Goal: Task Accomplishment & Management: Use online tool/utility

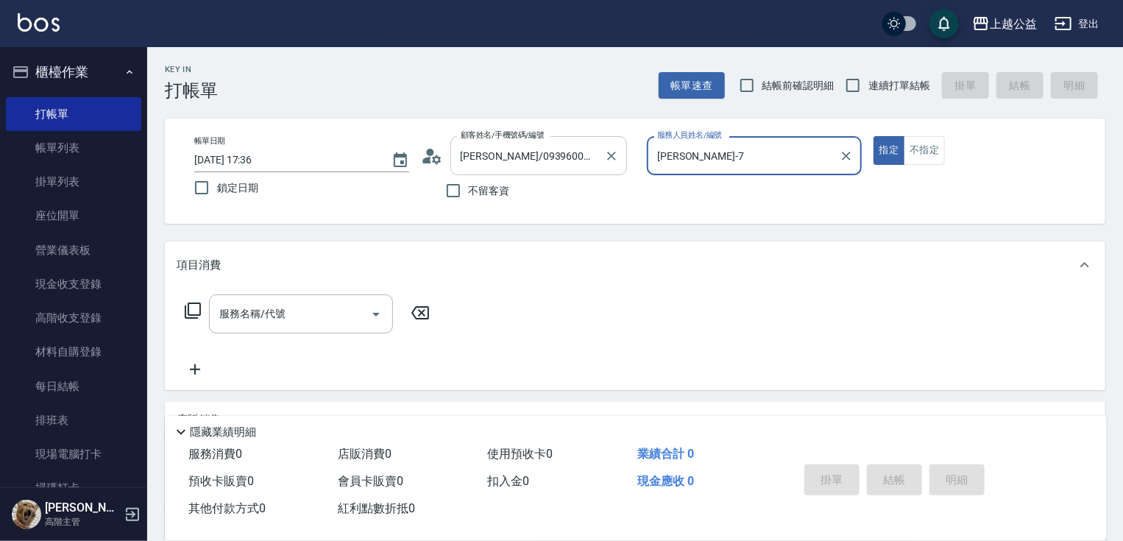
click at [584, 164] on input "[PERSON_NAME]/0939600401/null" at bounding box center [527, 156] width 141 height 26
type input "[PERSON_NAME]-7"
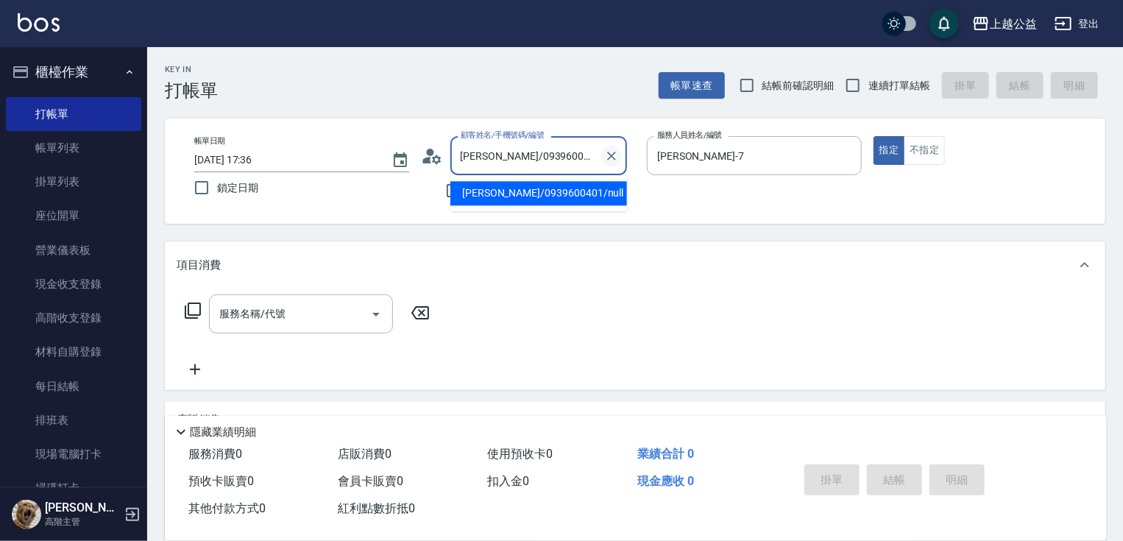
click at [613, 153] on icon "Clear" at bounding box center [611, 156] width 9 height 9
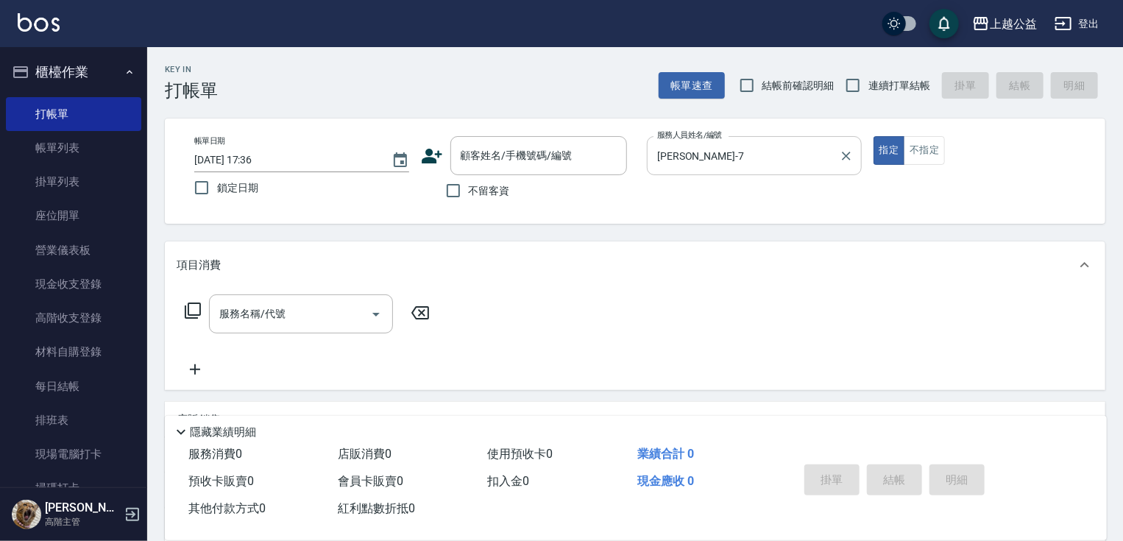
drag, startPoint x: 840, startPoint y: 177, endPoint x: 816, endPoint y: 168, distance: 26.1
click at [841, 177] on p at bounding box center [754, 182] width 215 height 15
click at [849, 162] on icon "Clear" at bounding box center [846, 156] width 15 height 15
click at [873, 88] on span "連續打單結帳" at bounding box center [899, 85] width 62 height 15
click at [868, 88] on input "連續打單結帳" at bounding box center [852, 85] width 31 height 31
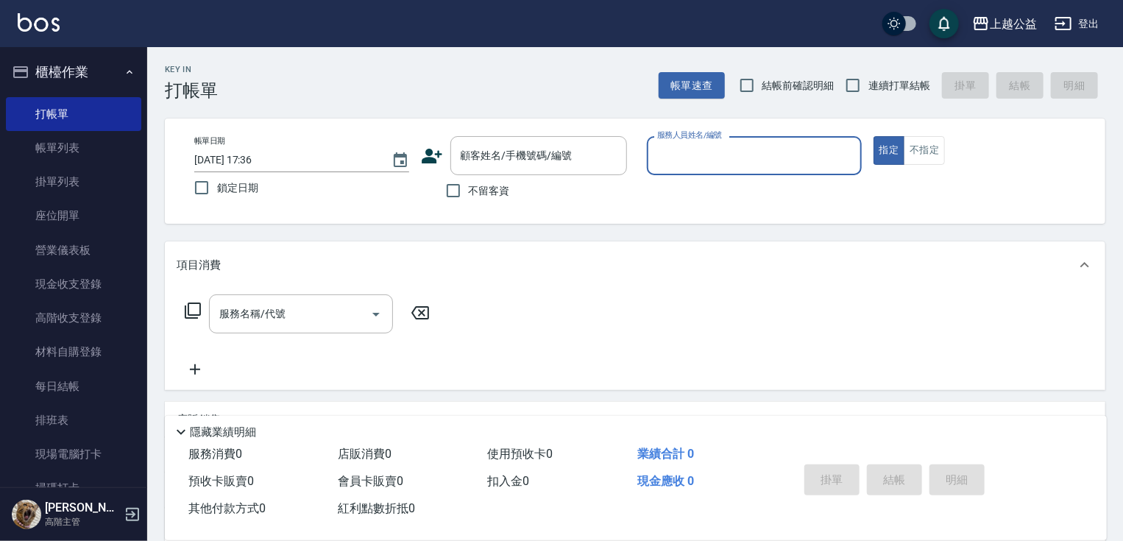
checkbox input "true"
click at [799, 169] on div "服務人員姓名/編號" at bounding box center [754, 155] width 215 height 39
type input "[PERSON_NAME]-6"
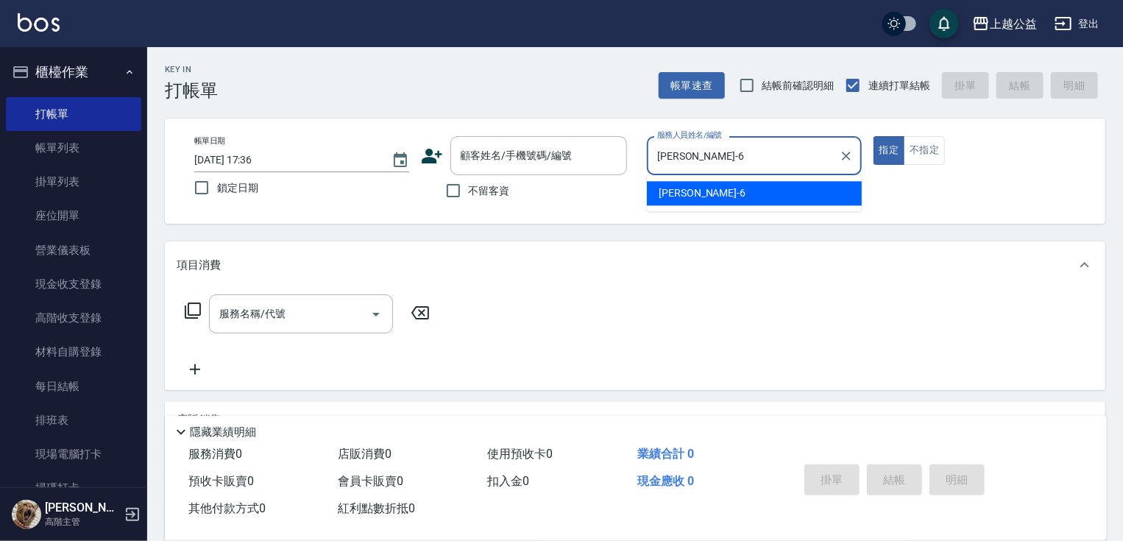
type button "true"
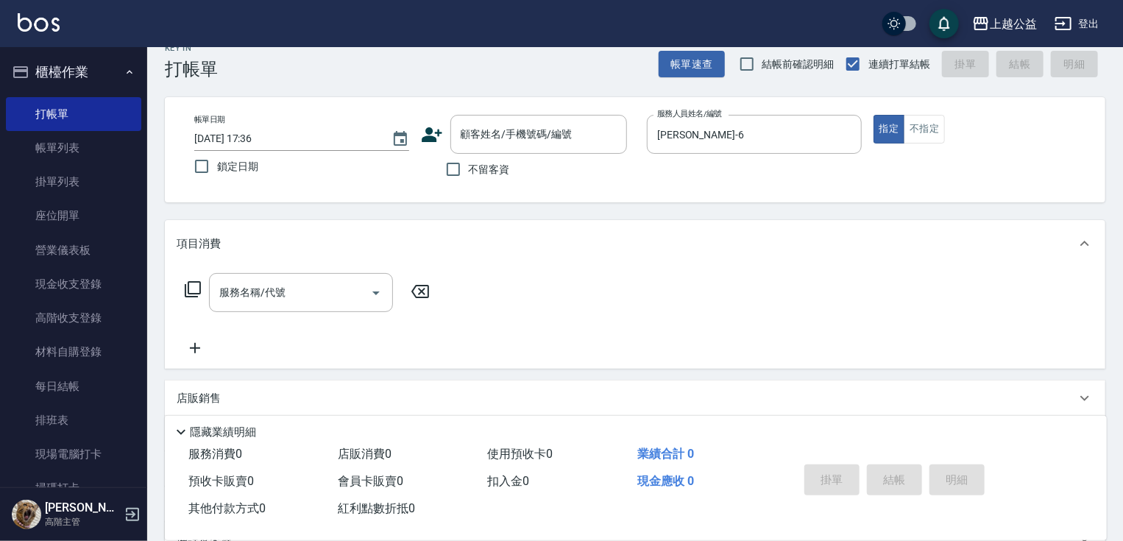
drag, startPoint x: 898, startPoint y: 247, endPoint x: 687, endPoint y: 279, distance: 213.6
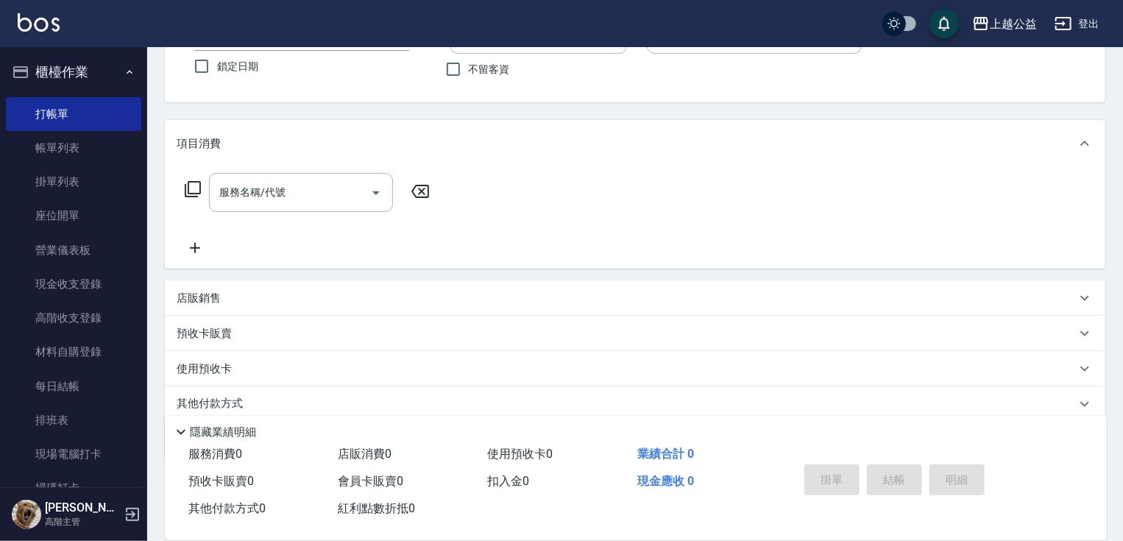
drag, startPoint x: 574, startPoint y: 297, endPoint x: 570, endPoint y: 345, distance: 48.7
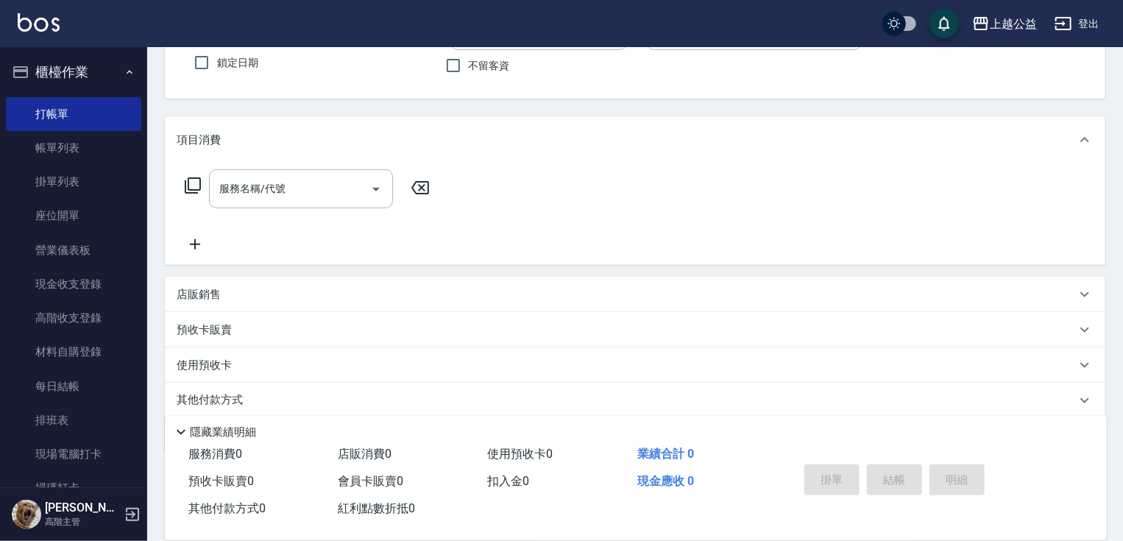
drag, startPoint x: 138, startPoint y: 284, endPoint x: 174, endPoint y: 294, distance: 37.5
click at [158, 291] on div "上越公益 登出 櫃檯作業 打帳單 帳單列表 掛單列表 座位開單 營業儀表板 現金收支登錄 高階收支登錄 材料自購登錄 每日結帳 排班表 現場電腦打卡 掃碼打卡…" at bounding box center [561, 234] width 1123 height 718
click at [213, 302] on div "店販銷售" at bounding box center [635, 294] width 940 height 35
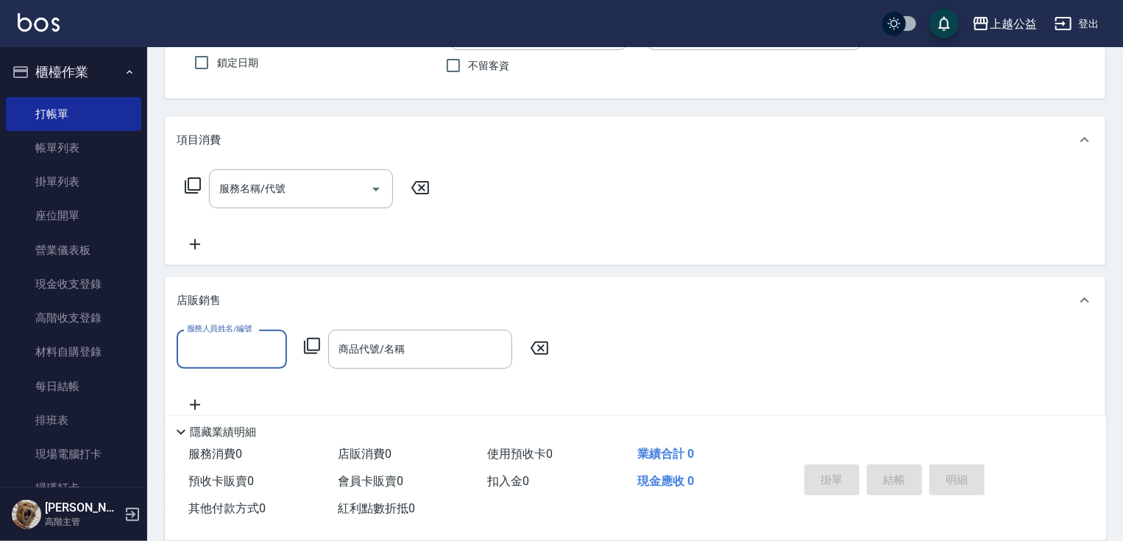
scroll to position [0, 0]
type input "[PERSON_NAME]-6"
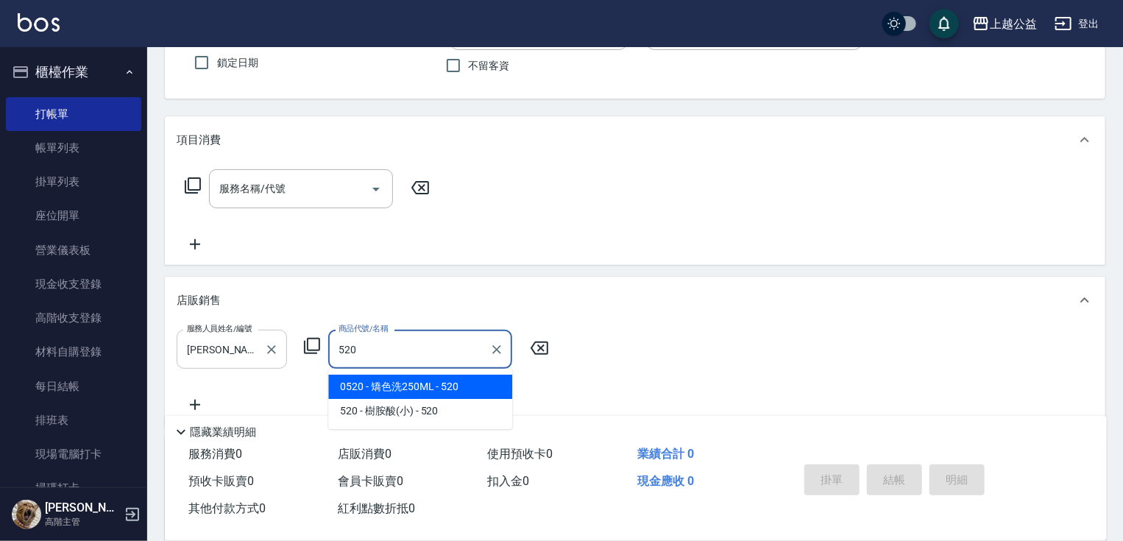
type input "矯色洗250ML"
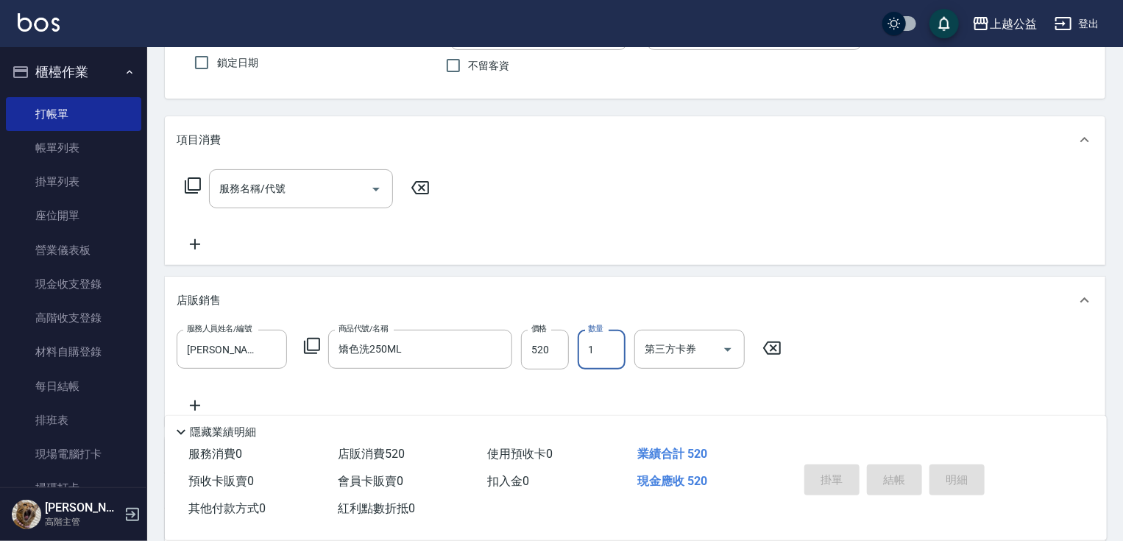
click at [285, 286] on div "店販銷售" at bounding box center [635, 300] width 940 height 47
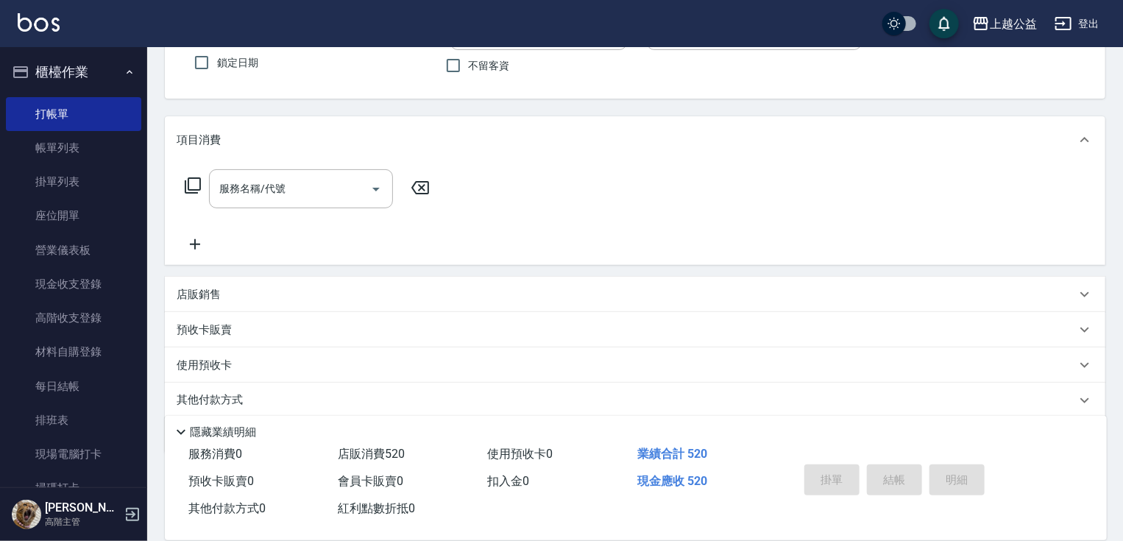
click at [318, 295] on div "店販銷售" at bounding box center [626, 294] width 899 height 15
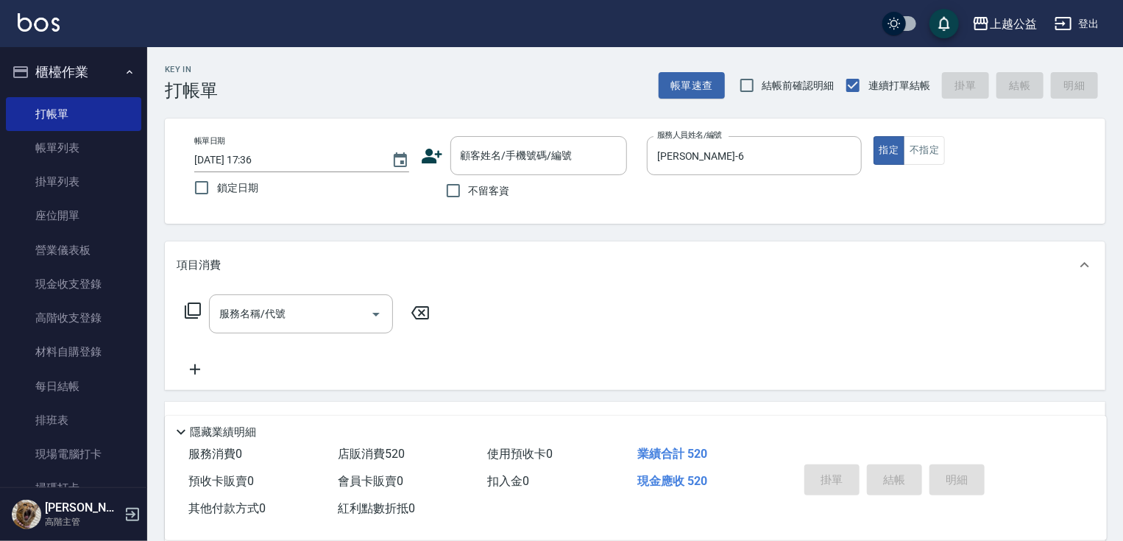
click at [483, 190] on span "不留客資" at bounding box center [489, 190] width 41 height 15
click at [469, 190] on input "不留客資" at bounding box center [453, 190] width 31 height 31
checkbox input "true"
type input "[DATE] 19:18"
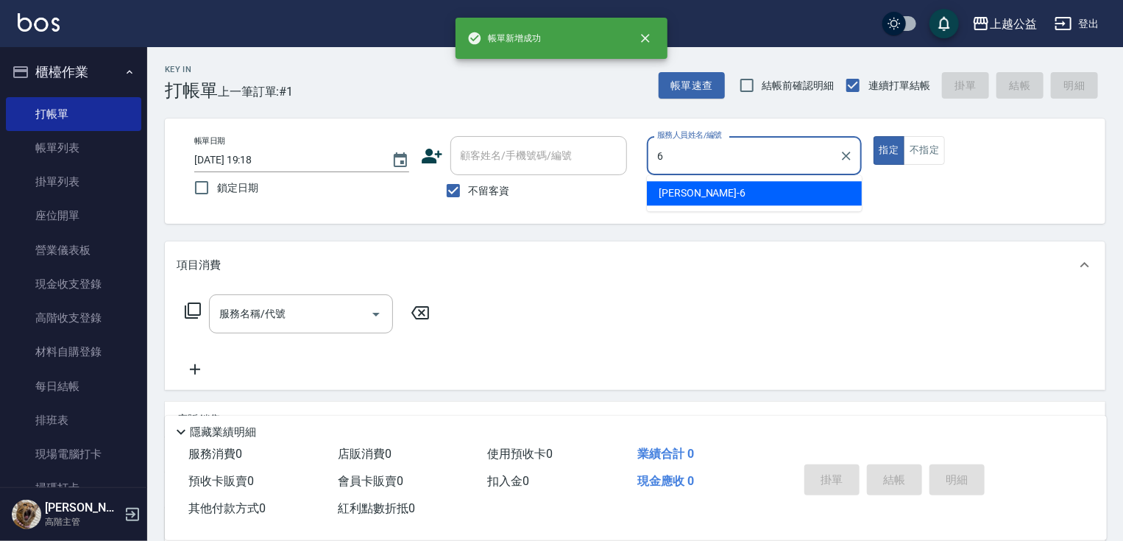
type input "[PERSON_NAME]-6"
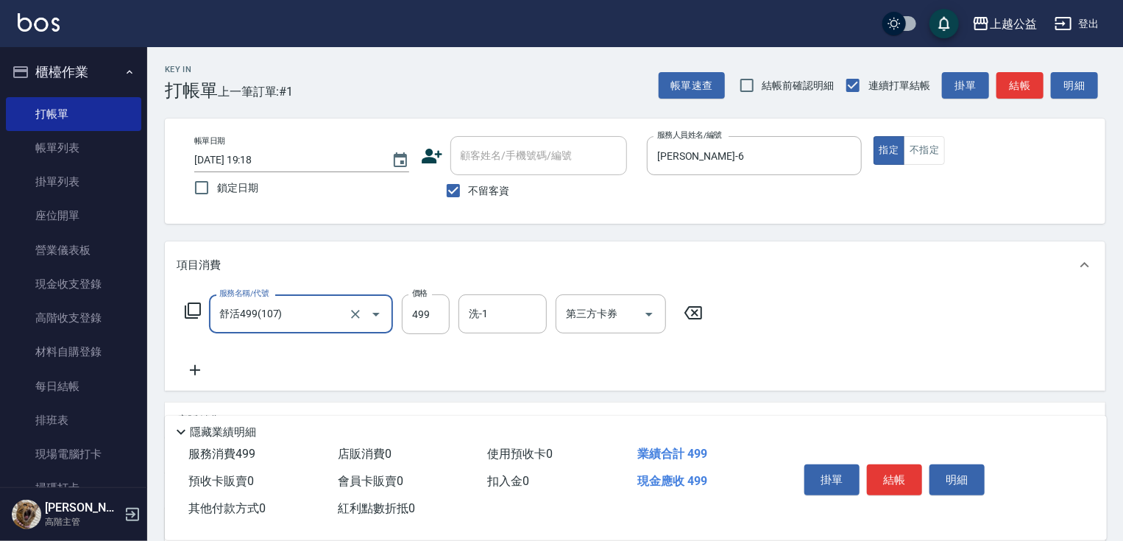
type input "舒活499(107)"
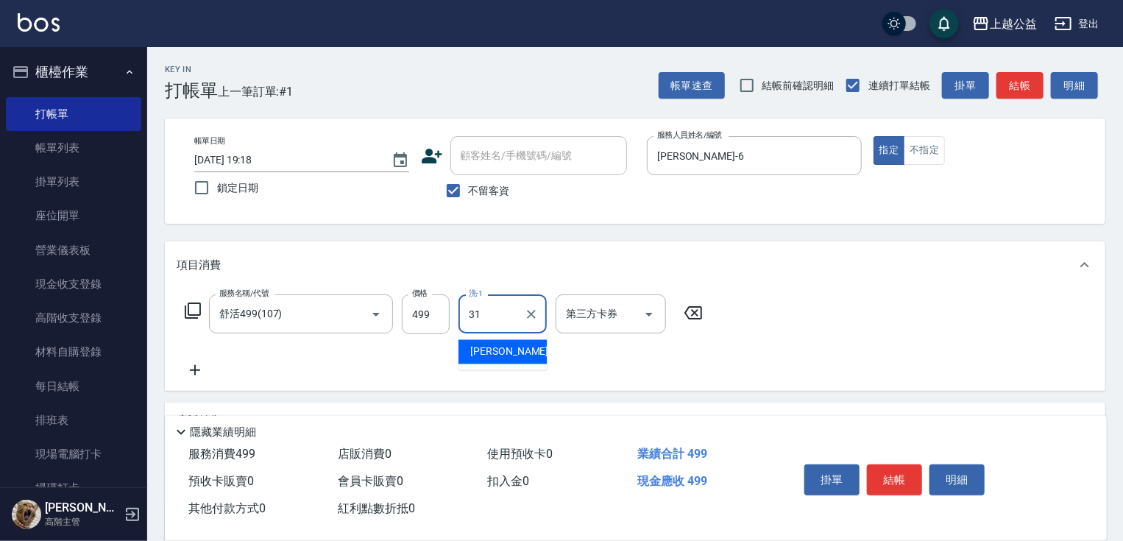
type input "[PERSON_NAME]-31"
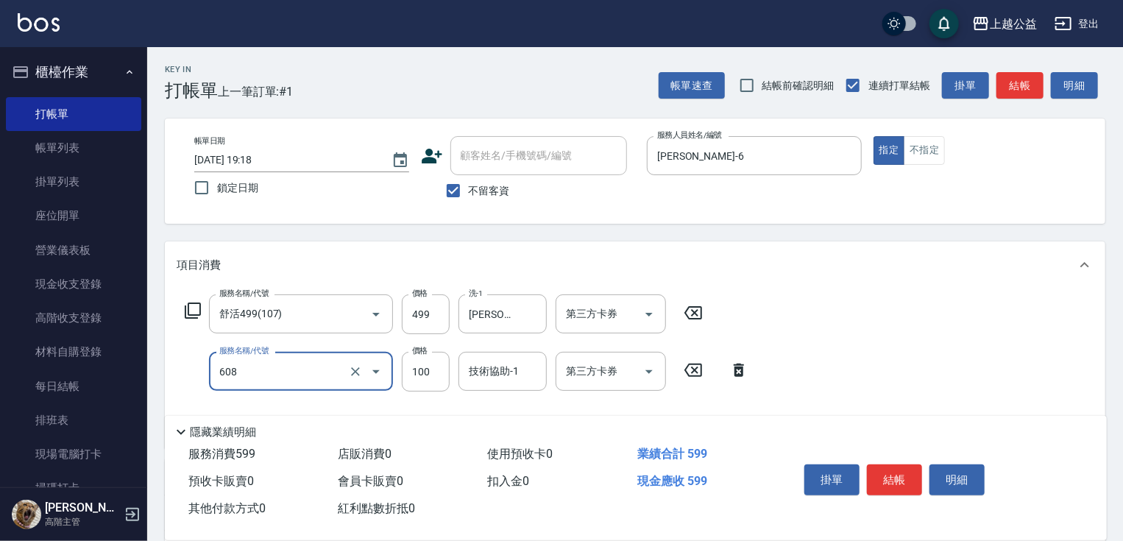
type input "精油長髮(608)"
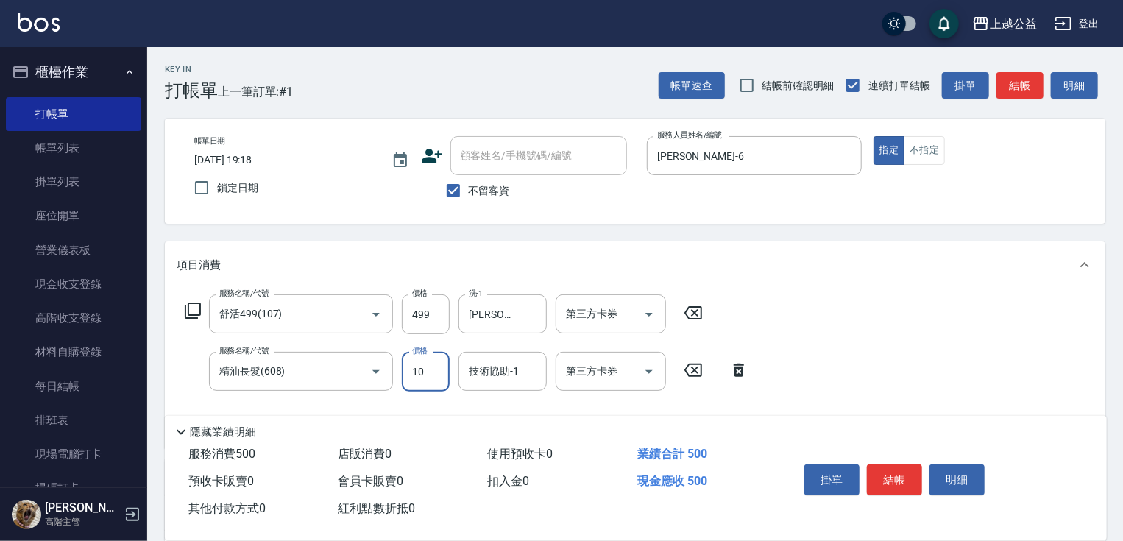
type input "100"
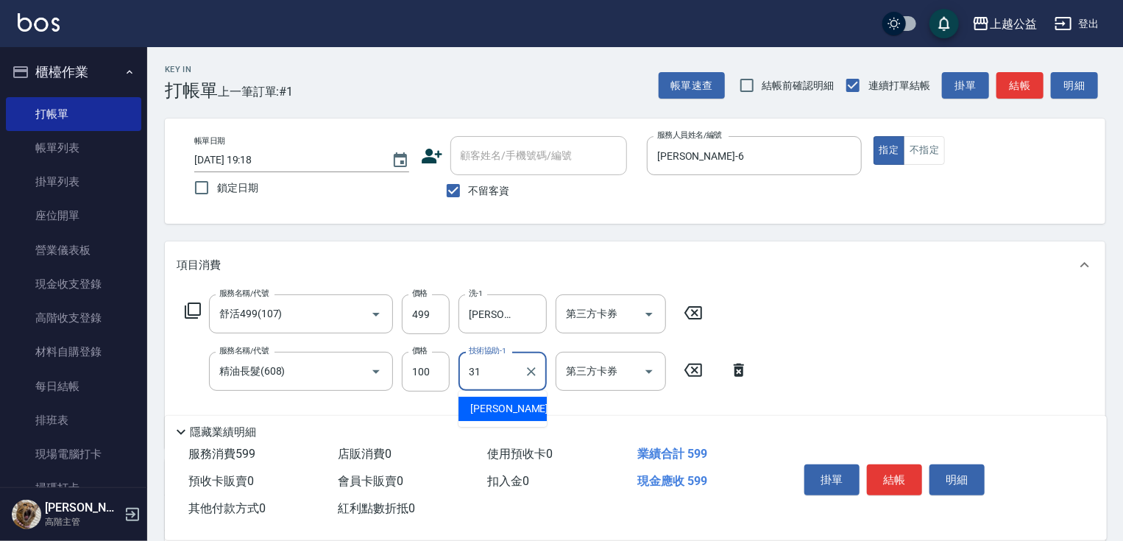
type input "[PERSON_NAME]-31"
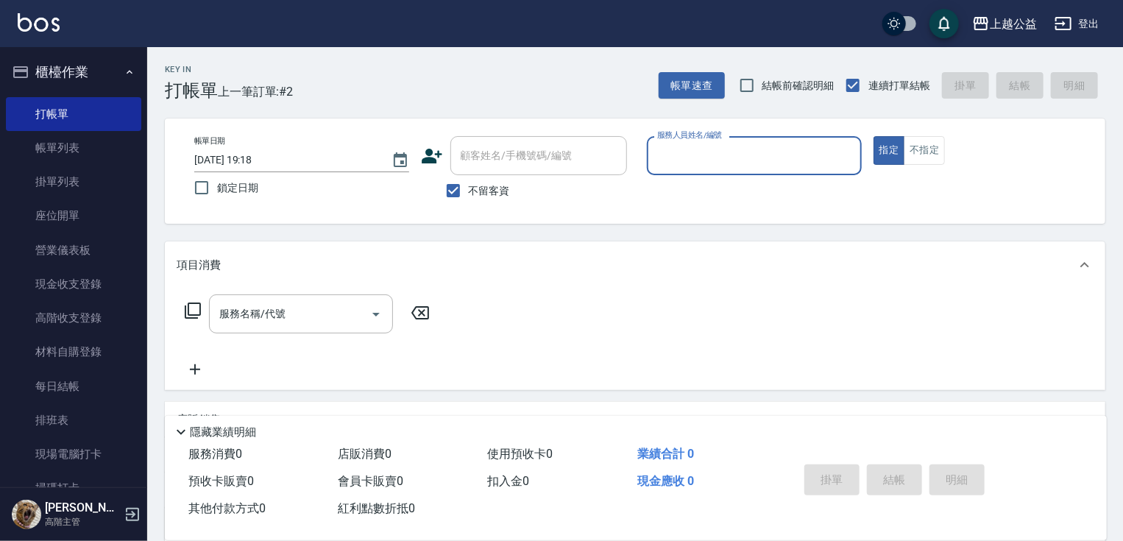
click at [485, 193] on span "不留客資" at bounding box center [489, 190] width 41 height 15
click at [469, 193] on input "不留客資" at bounding box center [453, 190] width 31 height 31
checkbox input "false"
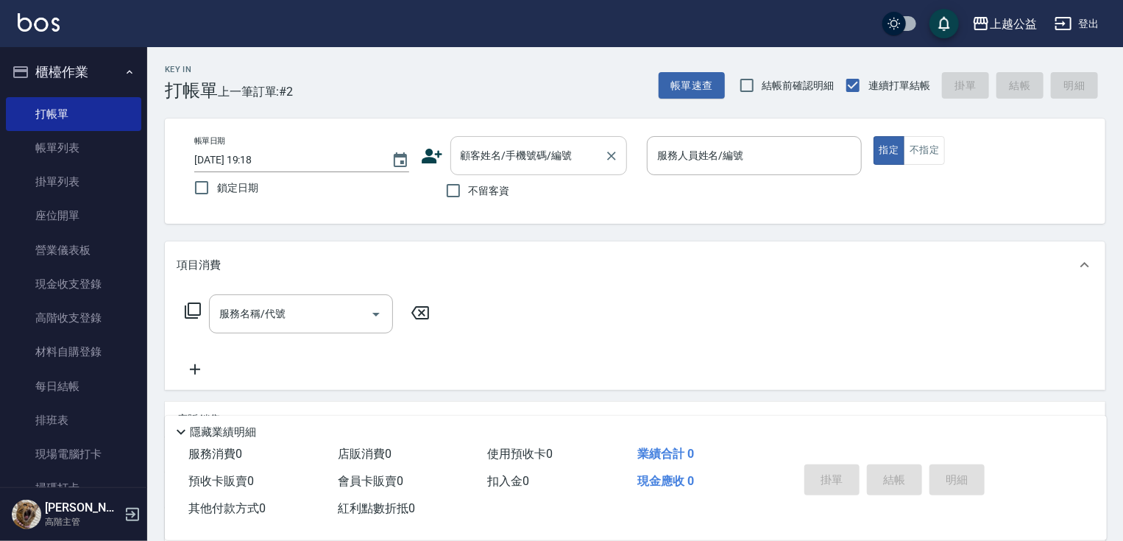
click at [492, 144] on input "顧客姓名/手機號碼/編號" at bounding box center [527, 156] width 141 height 26
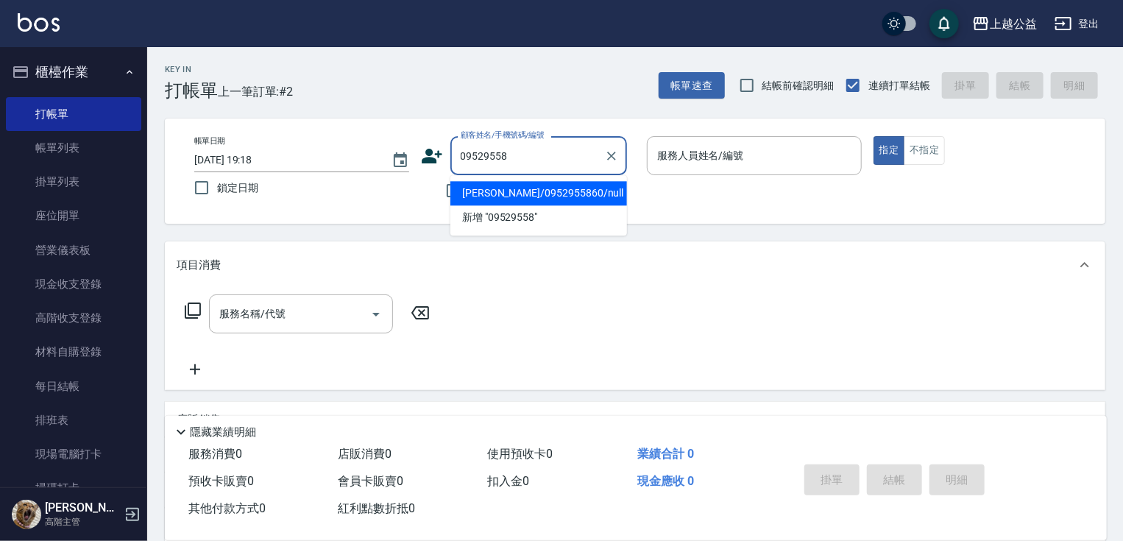
type input "[PERSON_NAME]/0952955860/null"
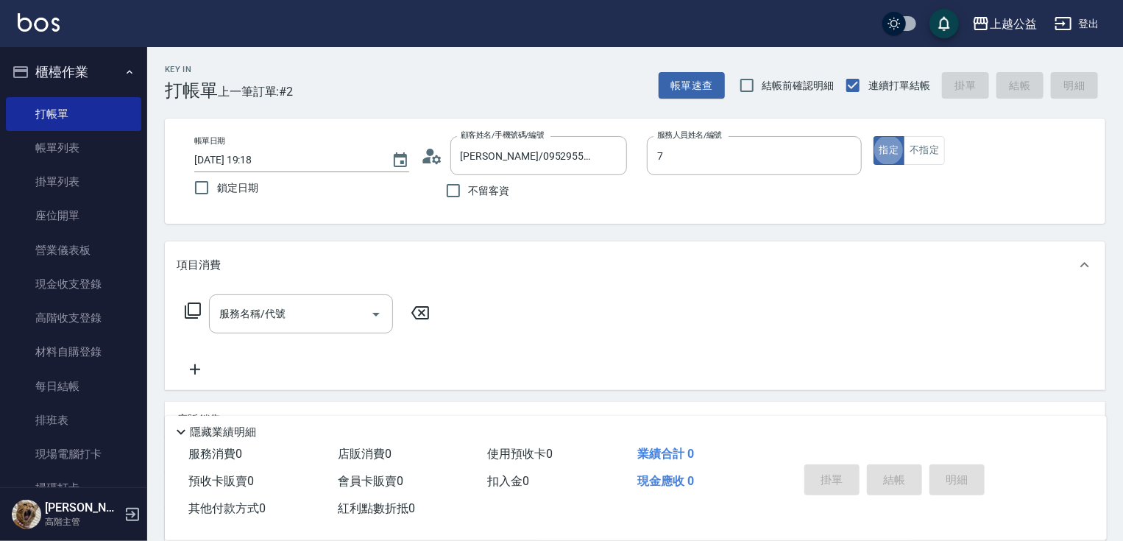
type input "[PERSON_NAME]-7"
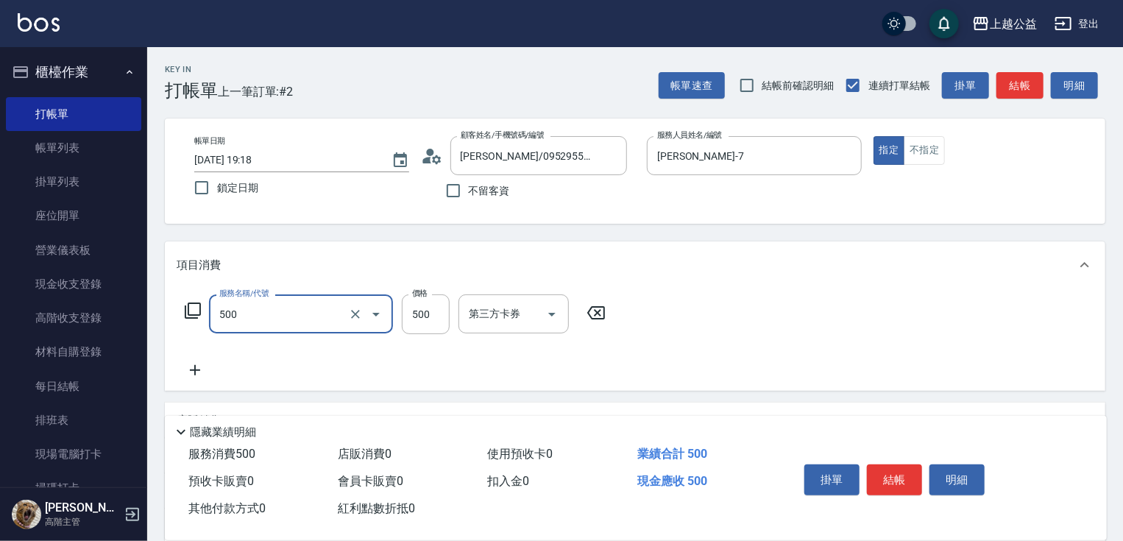
type input "洗剪500(500)"
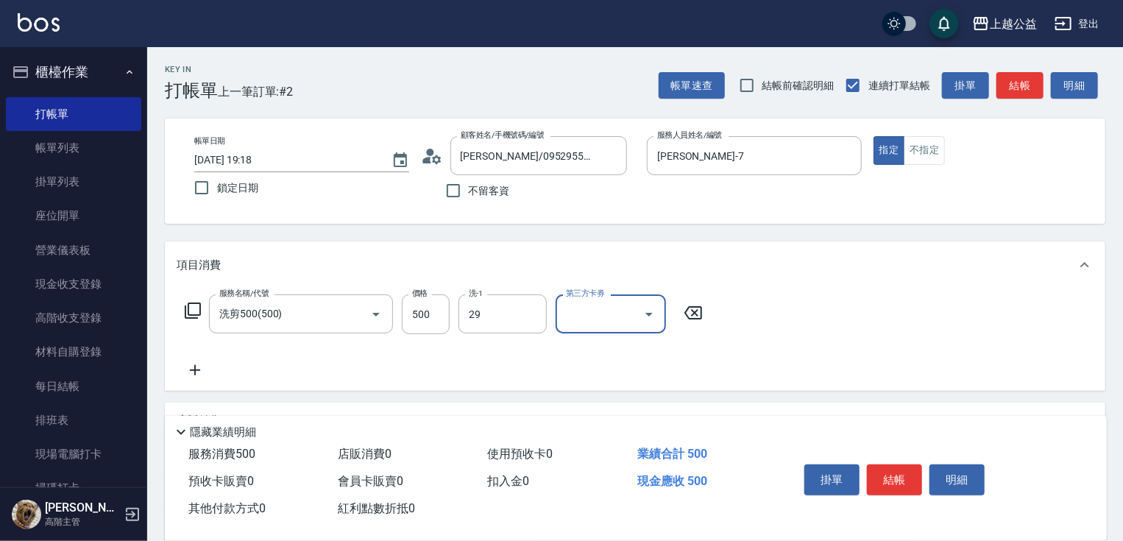
type input "[PERSON_NAME]-29"
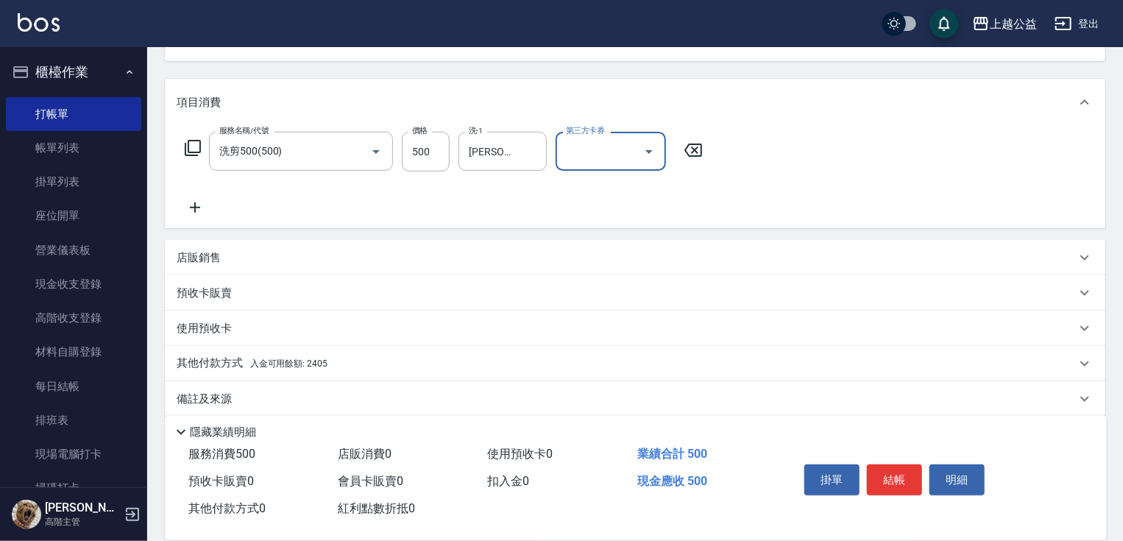
scroll to position [178, 0]
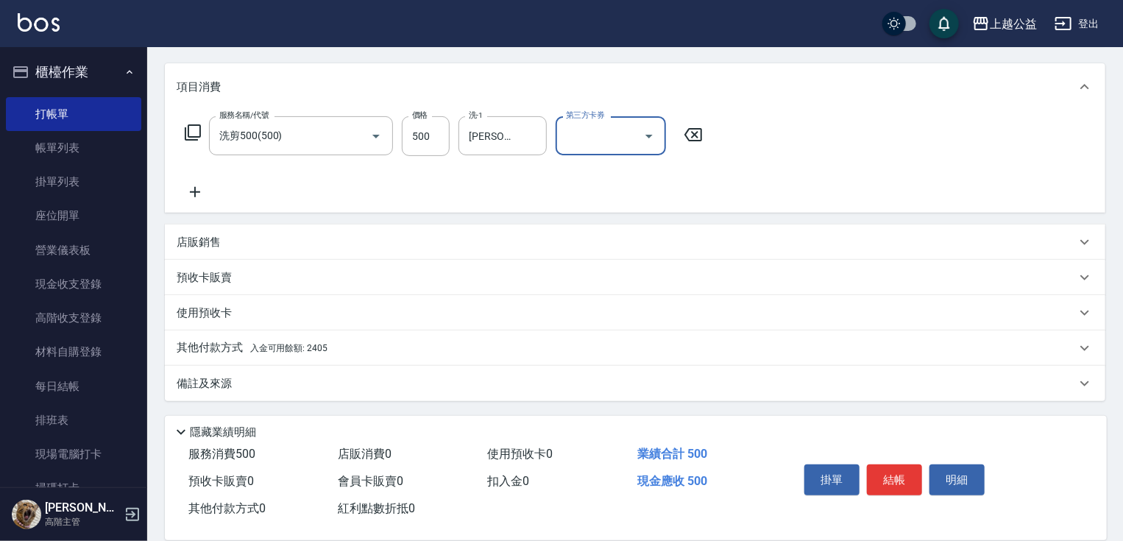
click at [375, 352] on div "其他付款方式 入金可用餘額: 2405" at bounding box center [626, 348] width 899 height 16
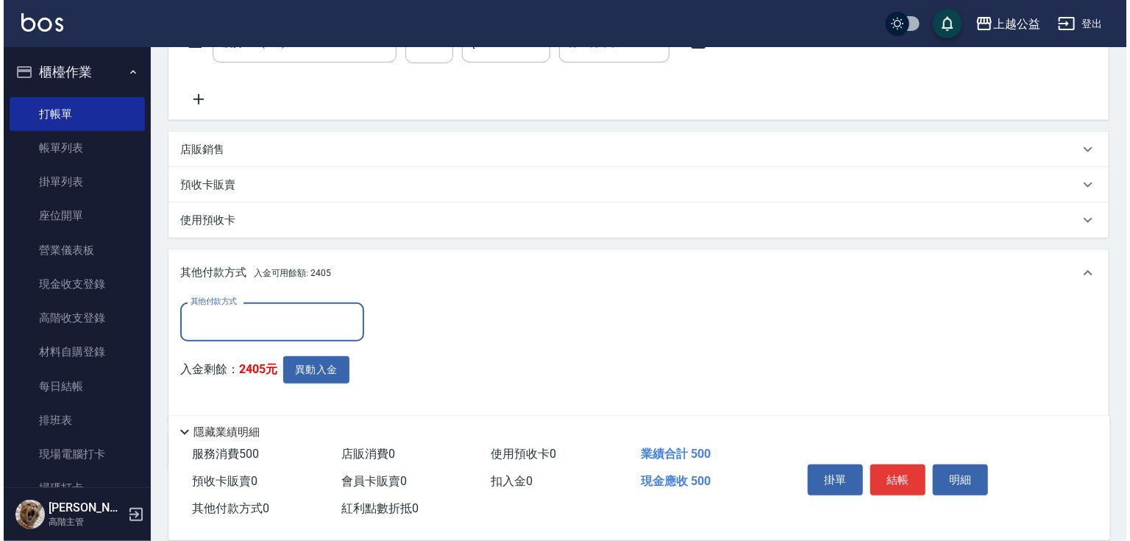
scroll to position [272, 0]
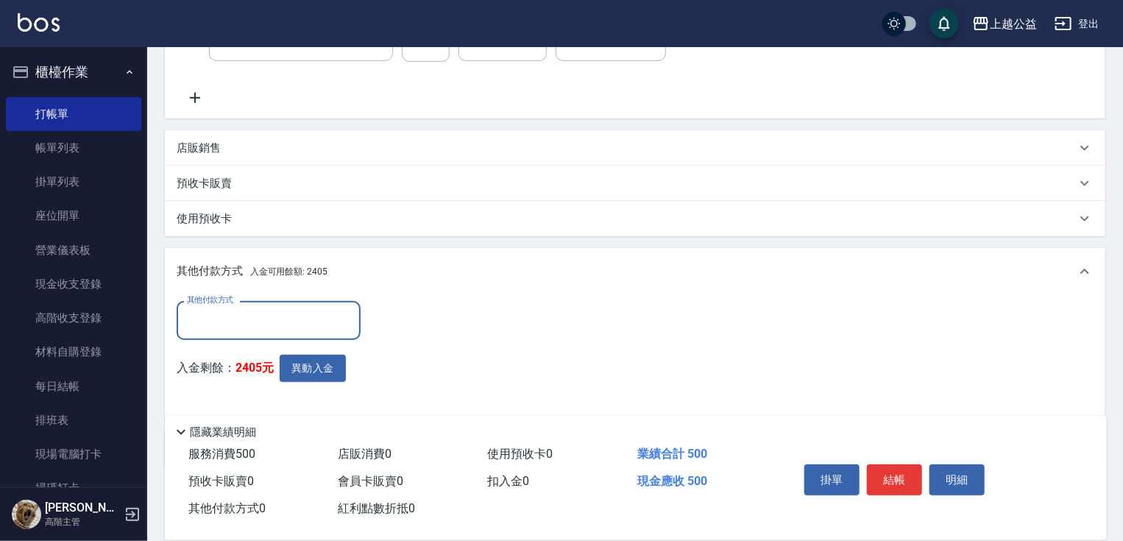
click at [224, 320] on input "其他付款方式" at bounding box center [268, 321] width 171 height 26
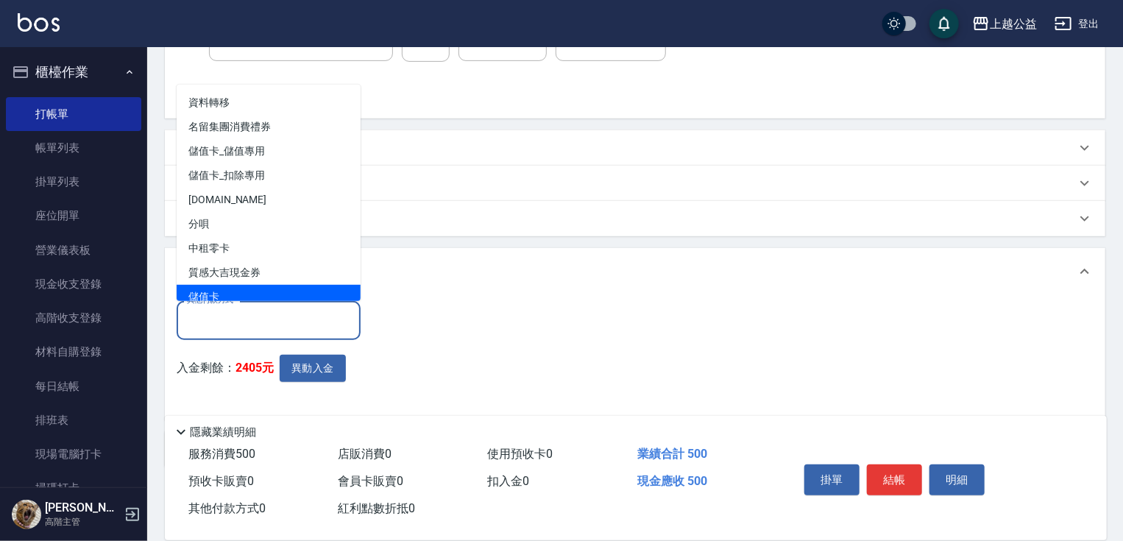
click at [213, 291] on span "儲值卡" at bounding box center [269, 297] width 184 height 24
type input "儲值卡"
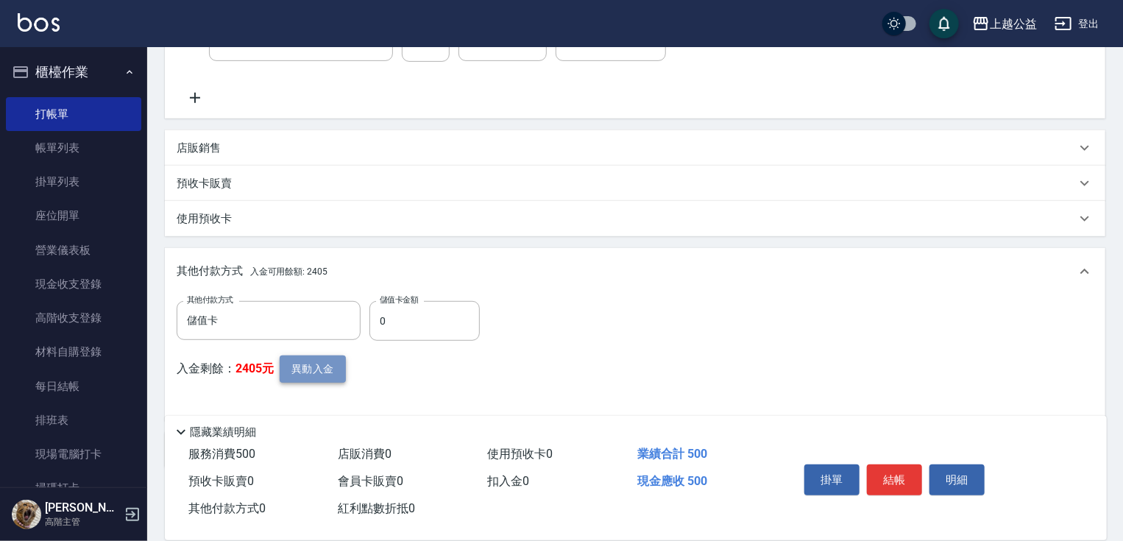
click at [316, 366] on button "異動入金" at bounding box center [313, 368] width 66 height 27
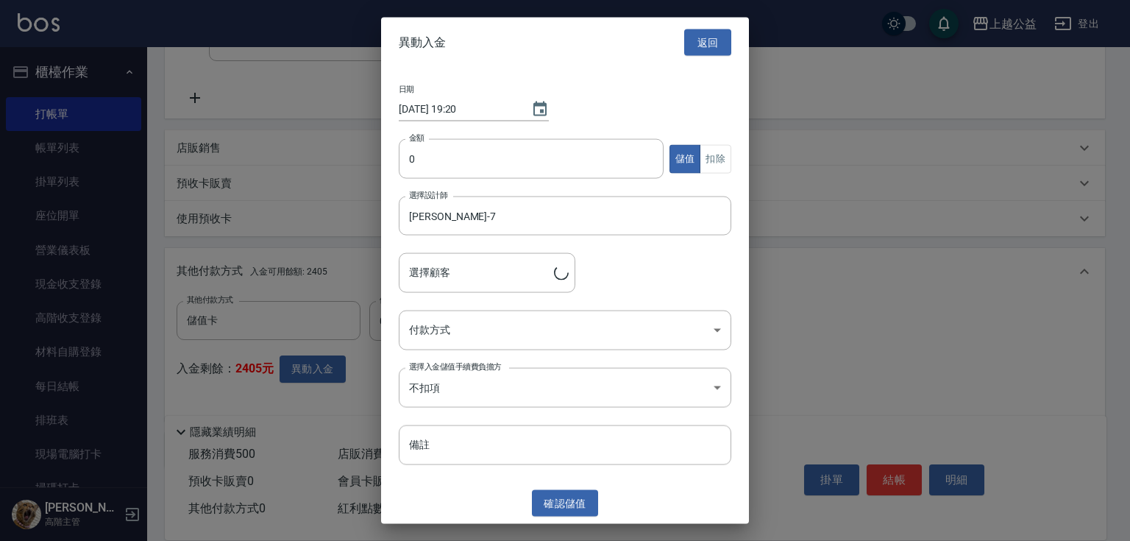
type input "[PERSON_NAME]/0952955860"
click at [491, 141] on input "0" at bounding box center [531, 159] width 265 height 40
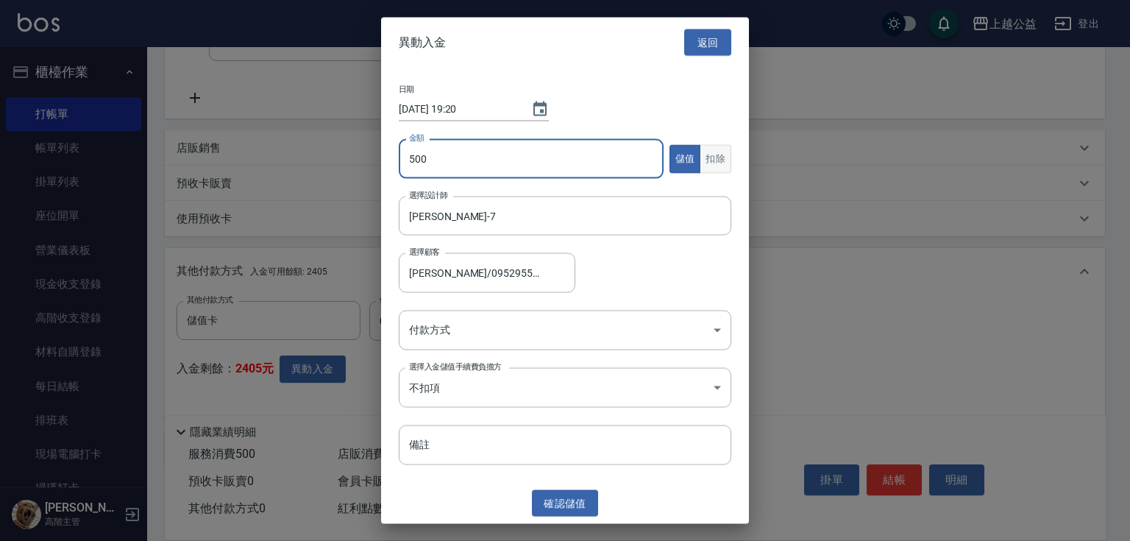
type input "500"
click at [709, 158] on button "扣除" at bounding box center [716, 158] width 32 height 29
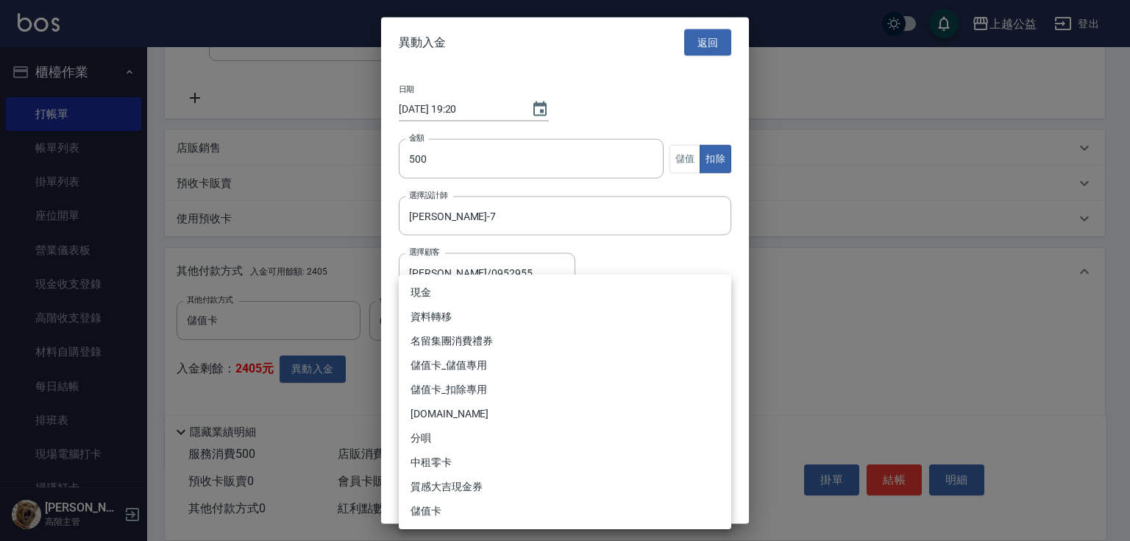
click at [436, 346] on body "上越公益 登出 櫃檯作業 打帳單 帳單列表 掛單列表 座位開單 營業儀表板 現金收支登錄 高階收支登錄 材料自購登錄 每日結帳 排班表 現場電腦打卡 掃碼打卡…" at bounding box center [565, 168] width 1130 height 880
click at [450, 393] on li "儲值卡_扣除專用" at bounding box center [565, 389] width 333 height 24
type input "儲值卡_扣除專用"
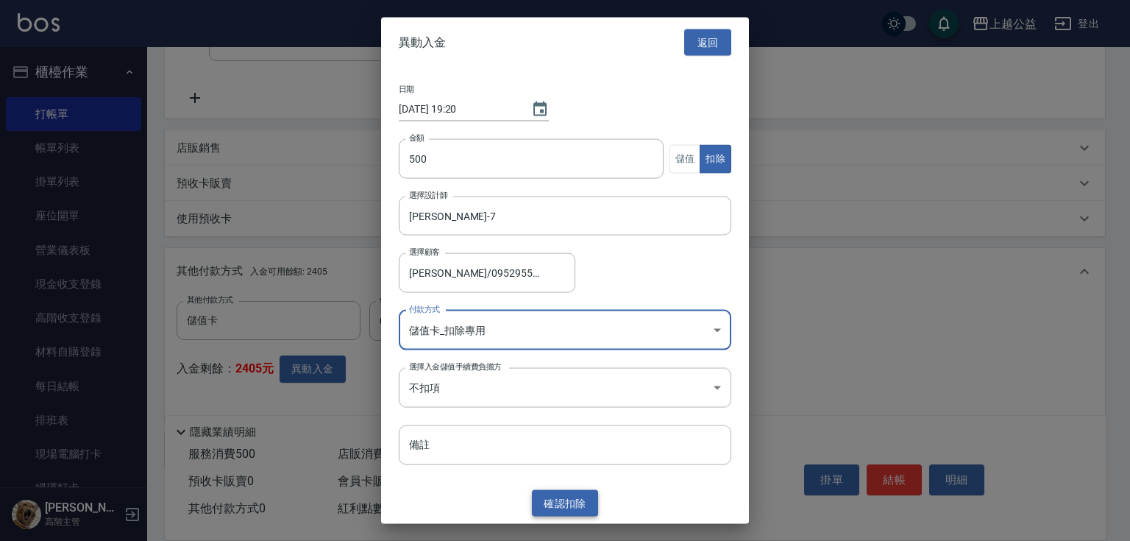
click at [561, 506] on button "確認 扣除" at bounding box center [565, 502] width 66 height 27
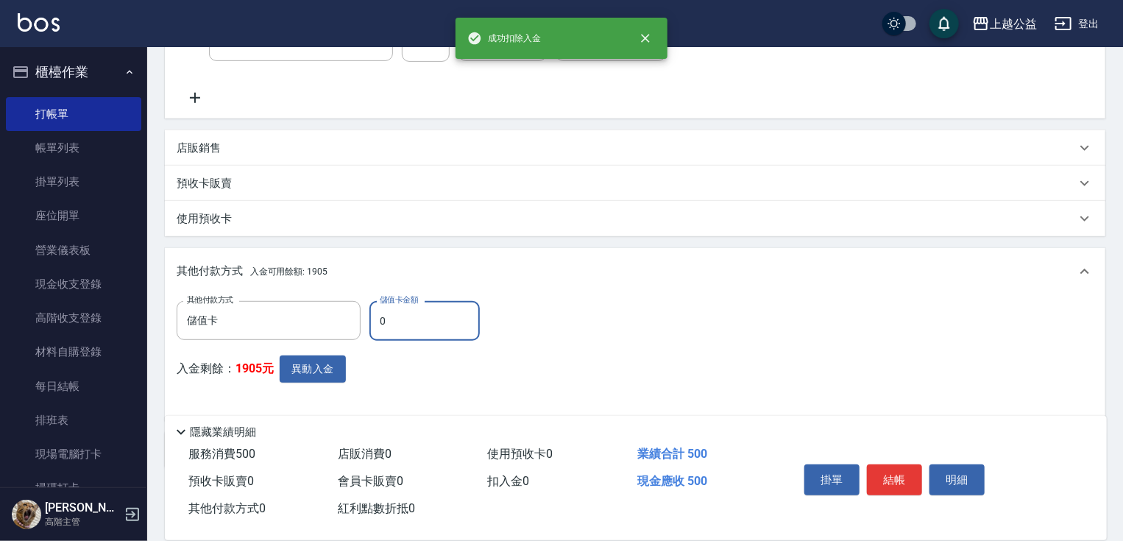
click at [431, 324] on input "0" at bounding box center [424, 321] width 110 height 40
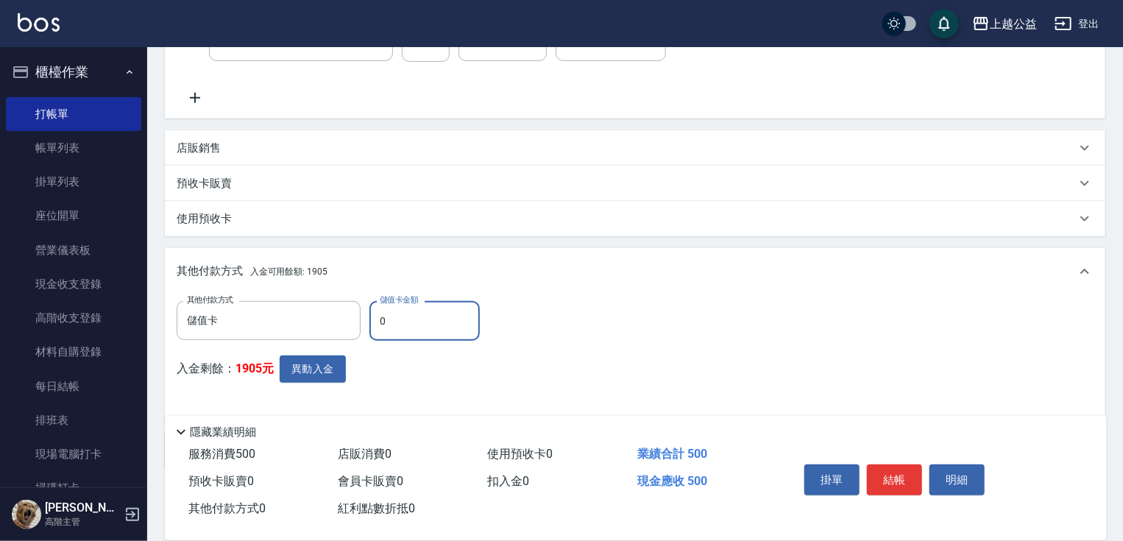
click at [431, 324] on input "0" at bounding box center [424, 321] width 110 height 40
type input "500"
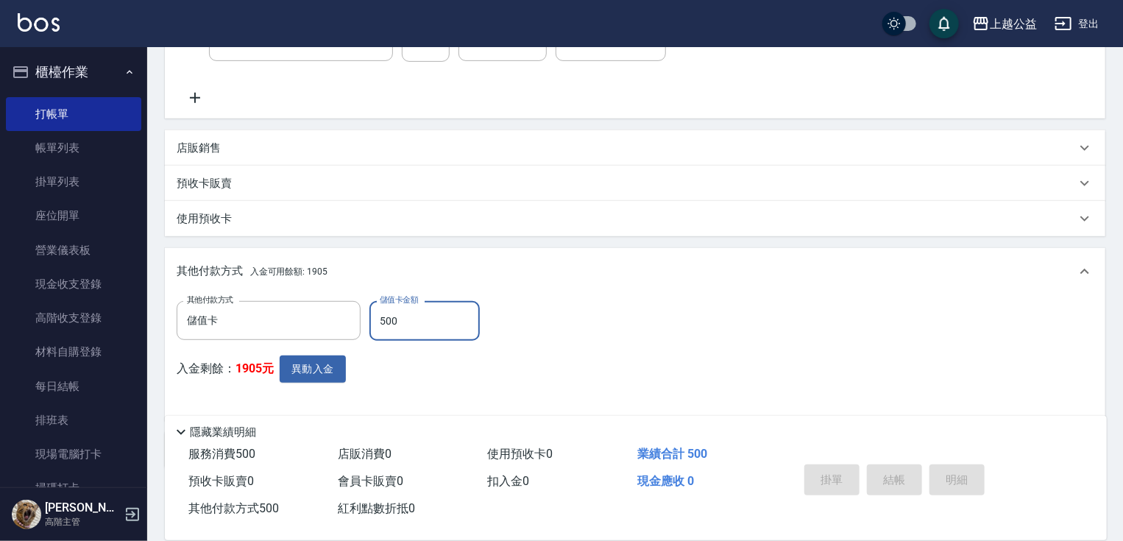
type input "[DATE] 19:20"
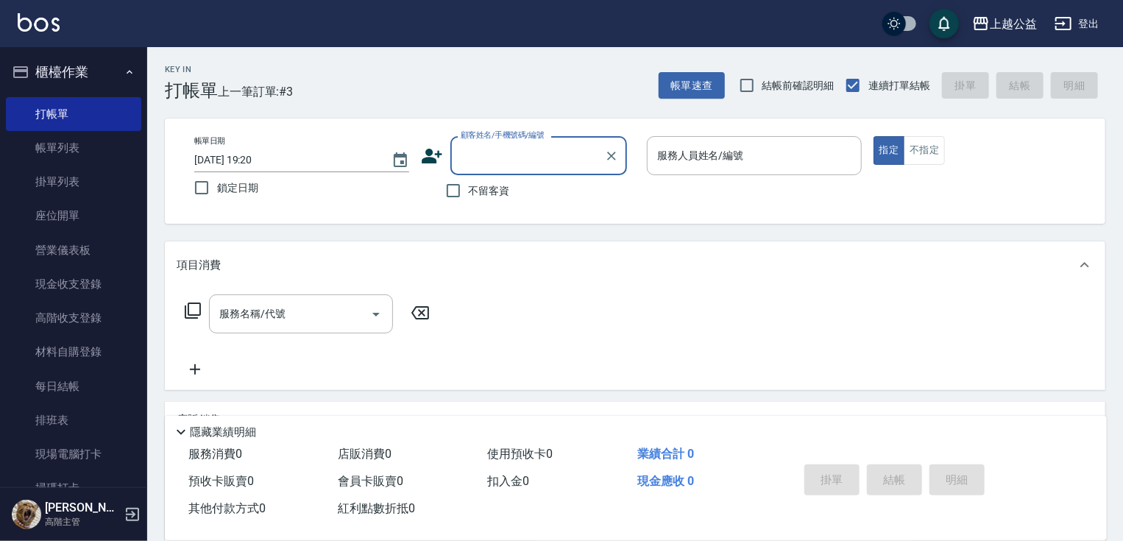
click at [517, 197] on div "不留客資" at bounding box center [524, 190] width 206 height 31
click at [480, 197] on span "不留客資" at bounding box center [489, 190] width 41 height 15
click at [469, 197] on input "不留客資" at bounding box center [453, 190] width 31 height 31
checkbox input "true"
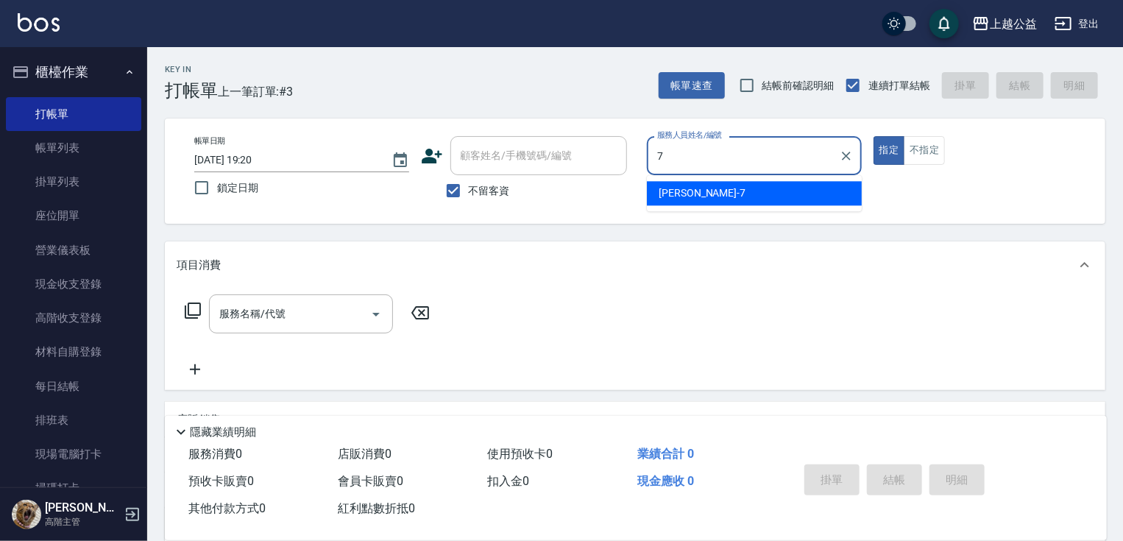
type input "[PERSON_NAME]-7"
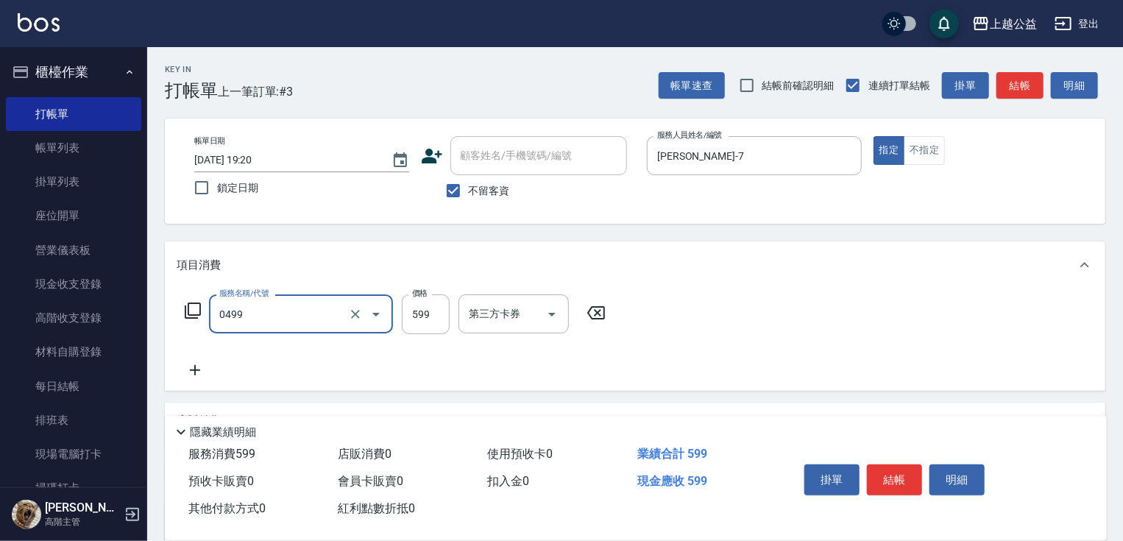
type input "頭皮去角質(0499)"
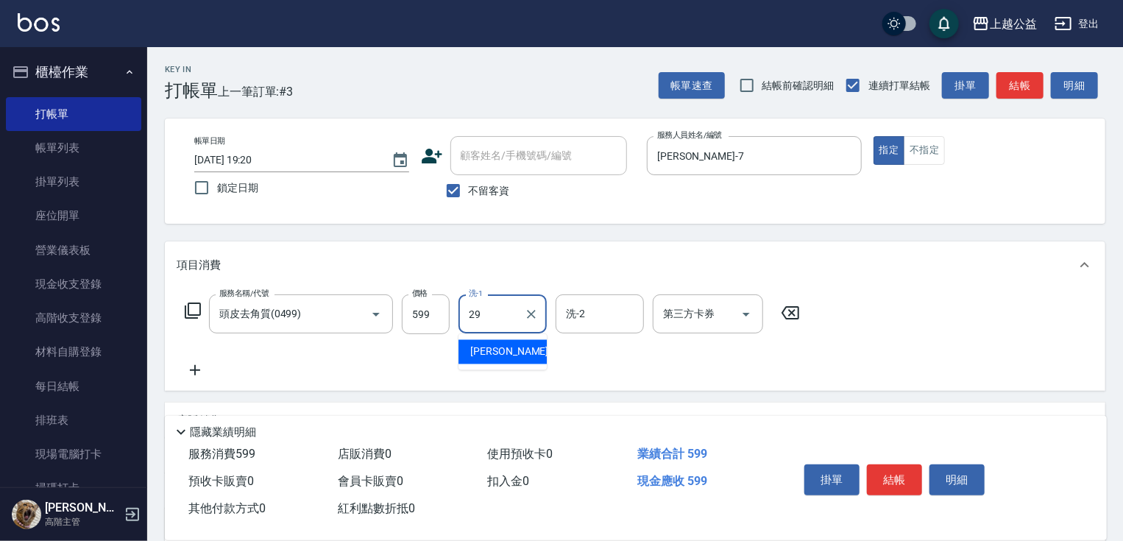
type input "[PERSON_NAME]-29"
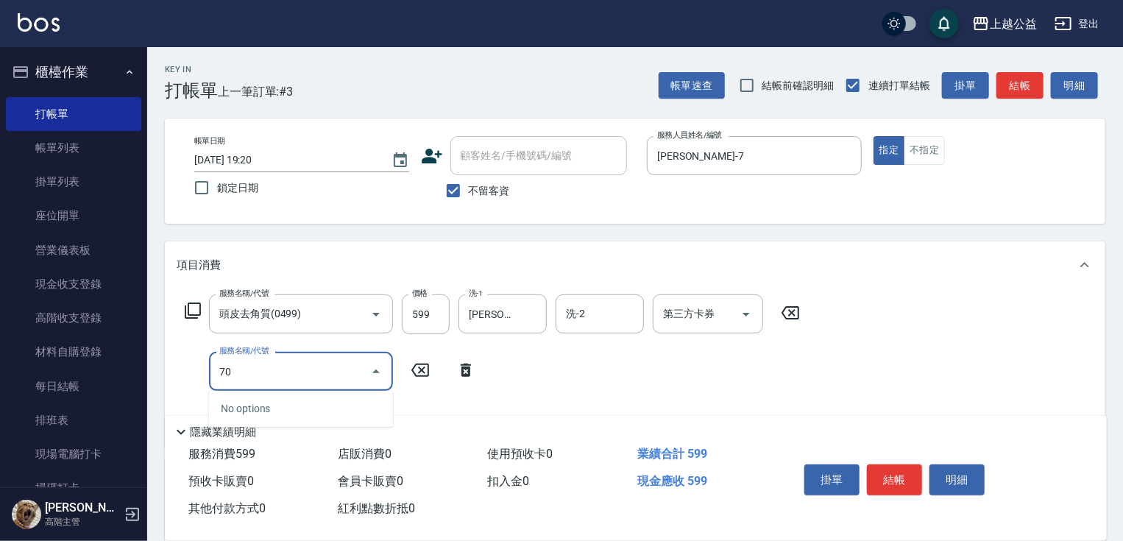
type input "7"
type input "黑耀光護髮(402)"
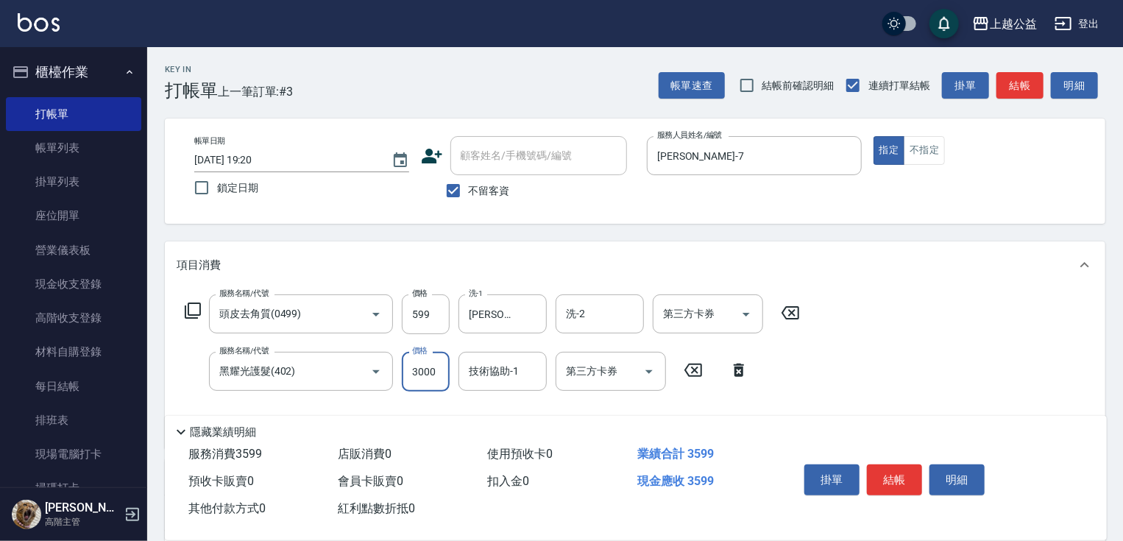
type input "3000"
type input "3"
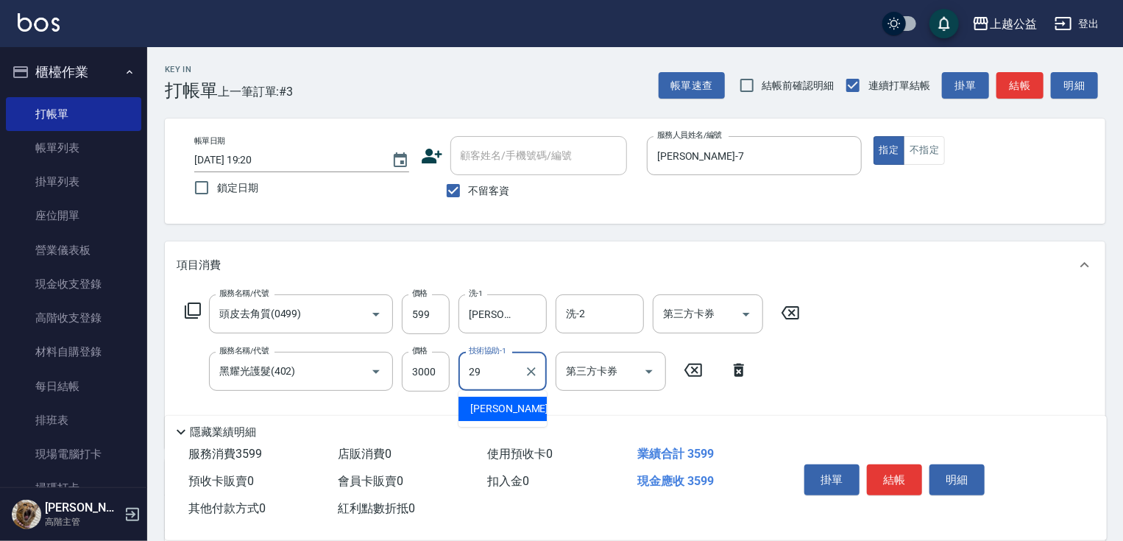
type input "[PERSON_NAME]-29"
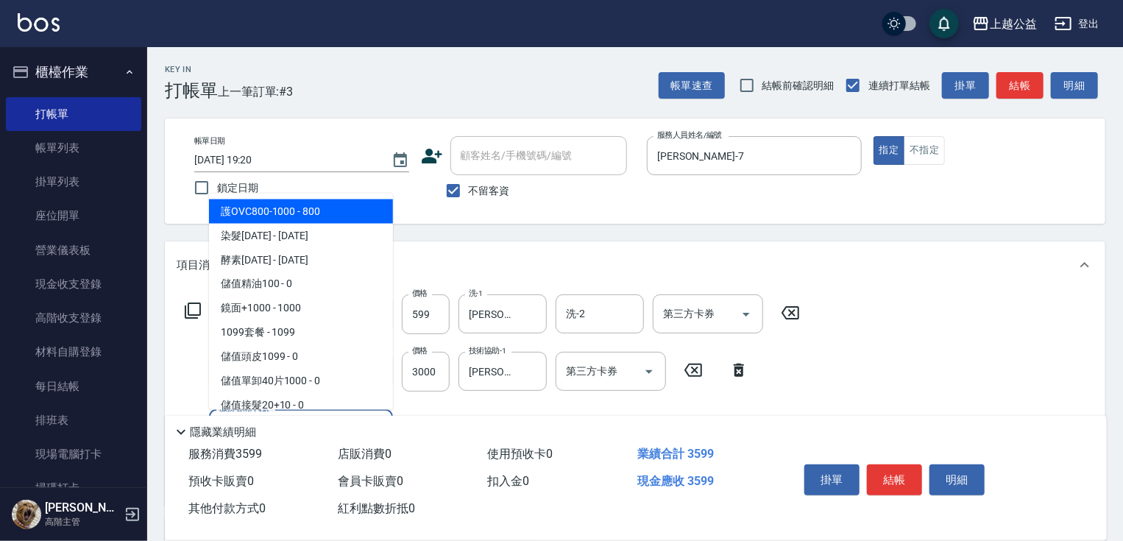
type input "1"
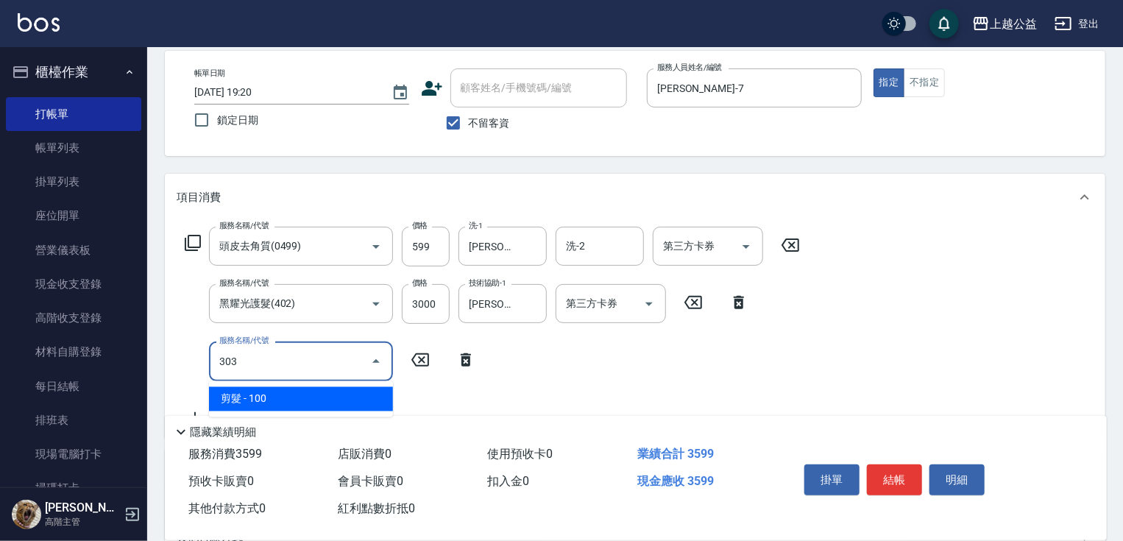
type input "剪髮(303)"
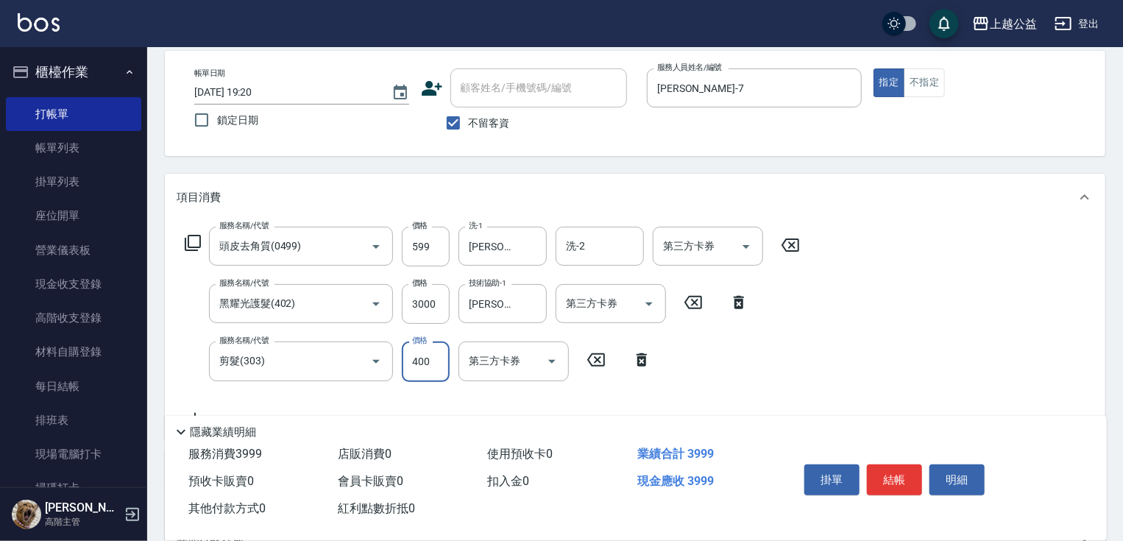
type input "400"
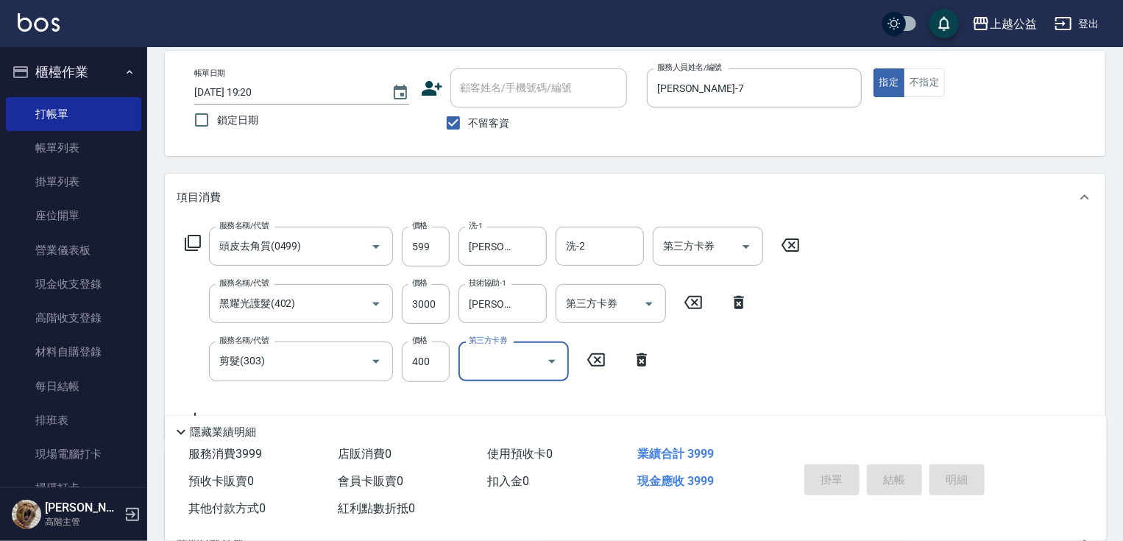
type input "[DATE] 19:21"
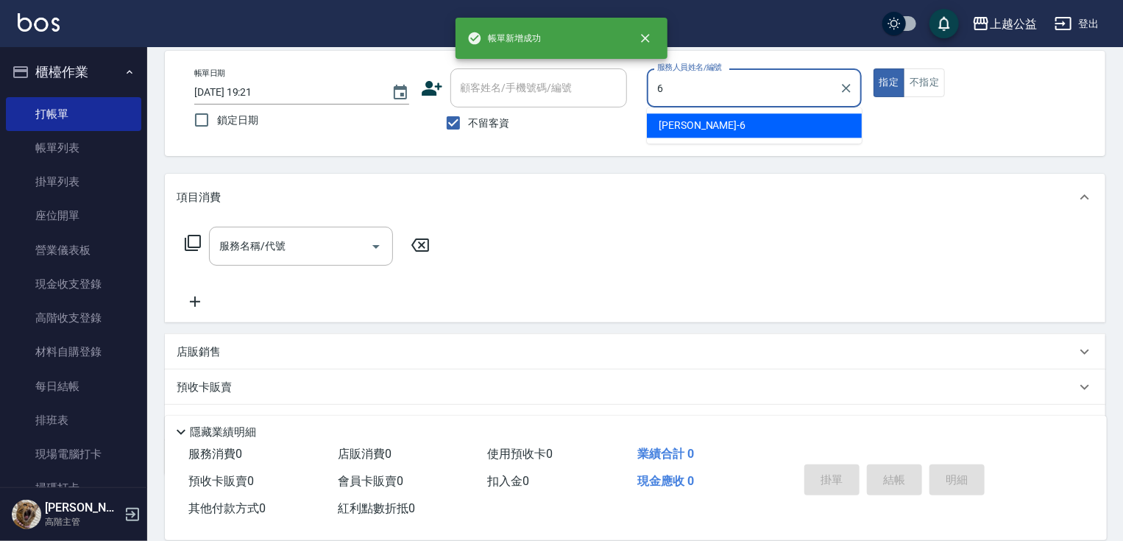
type input "[PERSON_NAME]-6"
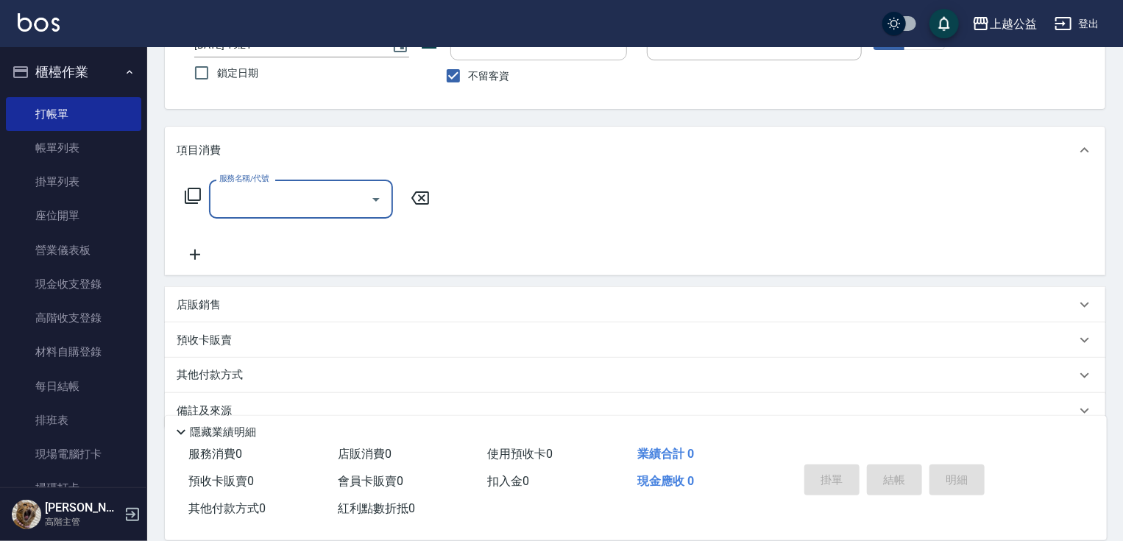
scroll to position [141, 0]
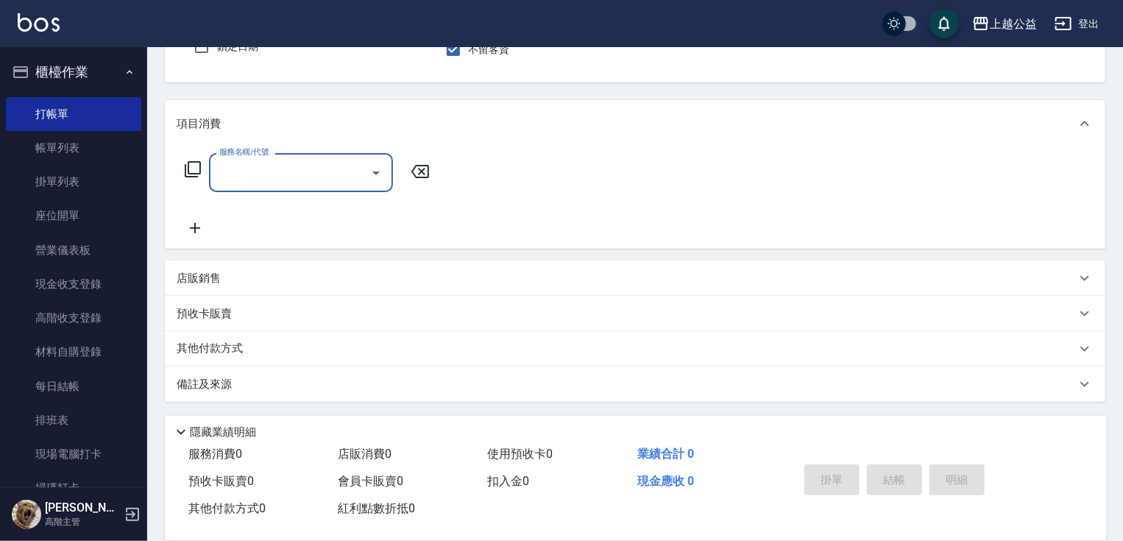
click at [296, 307] on div "預收卡販賣" at bounding box center [626, 313] width 899 height 15
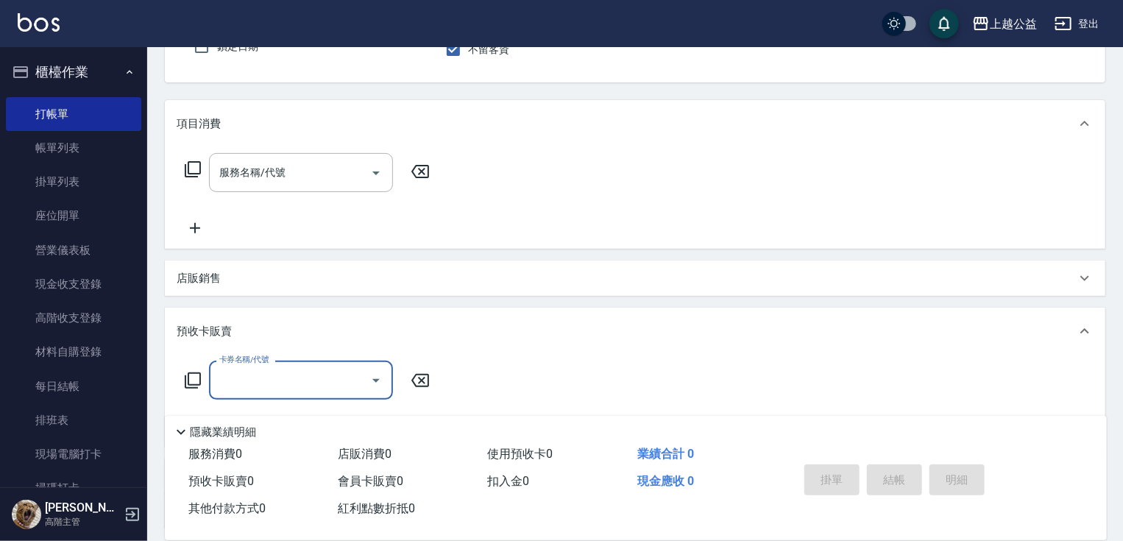
scroll to position [0, 0]
click at [231, 257] on div "項目消費 服務名稱/代號 服務名稱/代號 店販銷售 服務人員姓名/編號 服務人員姓名/編號 商品代號/名稱 商品代號/名稱 預收卡販賣 卡券名稱/代號 卡券名…" at bounding box center [635, 314] width 940 height 429
click at [233, 274] on div "店販銷售" at bounding box center [626, 278] width 899 height 15
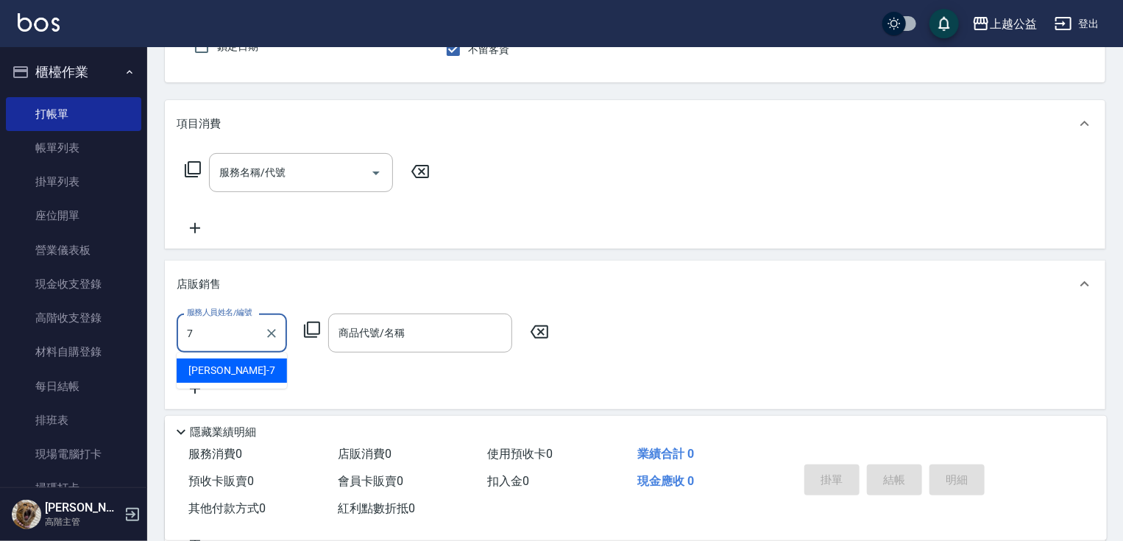
type input "[PERSON_NAME]-7"
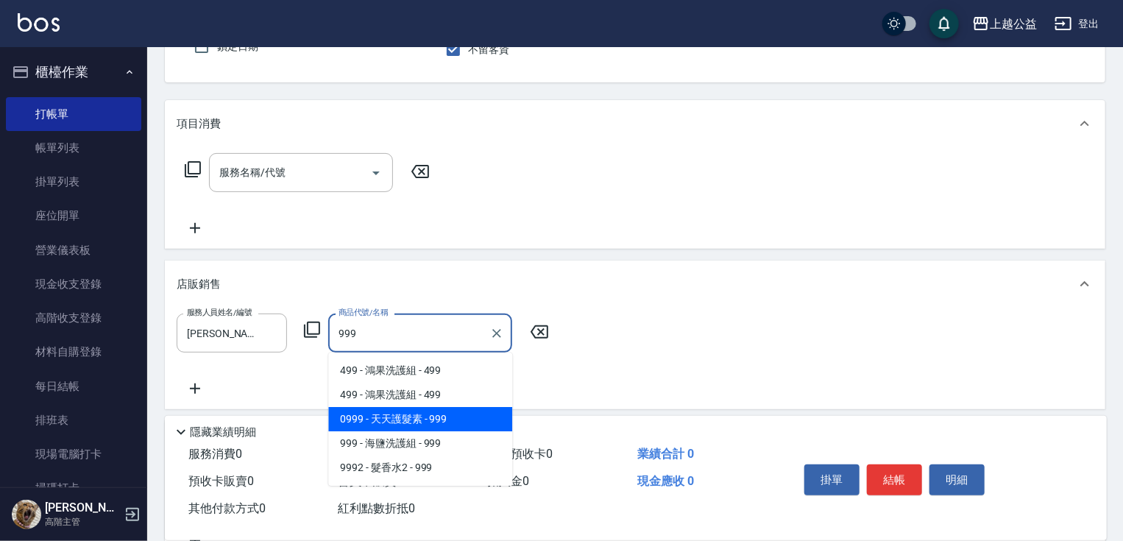
type input "天天護髮素"
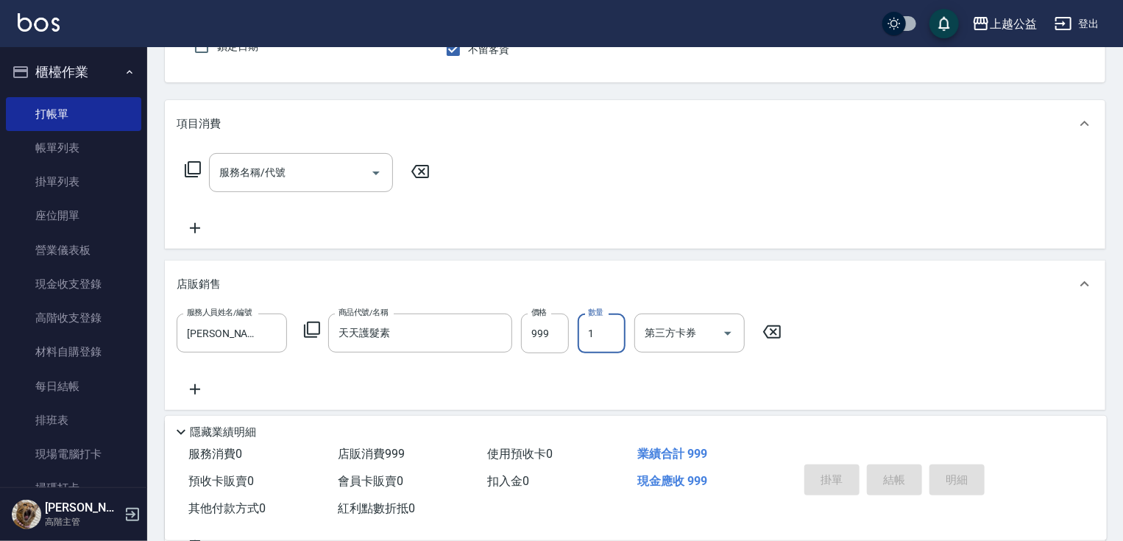
type input "[DATE] 19:22"
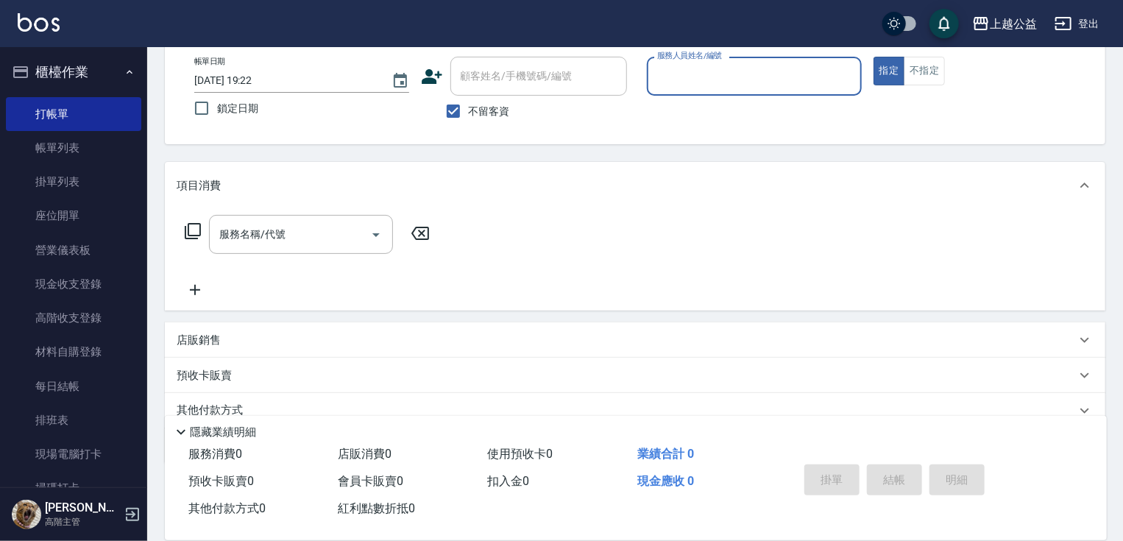
scroll to position [79, 0]
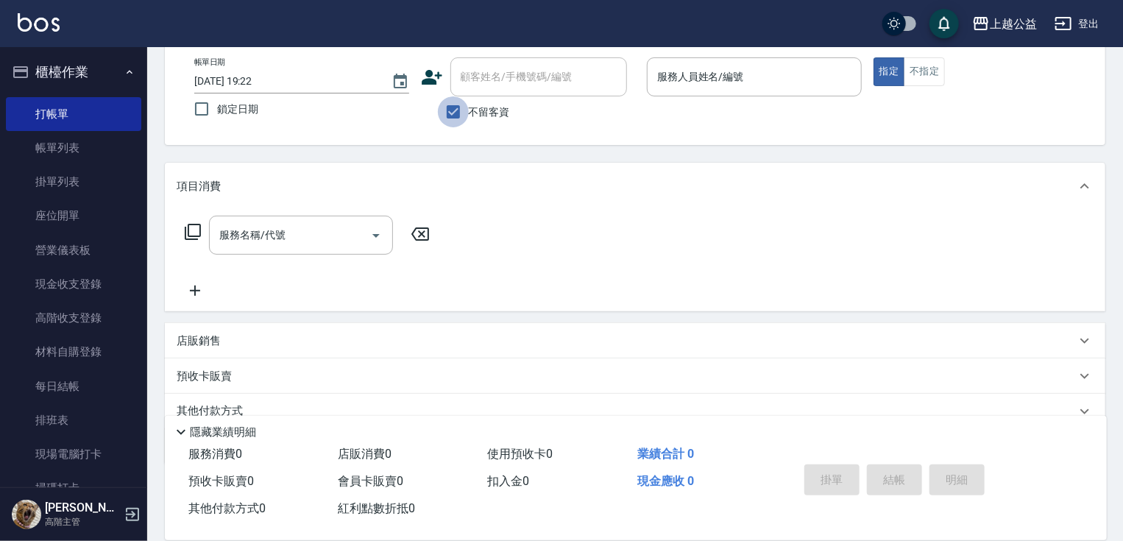
click at [466, 121] on input "不留客資" at bounding box center [453, 111] width 31 height 31
checkbox input "false"
click at [469, 73] on div "顧客姓名/手機號碼/編號 顧客姓名/手機號碼/編號" at bounding box center [538, 76] width 177 height 39
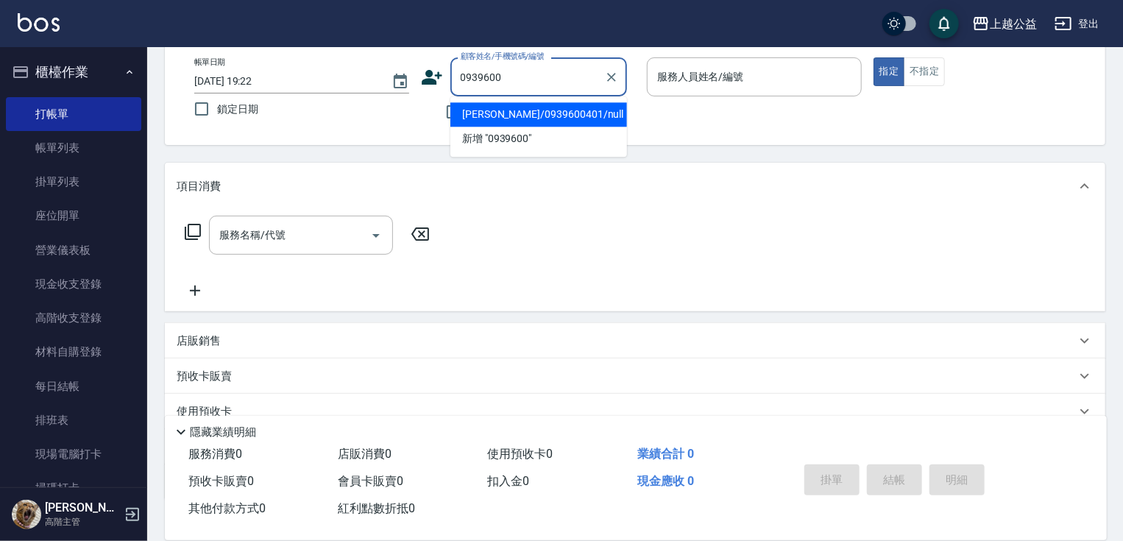
type input "[PERSON_NAME]/0939600401/null"
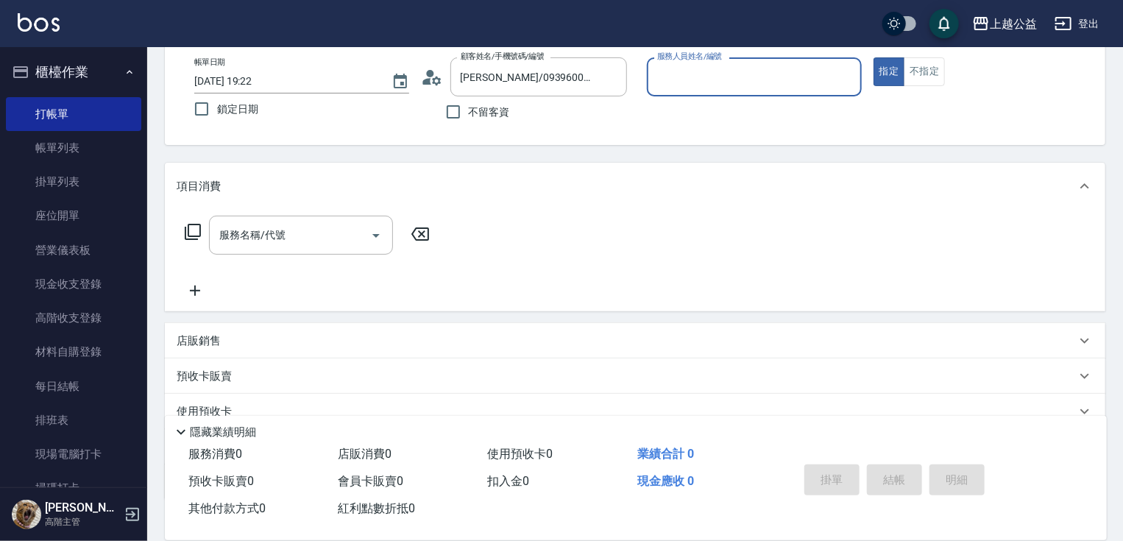
type input "[PERSON_NAME]-7"
click at [873, 57] on button "指定" at bounding box center [889, 71] width 32 height 29
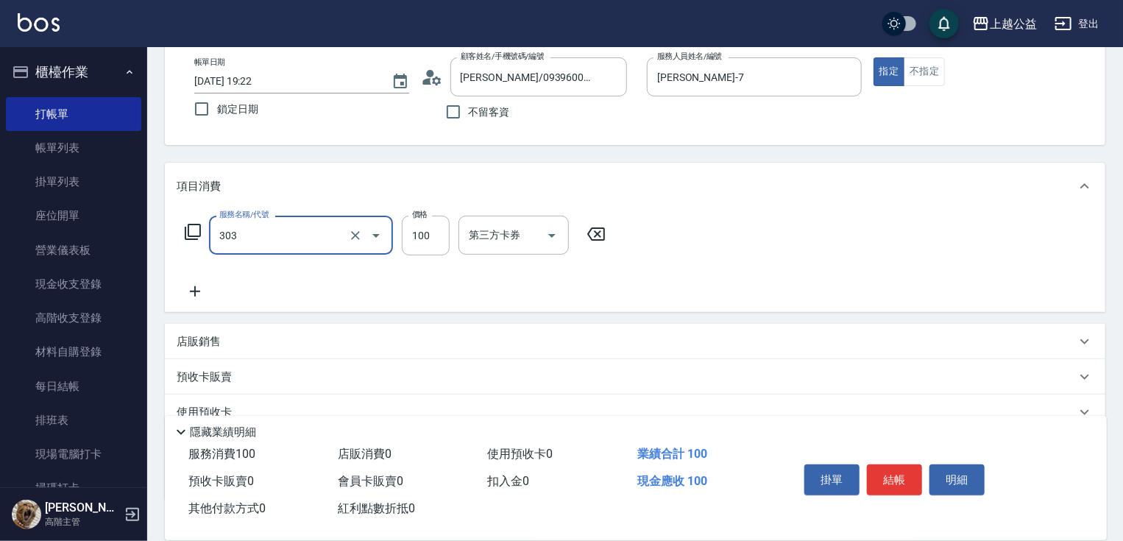
type input "剪髮(303)"
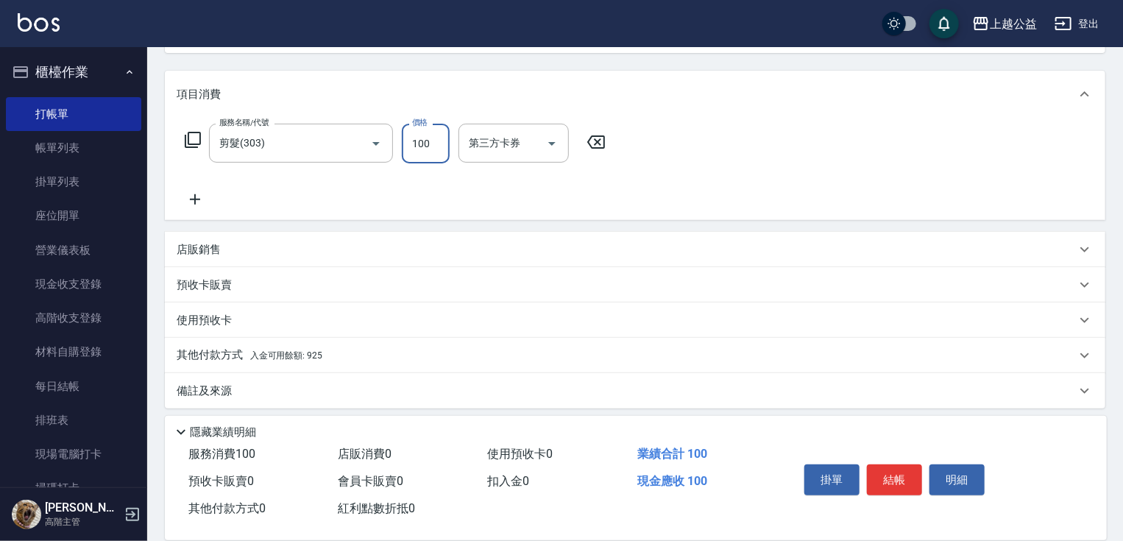
scroll to position [178, 0]
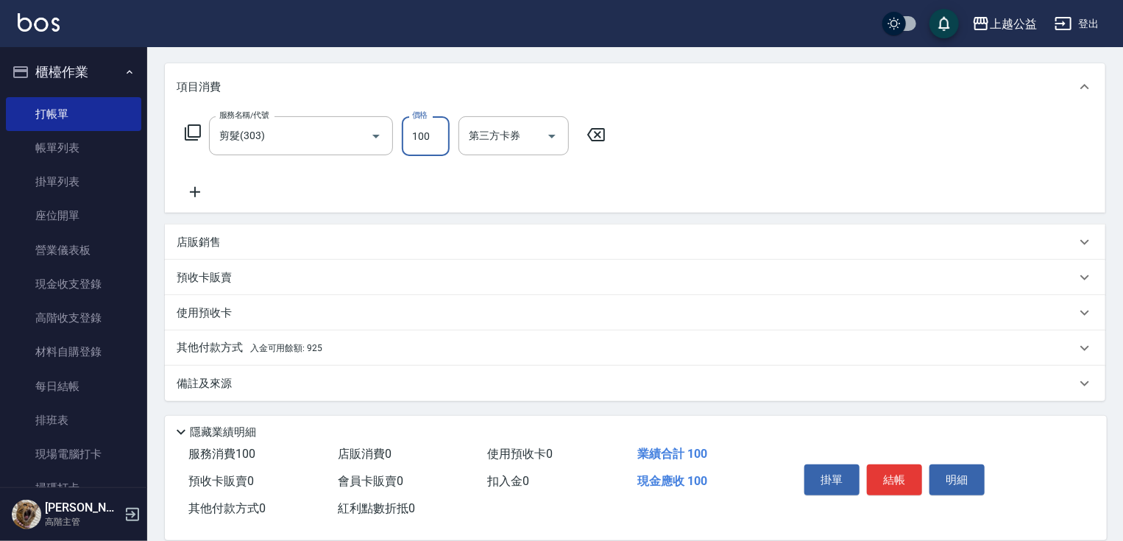
click at [275, 356] on div "其他付款方式 入金可用餘額: 925" at bounding box center [635, 347] width 940 height 35
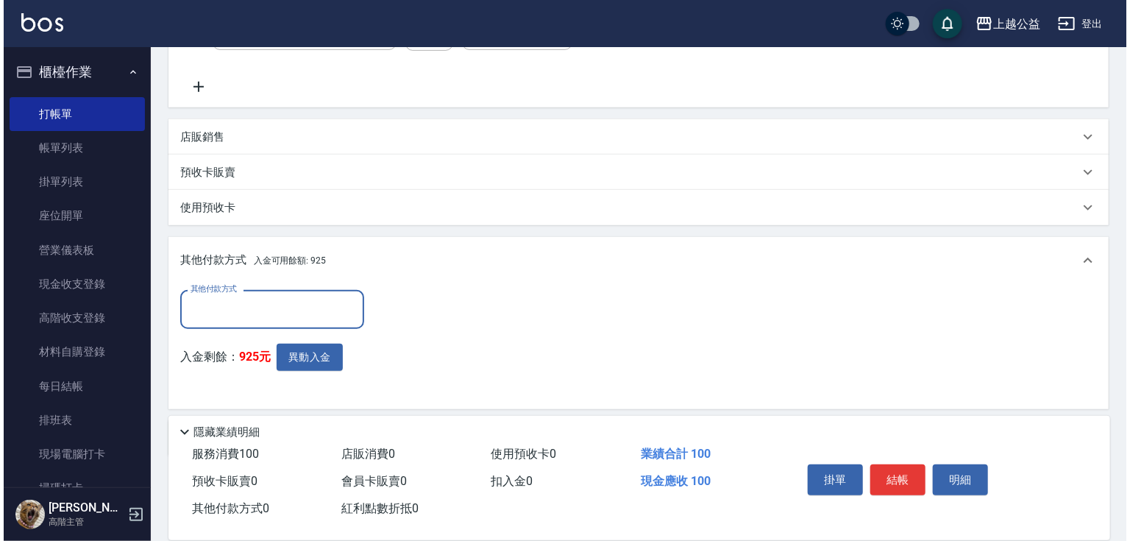
scroll to position [291, 0]
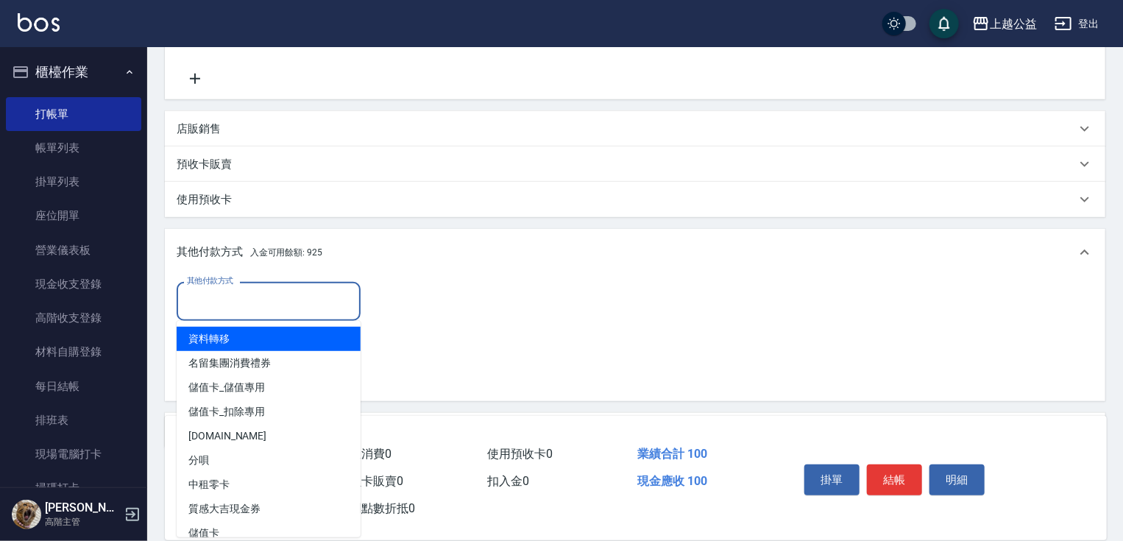
click at [269, 291] on input "其他付款方式" at bounding box center [268, 301] width 171 height 26
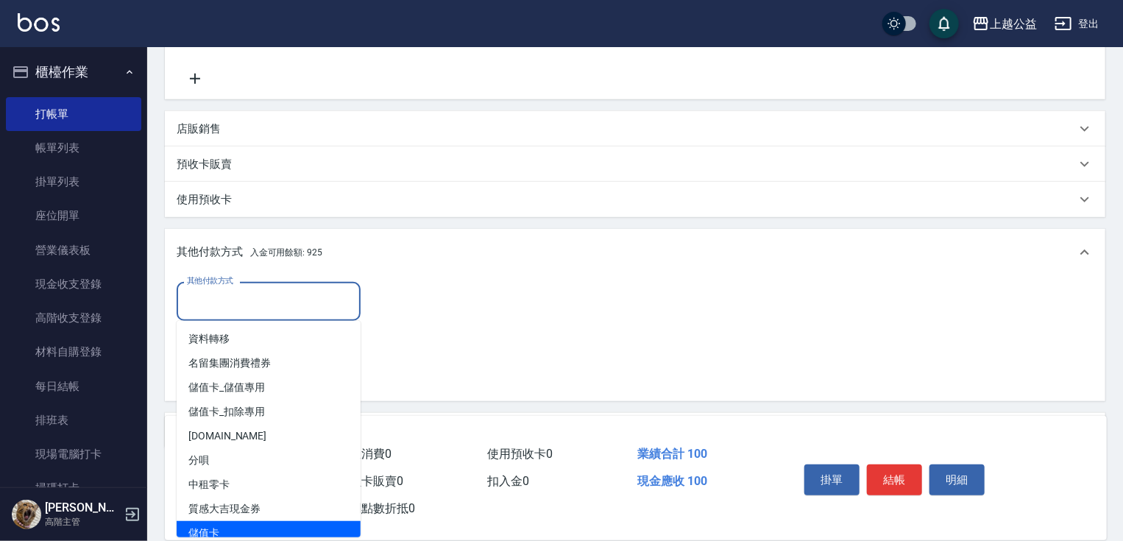
click at [215, 535] on span "儲值卡" at bounding box center [269, 533] width 184 height 24
type input "儲值卡"
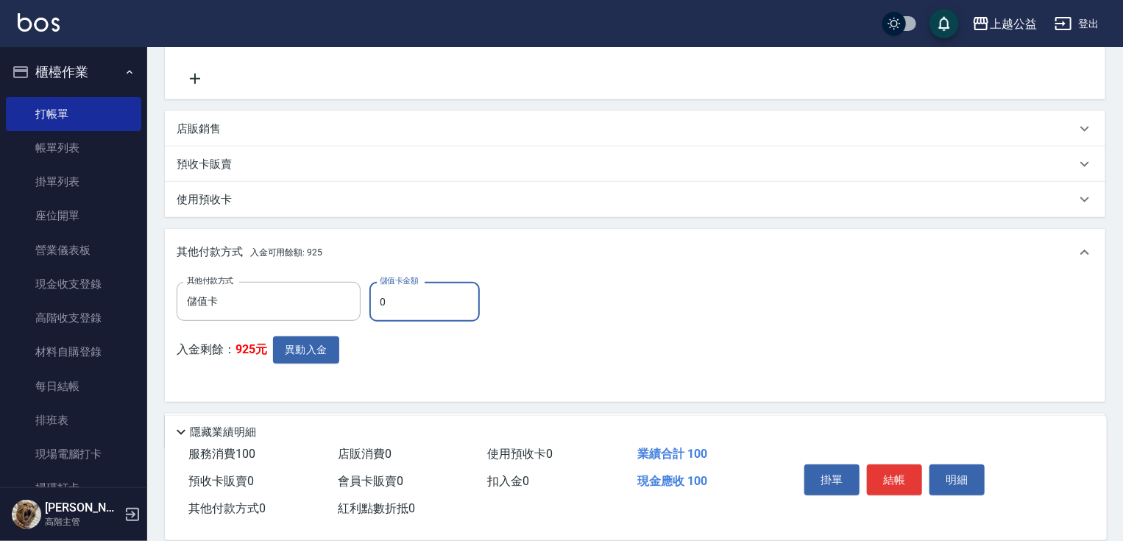
click at [398, 297] on input "0" at bounding box center [424, 302] width 110 height 40
click at [399, 297] on input "0" at bounding box center [424, 302] width 110 height 40
type input "100"
click at [330, 350] on button "異動入金" at bounding box center [306, 349] width 66 height 27
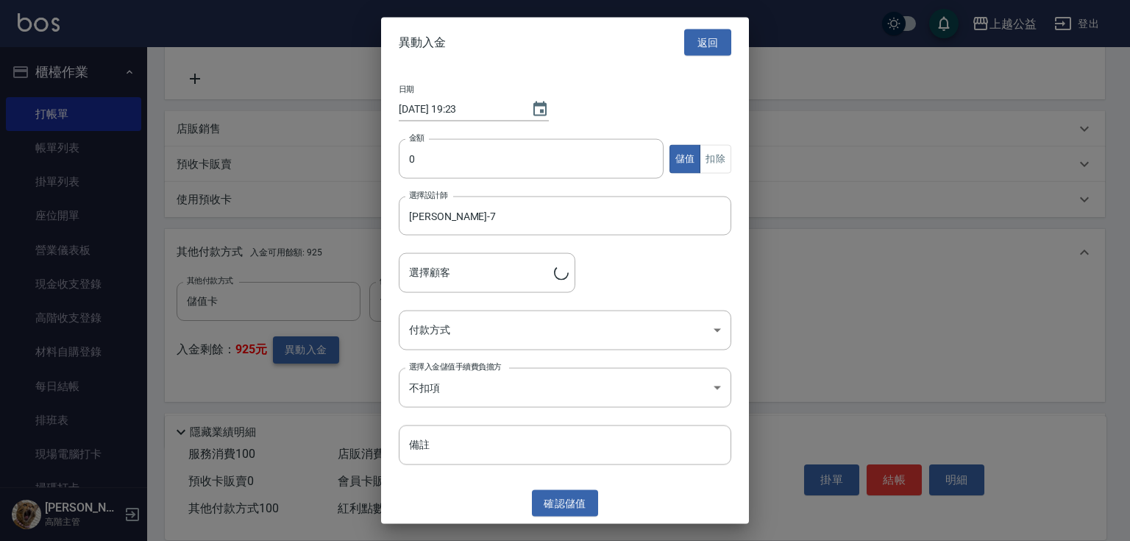
type input "[PERSON_NAME]/0939600401"
click at [452, 148] on input "0" at bounding box center [531, 159] width 265 height 40
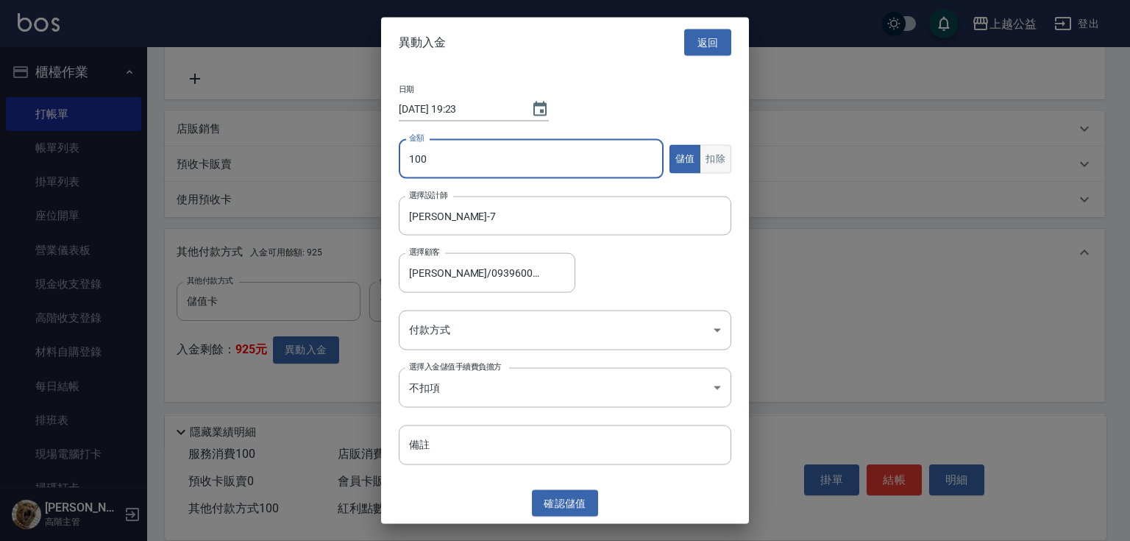
type input "100"
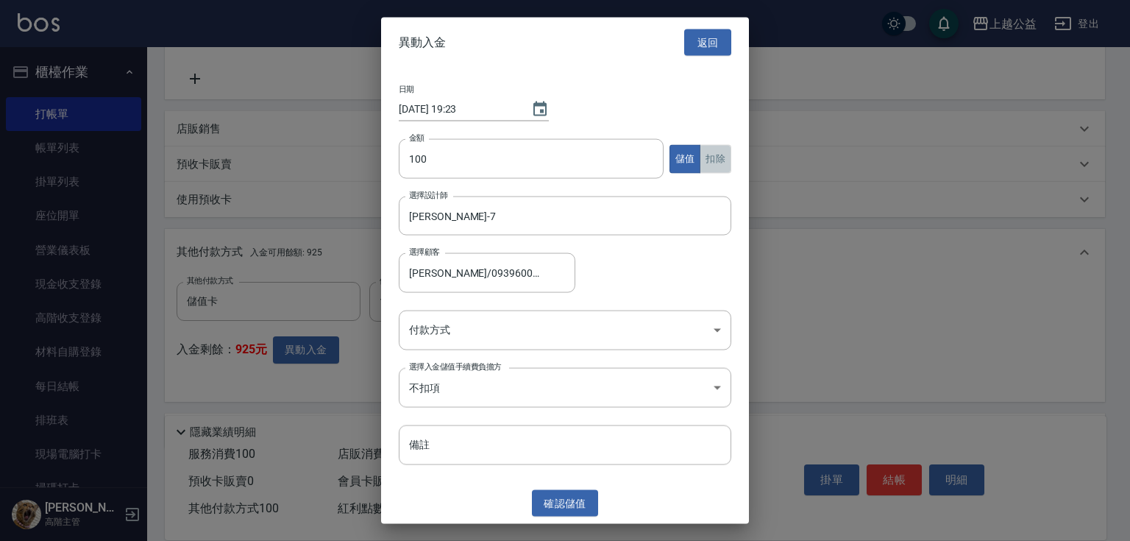
click at [720, 158] on button "扣除" at bounding box center [716, 158] width 32 height 29
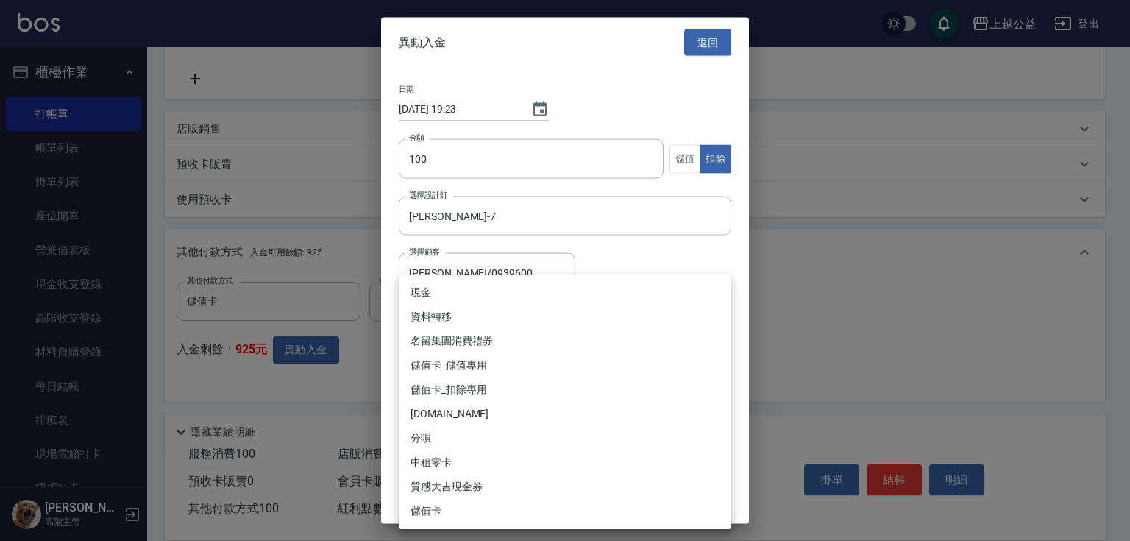
click at [439, 342] on body "上越公益 登出 櫃檯作業 打帳單 帳單列表 掛單列表 座位開單 營業儀表板 現金收支登錄 高階收支登錄 材料自購登錄 每日結帳 排班表 現場電腦打卡 掃碼打卡…" at bounding box center [565, 149] width 1130 height 880
click at [473, 389] on li "儲值卡_扣除專用" at bounding box center [565, 389] width 333 height 24
type input "儲值卡_扣除專用"
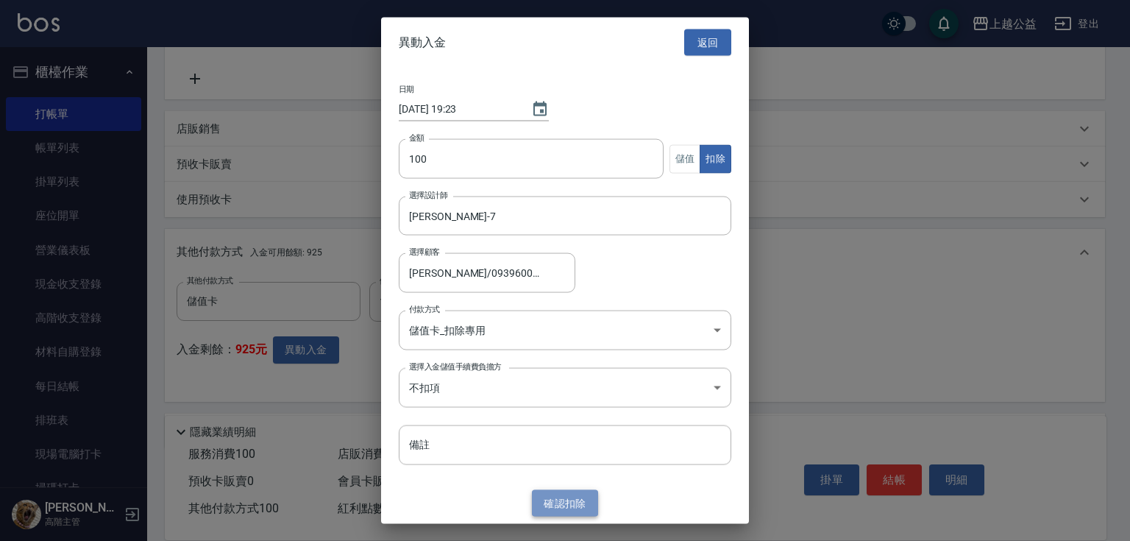
click at [570, 501] on button "確認 扣除" at bounding box center [565, 502] width 66 height 27
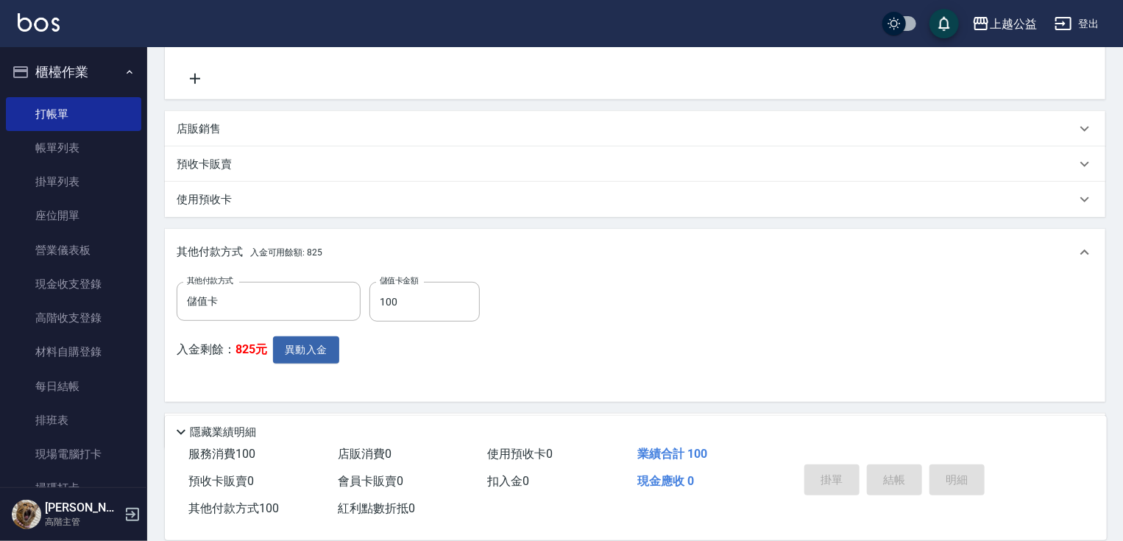
type input "[DATE] 19:23"
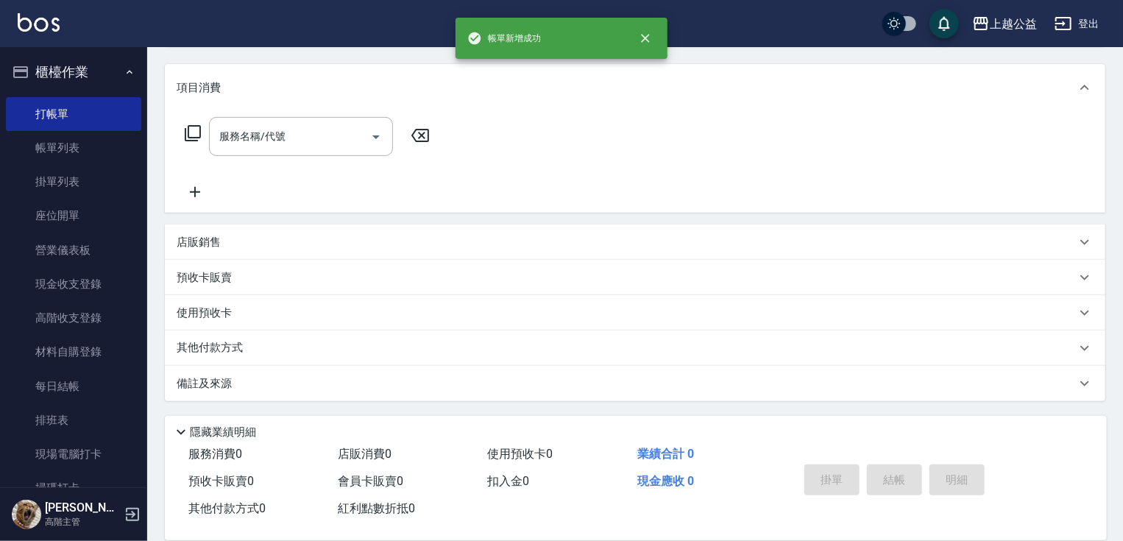
scroll to position [0, 0]
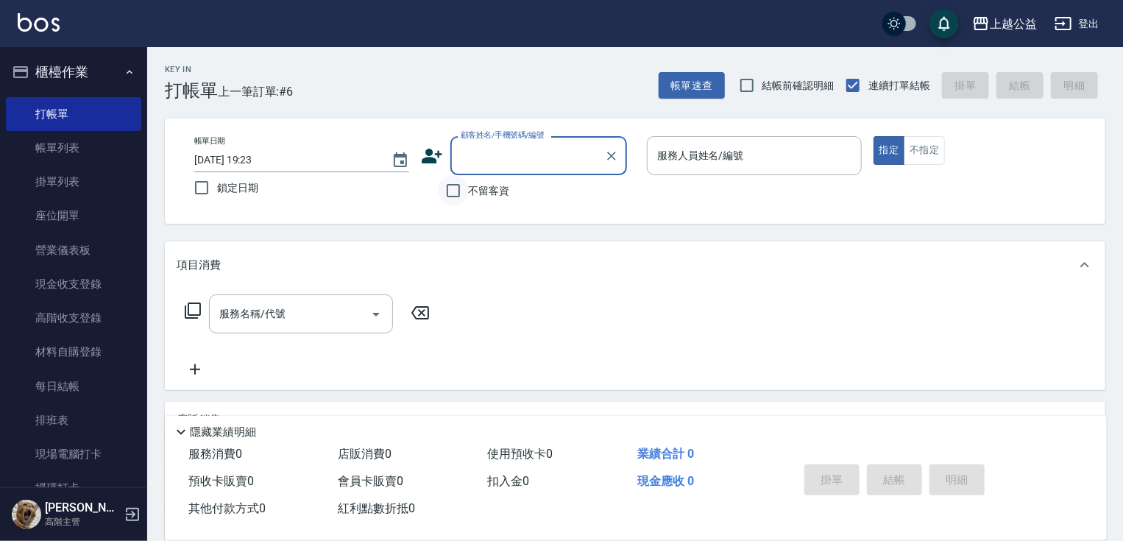
click at [465, 179] on input "不留客資" at bounding box center [453, 190] width 31 height 31
checkbox input "true"
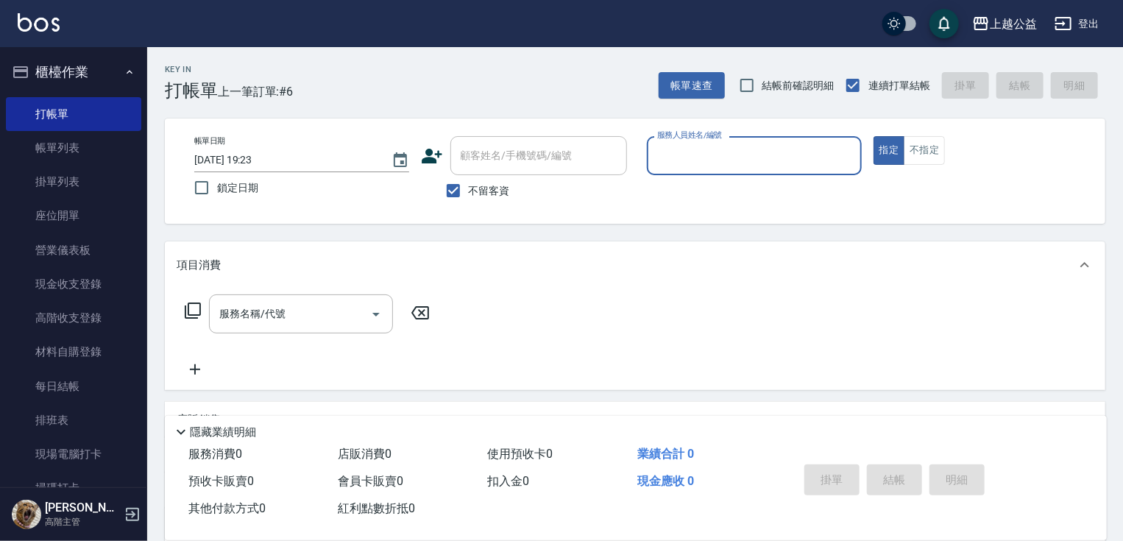
type input "6"
type input "[PERSON_NAME]-7"
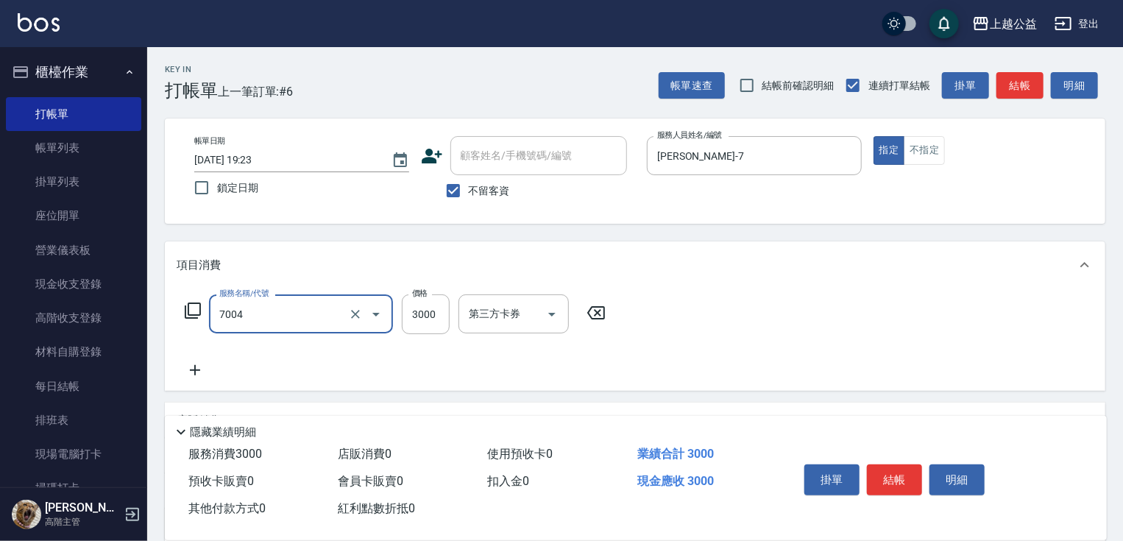
type input "重整3包(7004)"
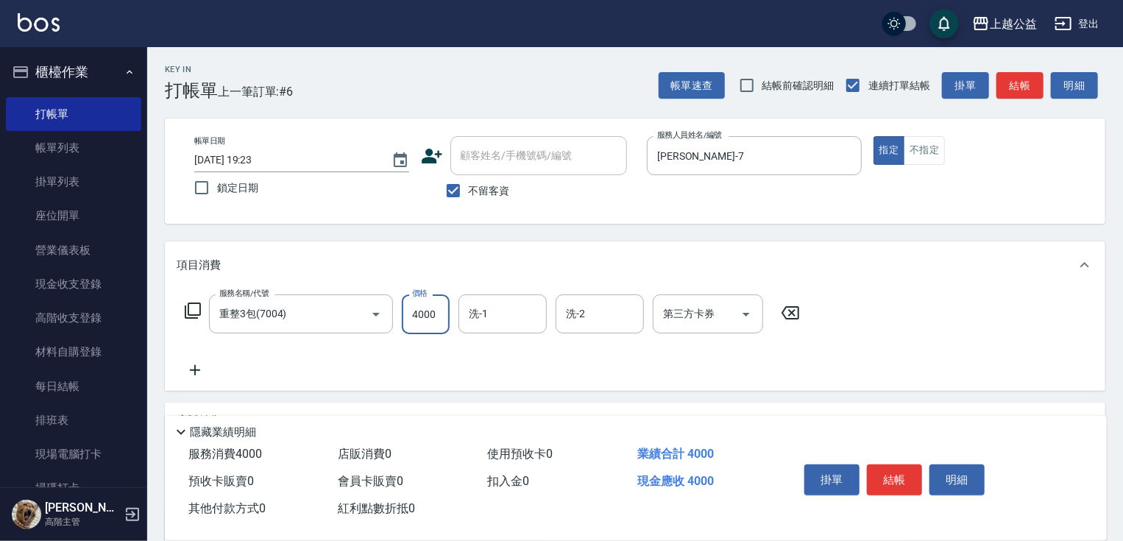
type input "4000"
type input "[PERSON_NAME]-29"
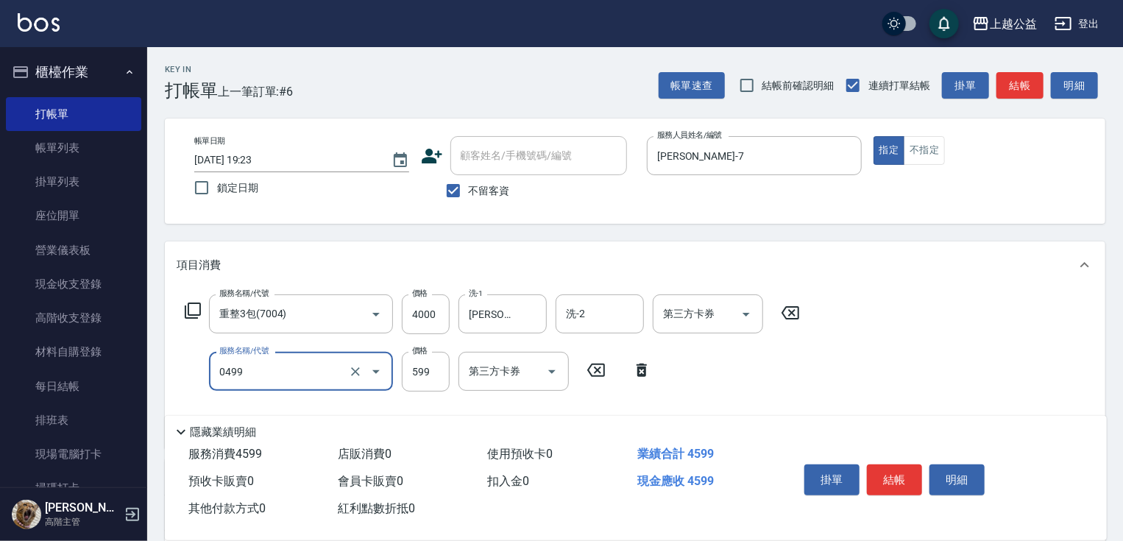
type input "頭皮去角質(0499)"
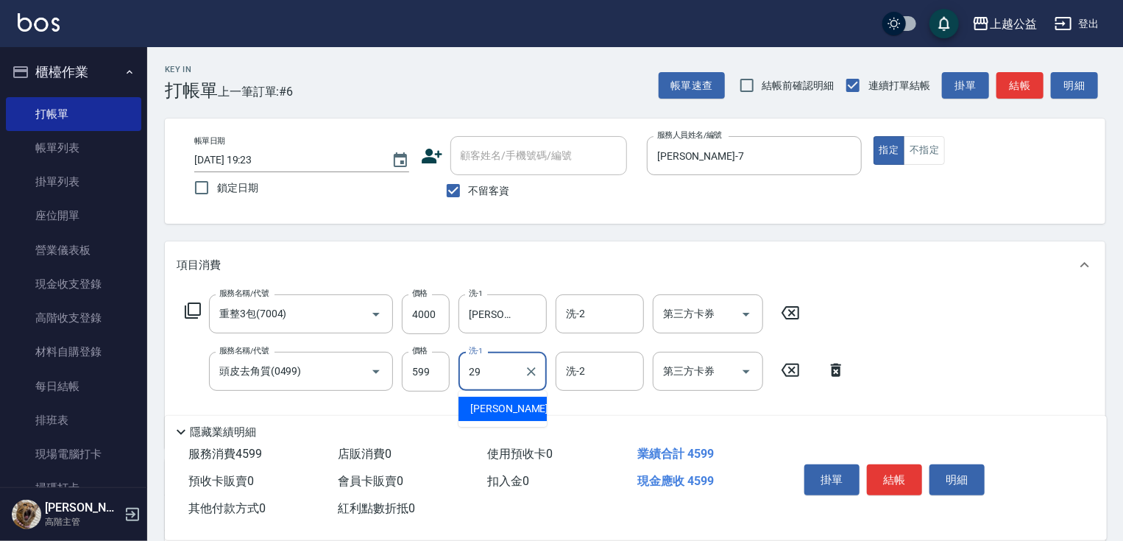
type input "[PERSON_NAME]-29"
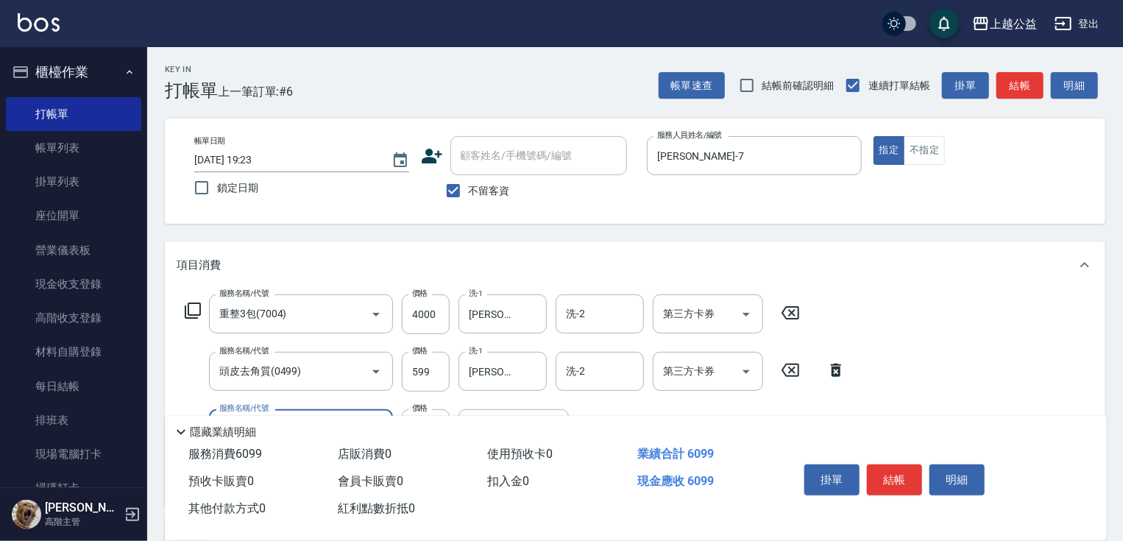
type input "染髮(51500)"
type input "[PERSON_NAME]-29"
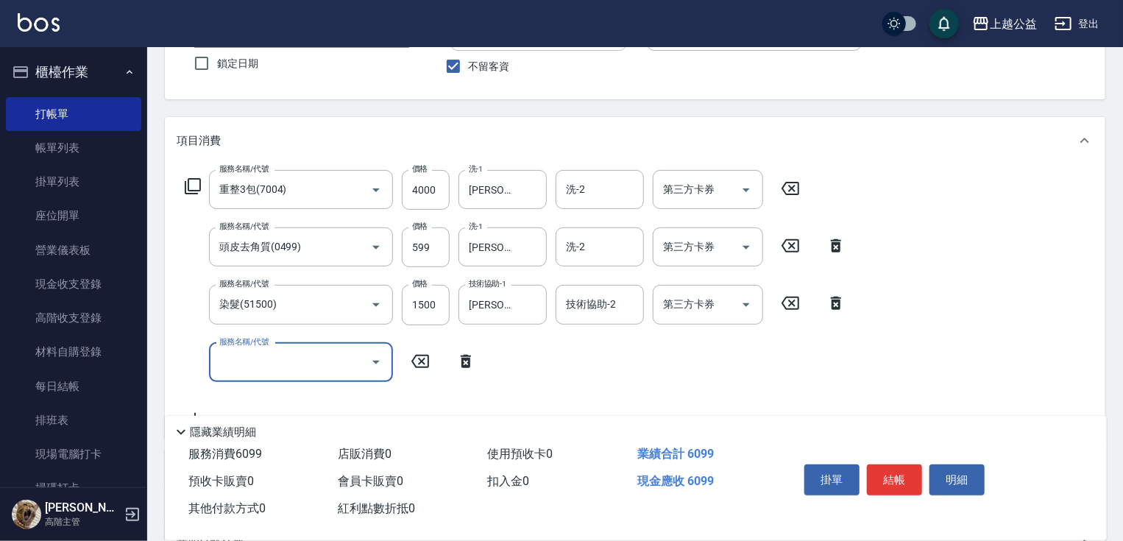
scroll to position [191, 0]
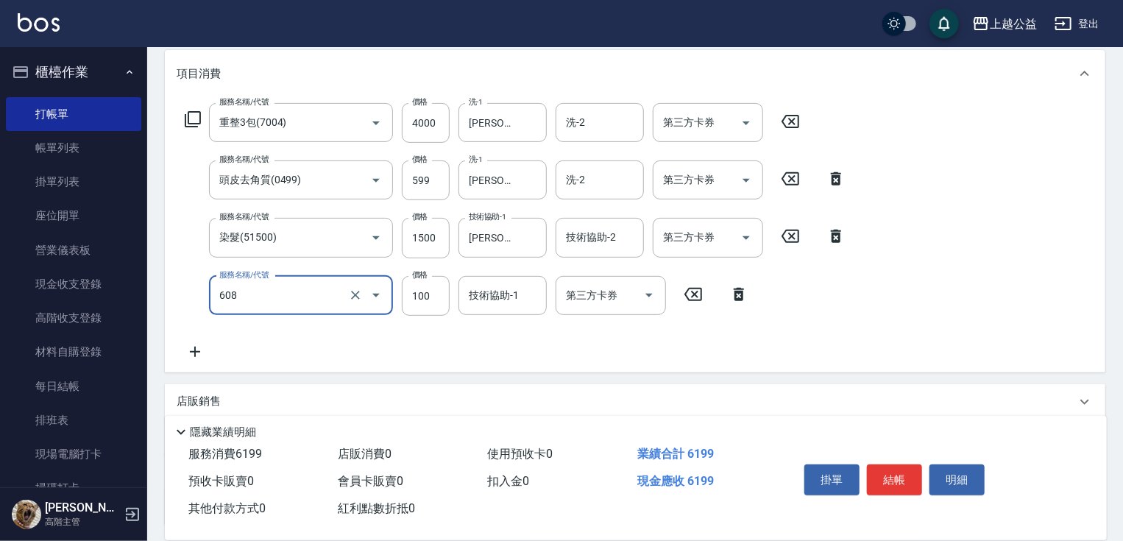
type input "精油長髮(608)"
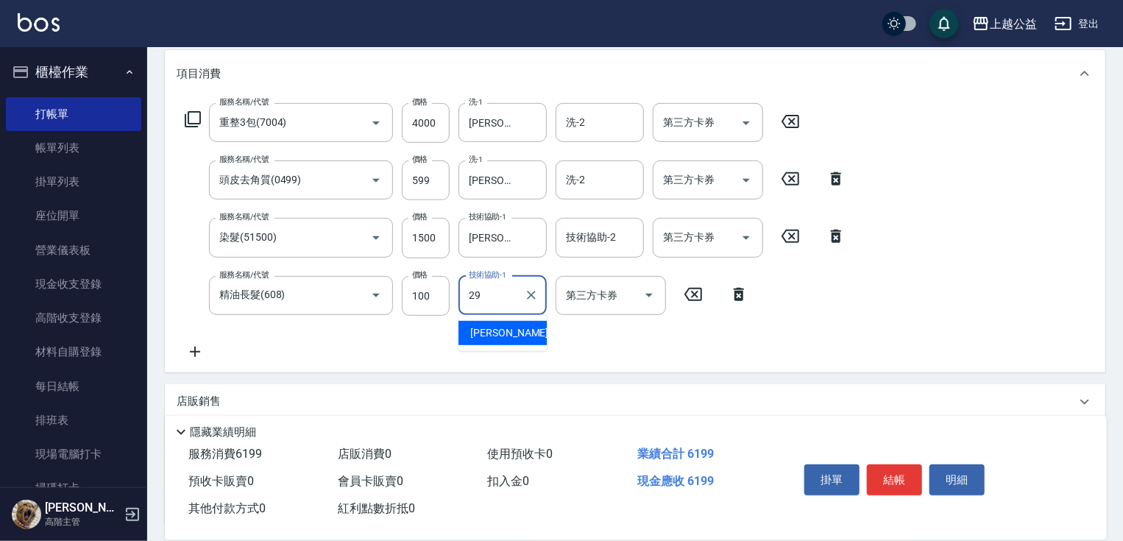
type input "[PERSON_NAME]-29"
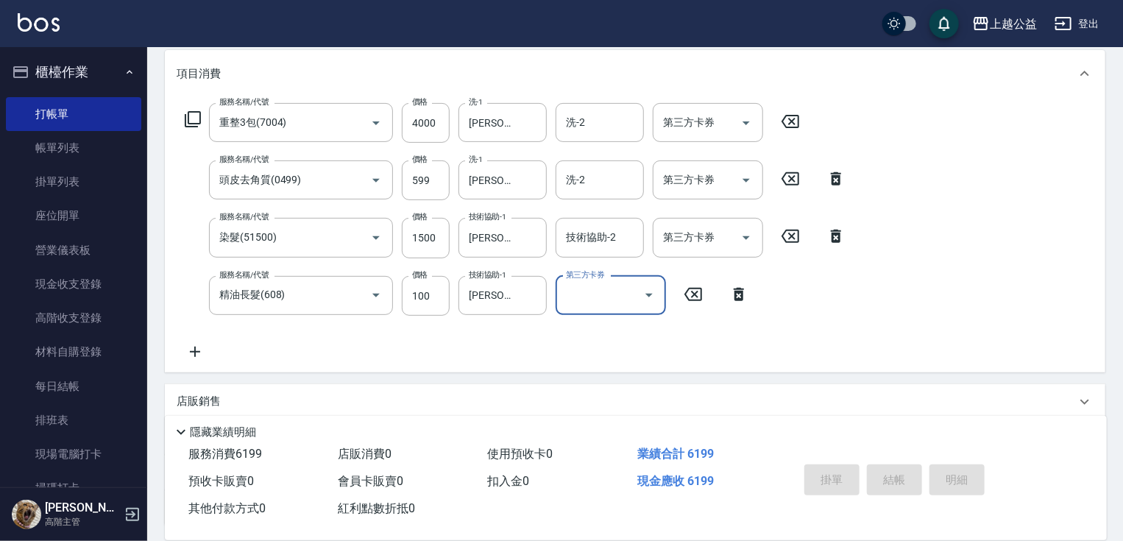
type input "[DATE] 19:24"
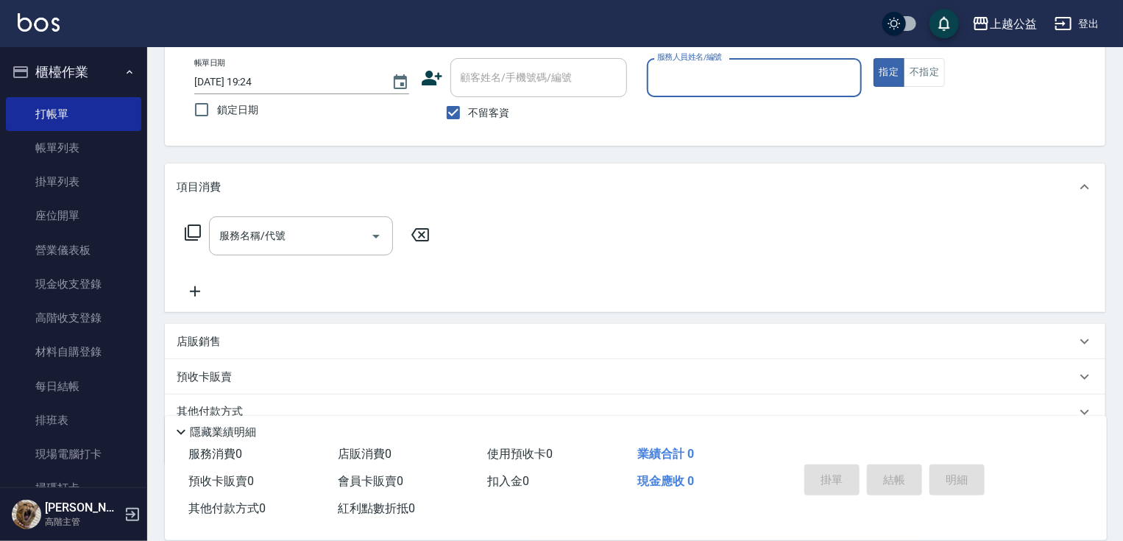
scroll to position [77, 0]
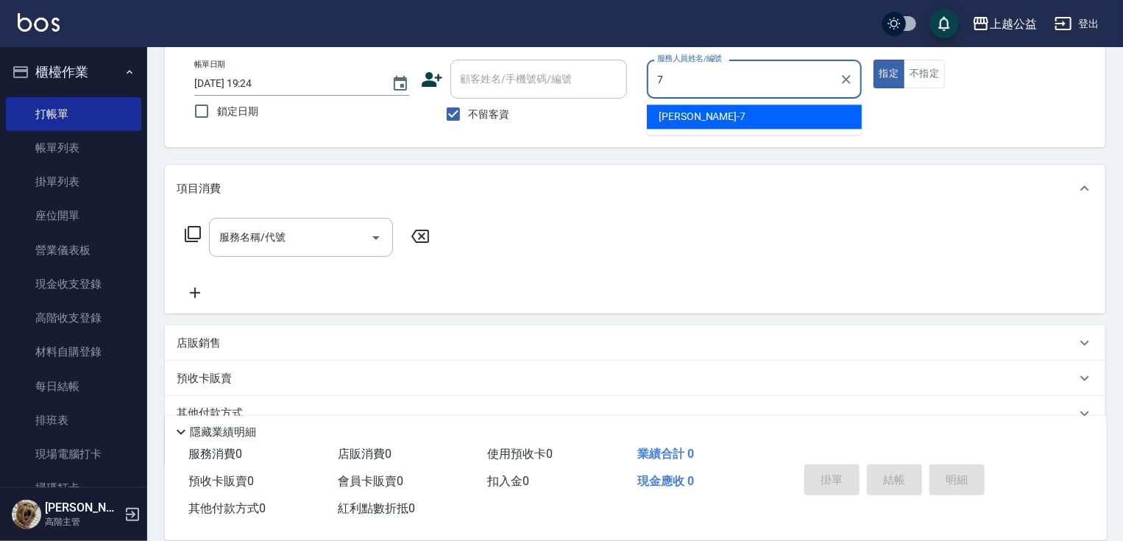
type input "[PERSON_NAME]-7"
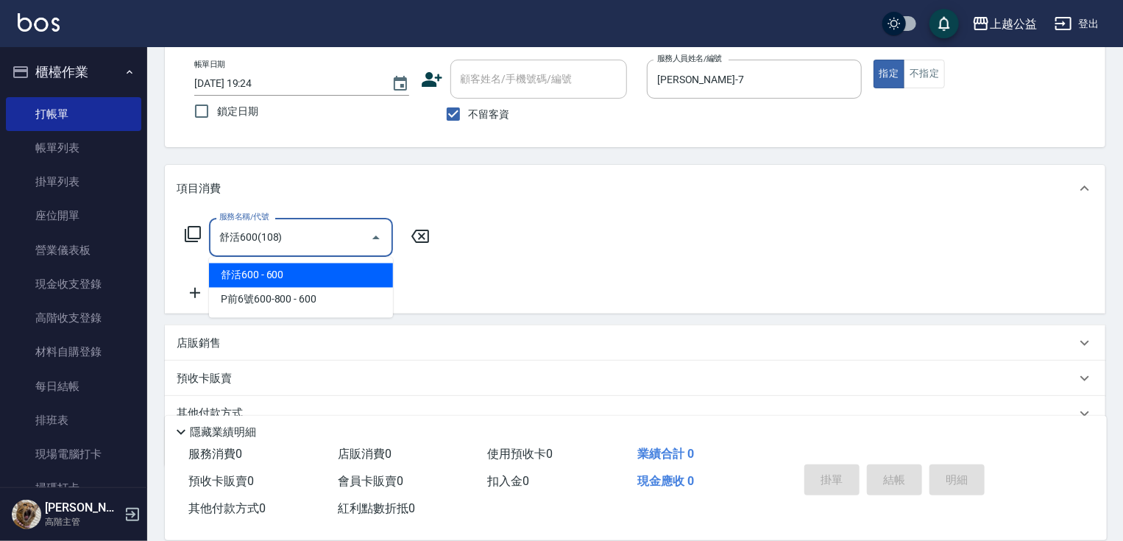
type input "舒活600(108)"
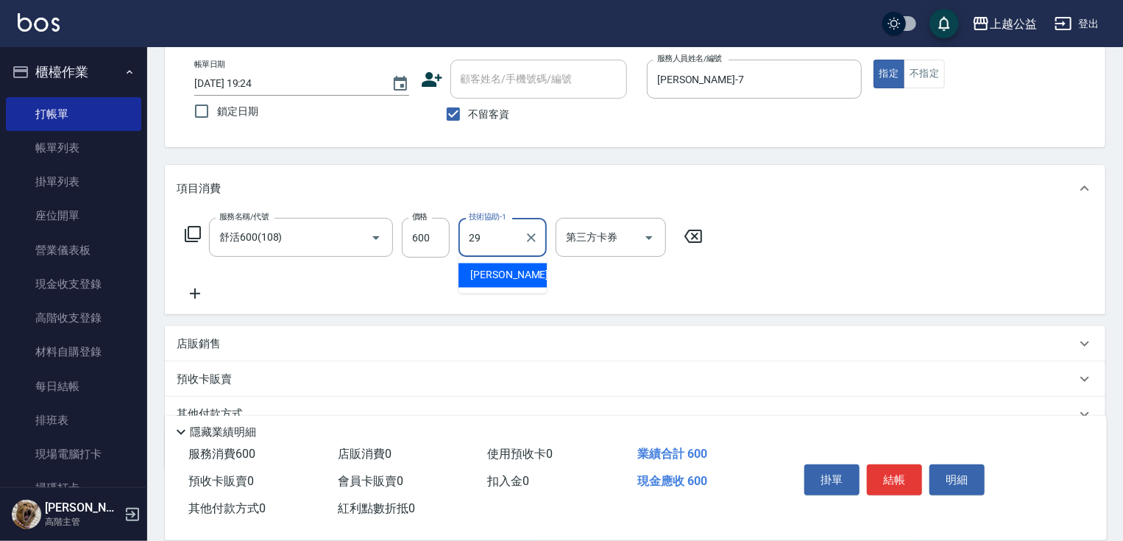
type input "[PERSON_NAME]-29"
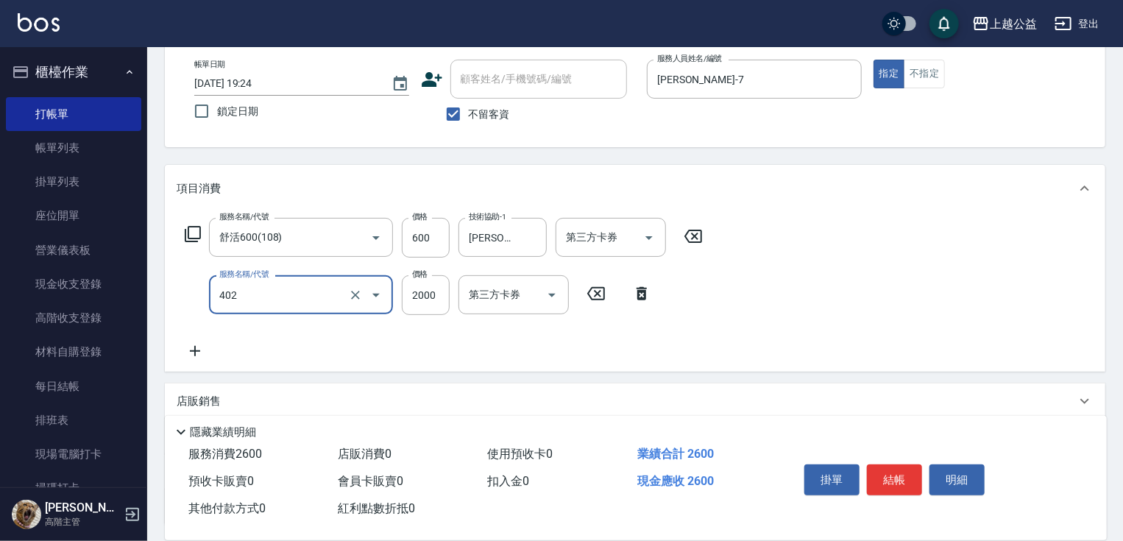
type input "黑耀光護髮(402)"
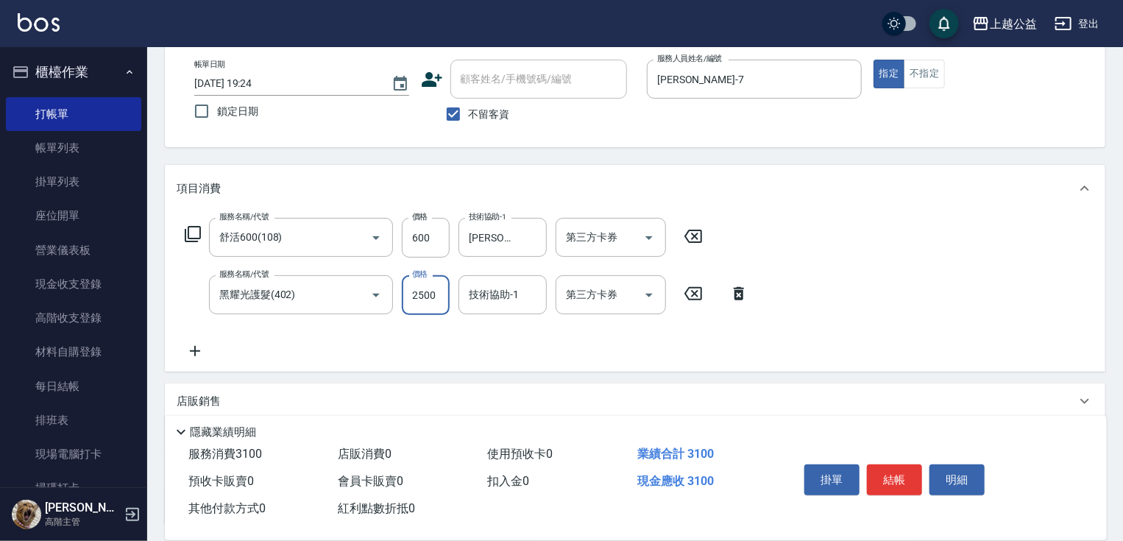
type input "2500"
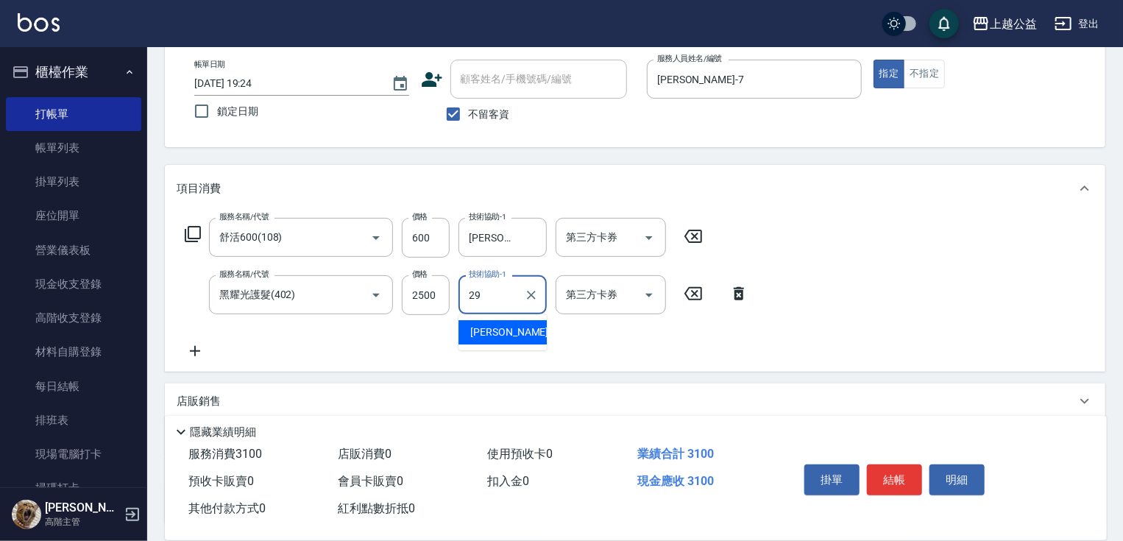
type input "[PERSON_NAME]-29"
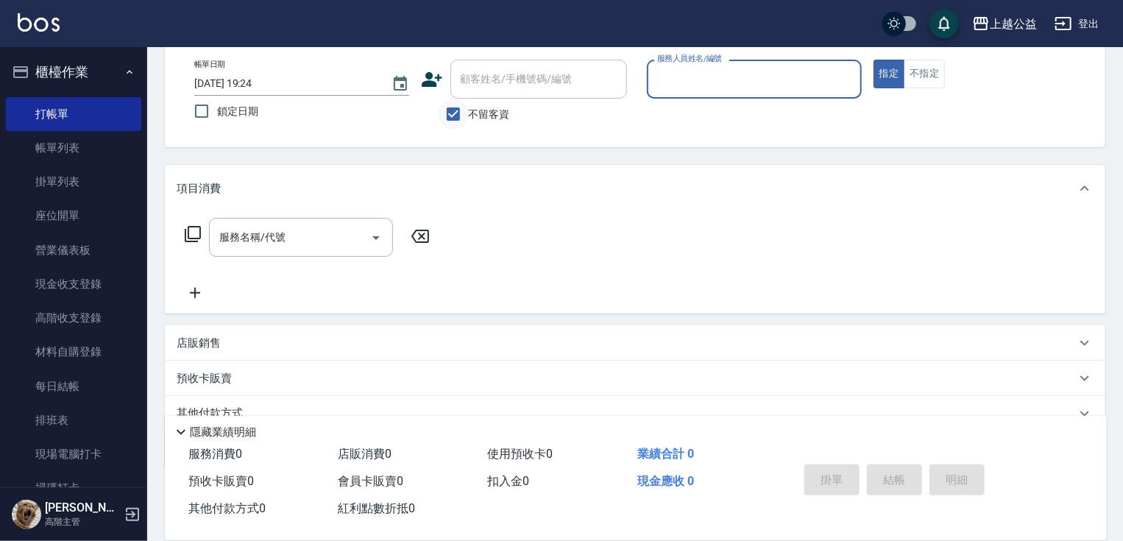
click at [456, 117] on input "不留客資" at bounding box center [453, 114] width 31 height 31
checkbox input "false"
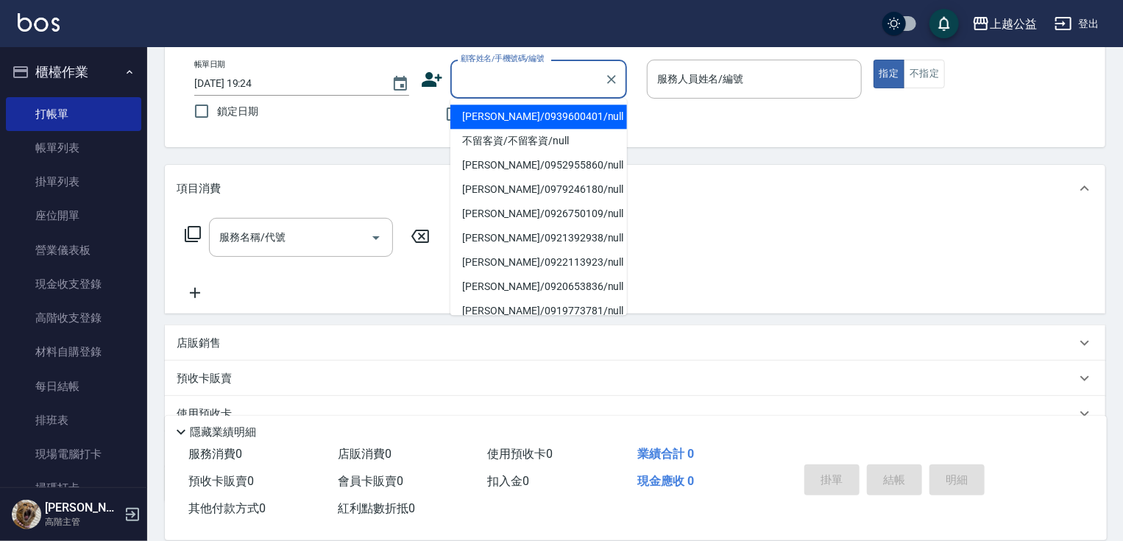
drag, startPoint x: 503, startPoint y: 68, endPoint x: 535, endPoint y: 88, distance: 37.8
click at [504, 68] on div "顧客姓名/手機號碼/編號 顧客姓名/手機號碼/編號" at bounding box center [538, 79] width 177 height 39
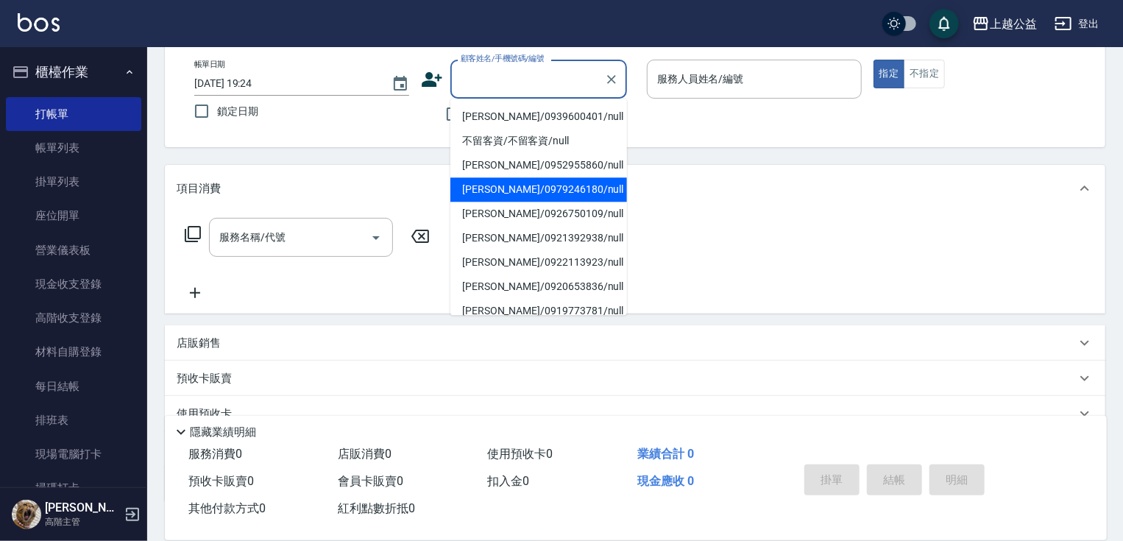
click at [530, 200] on li "[PERSON_NAME]/0979246180/null" at bounding box center [538, 189] width 177 height 24
type input "[PERSON_NAME]/0979246180/null"
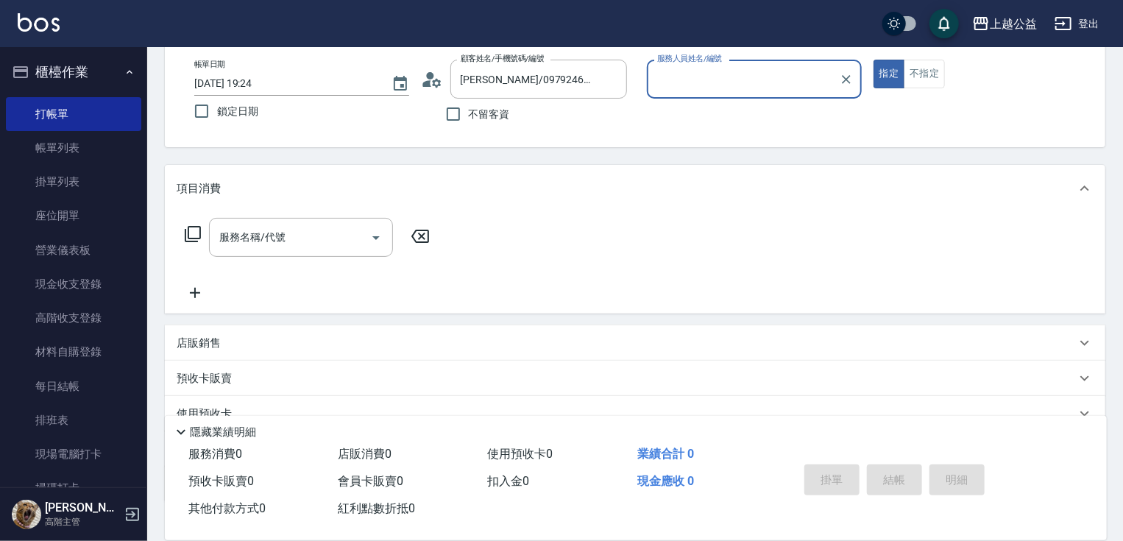
type input "[PERSON_NAME]-7"
click at [873, 60] on button "指定" at bounding box center [889, 74] width 32 height 29
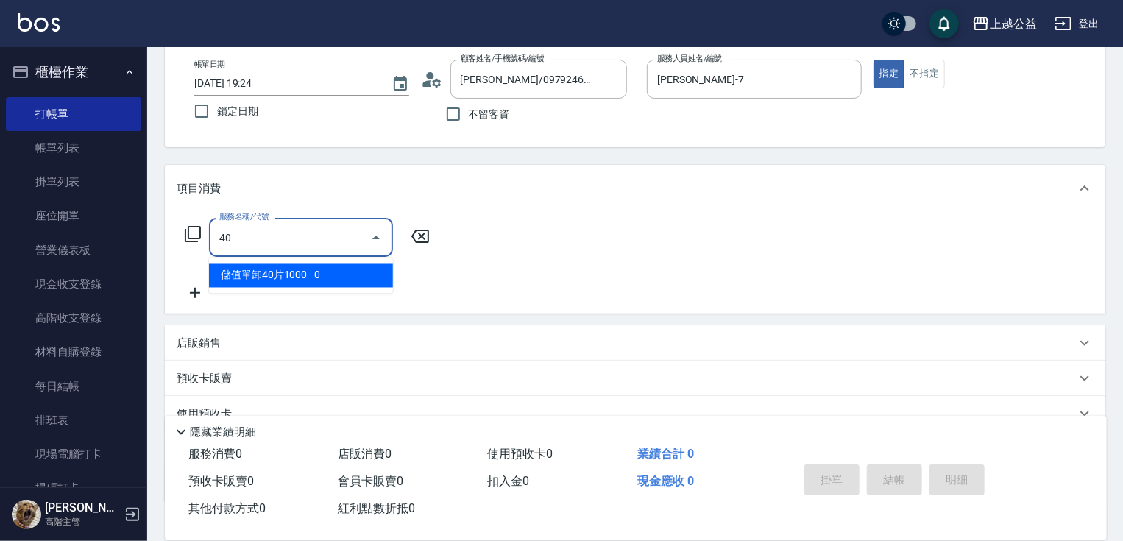
type input "4"
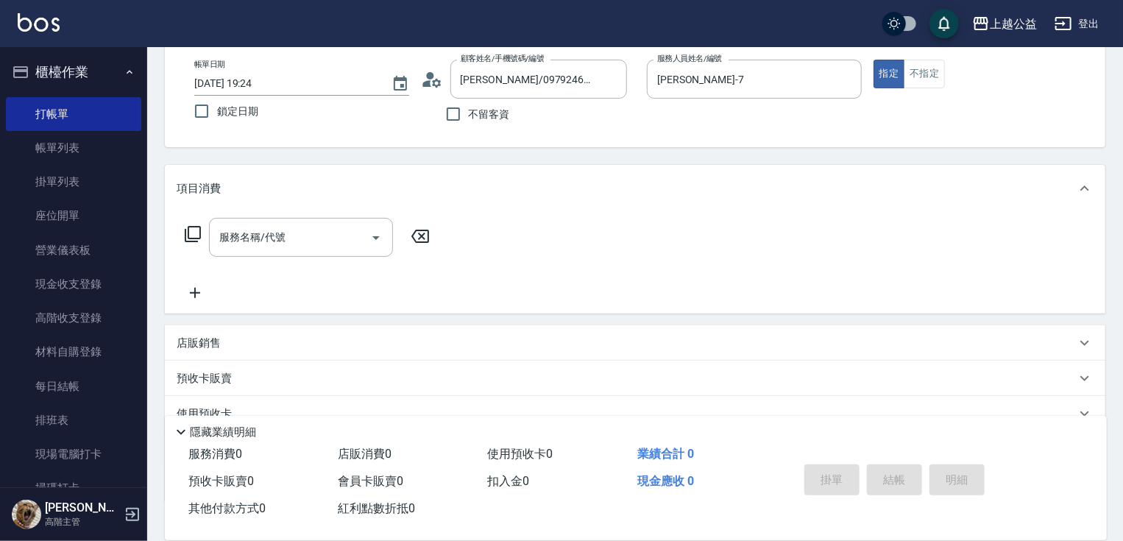
click at [623, 154] on div "Key In 打帳單 上一筆訂單:#8 帳單速查 結帳前確認明細 連續打單結帳 掛單 結帳 明細 帳單日期 [DATE] 19:24 鎖定日期 顧客姓名/手機…" at bounding box center [635, 306] width 976 height 671
click at [277, 380] on div "預收卡販賣" at bounding box center [626, 378] width 899 height 15
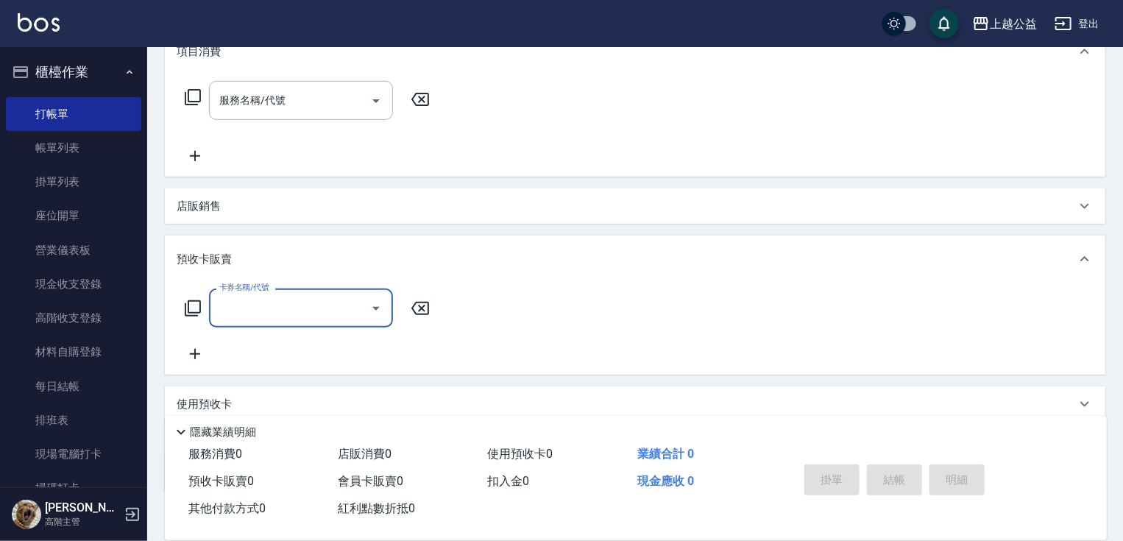
scroll to position [260, 0]
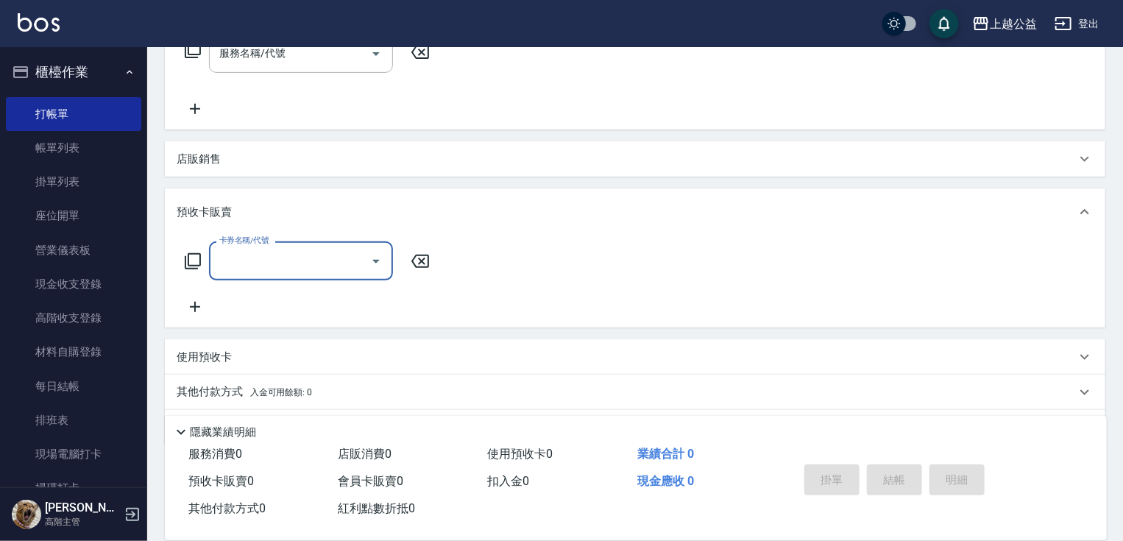
click at [255, 276] on div "卡券名稱/代號" at bounding box center [301, 260] width 184 height 39
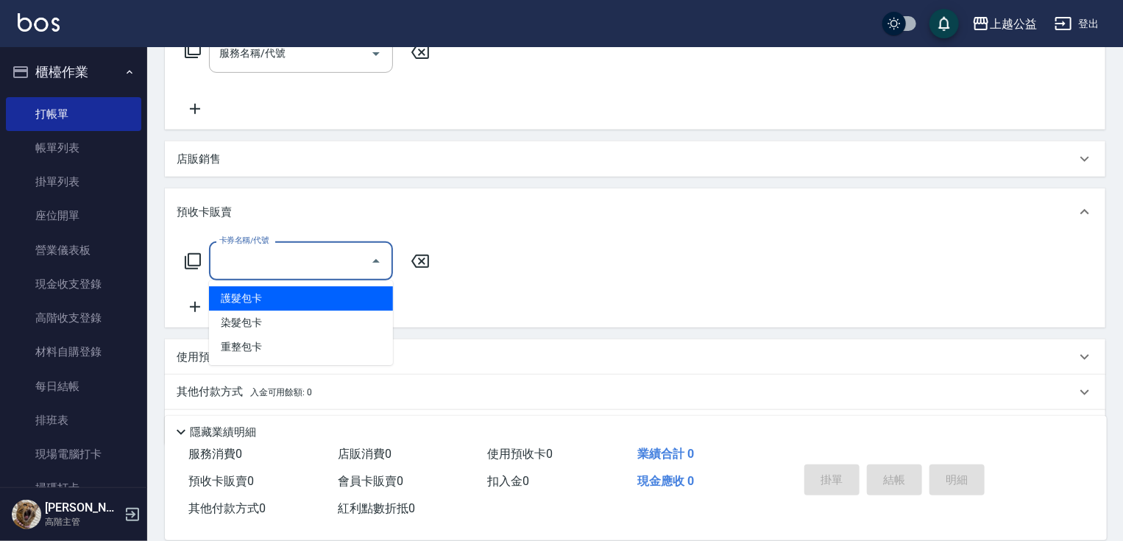
click at [255, 305] on span "護髮包卡" at bounding box center [301, 298] width 184 height 24
type input "護髮包卡(802)"
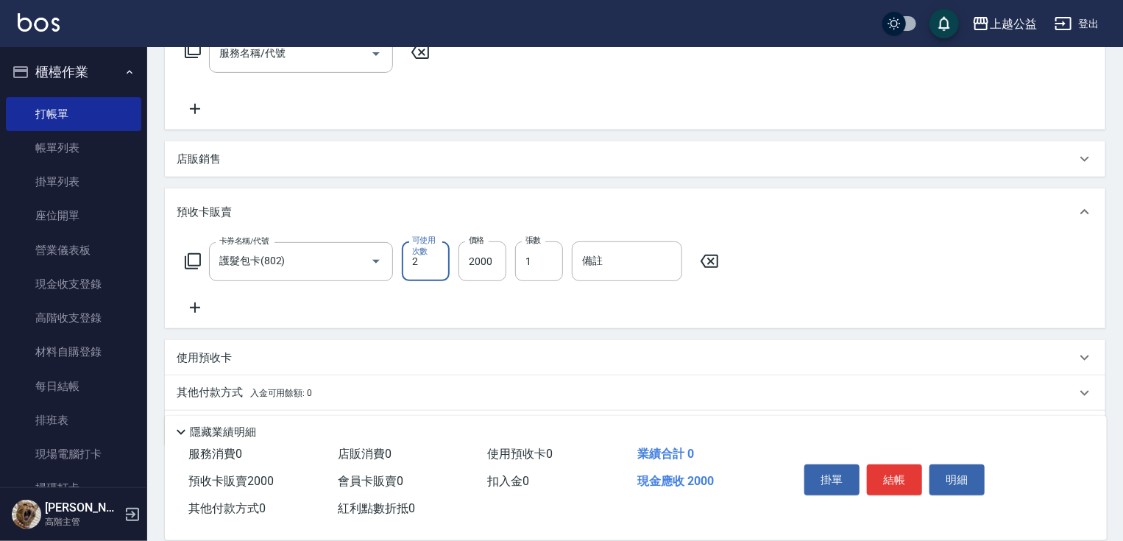
type input "2"
type input "2500"
drag, startPoint x: 537, startPoint y: 255, endPoint x: 567, endPoint y: 166, distance: 93.1
click at [538, 254] on input "1" at bounding box center [539, 261] width 48 height 40
click at [540, 246] on input "1" at bounding box center [539, 261] width 48 height 40
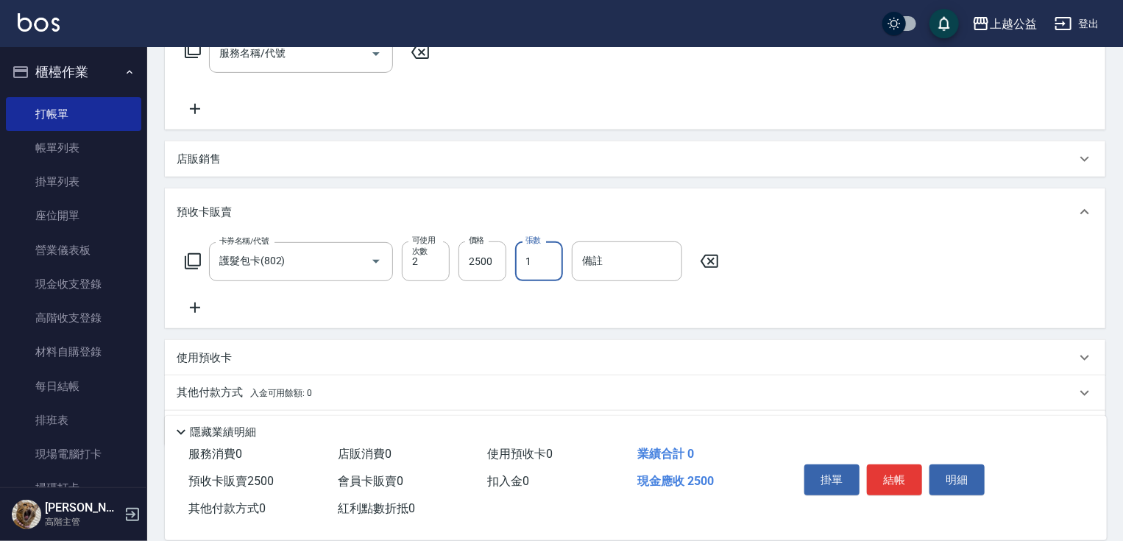
click at [540, 246] on input "1" at bounding box center [539, 261] width 48 height 40
type input "1"
type input "[DATE] 19:25"
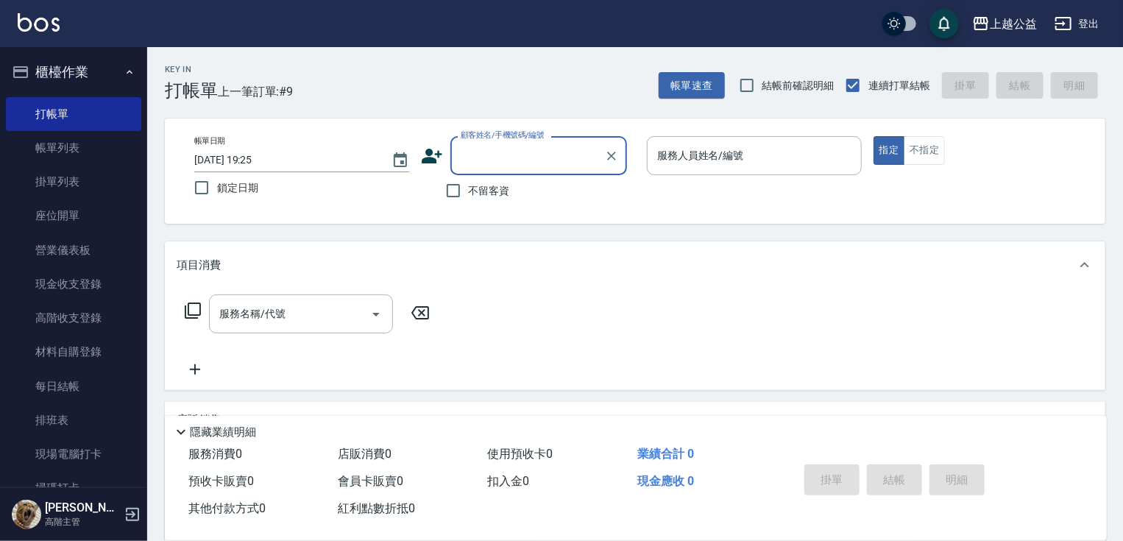
click at [488, 197] on span "不留客資" at bounding box center [489, 190] width 41 height 15
click at [469, 197] on input "不留客資" at bounding box center [453, 190] width 31 height 31
checkbox input "true"
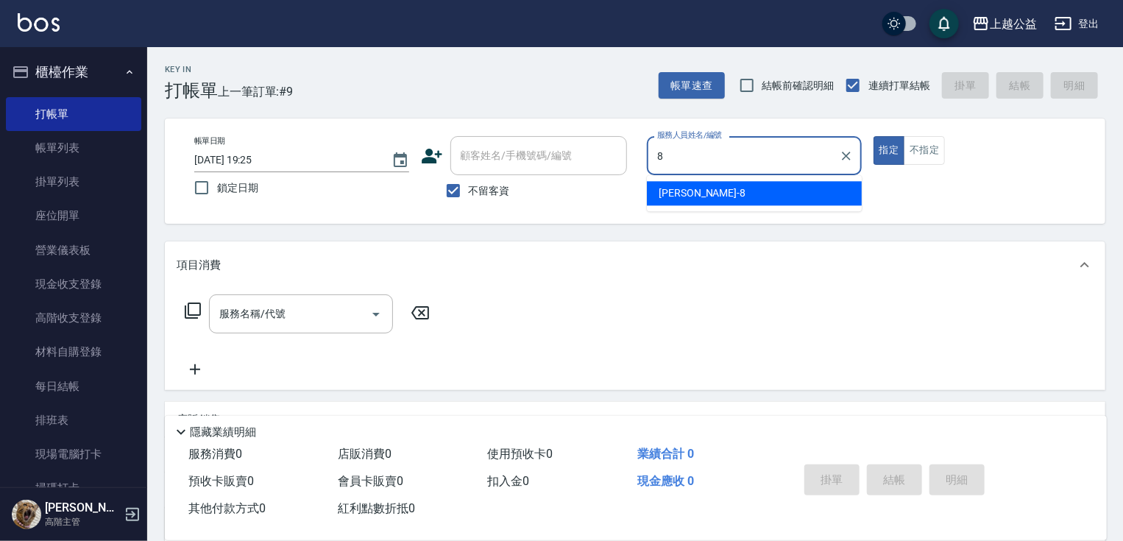
type input "[PERSON_NAME]-8"
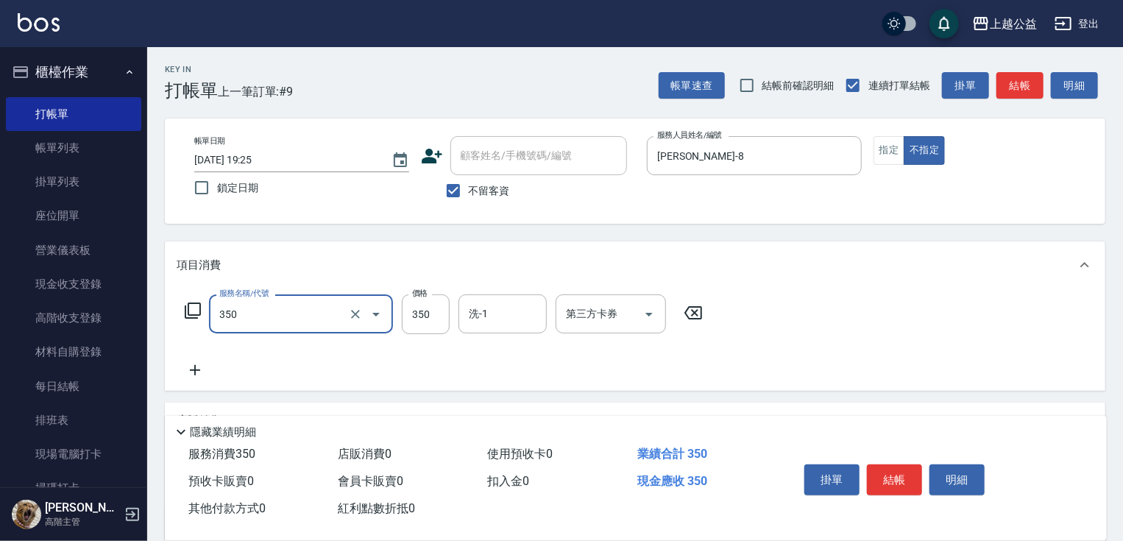
type input "一般洗剪(350)"
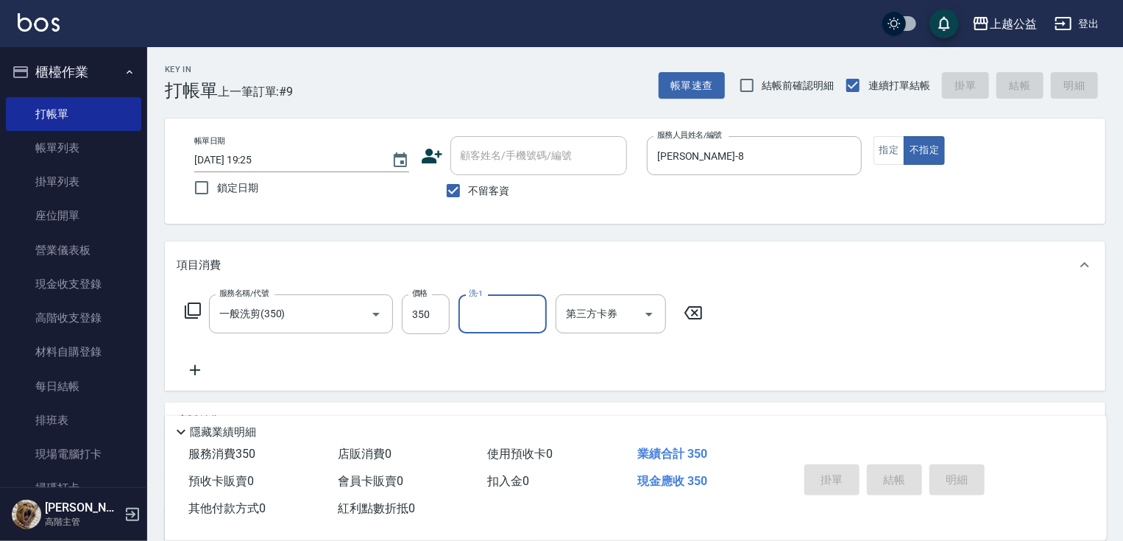
type input "[DATE] 19:31"
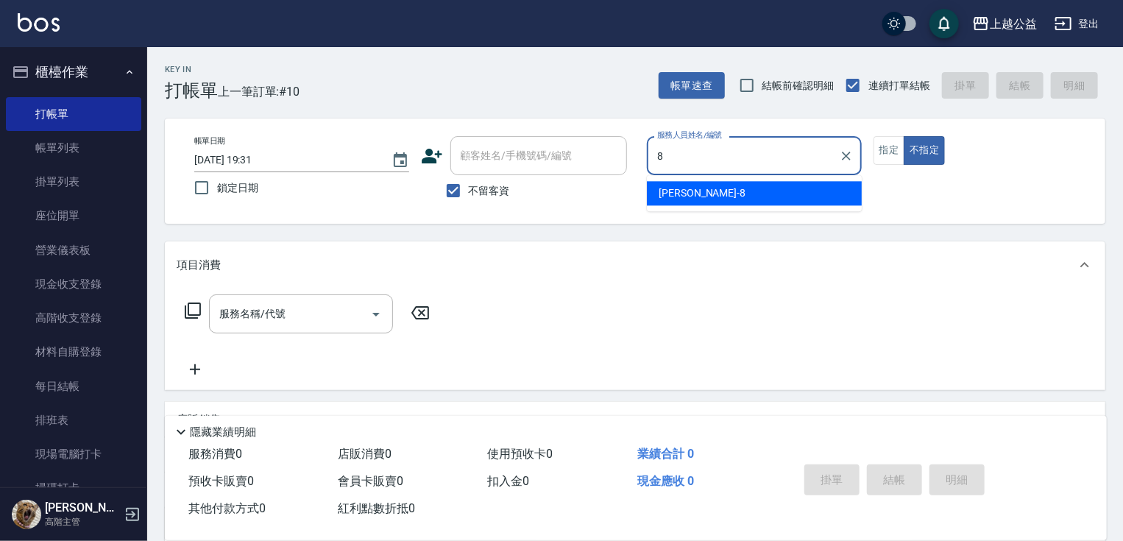
type input "[PERSON_NAME]-8"
type button "false"
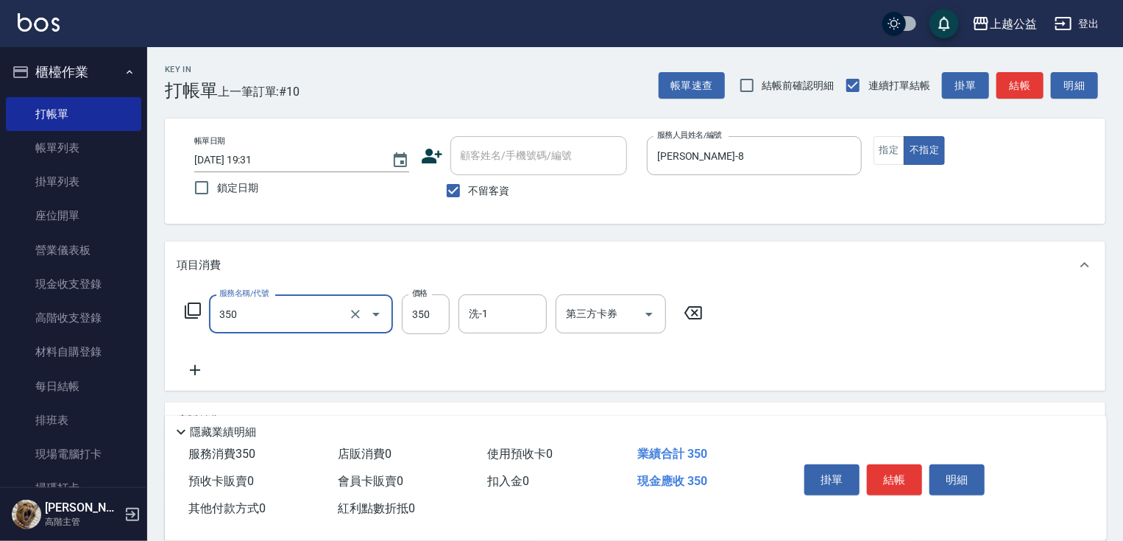
type input "一般洗剪(350)"
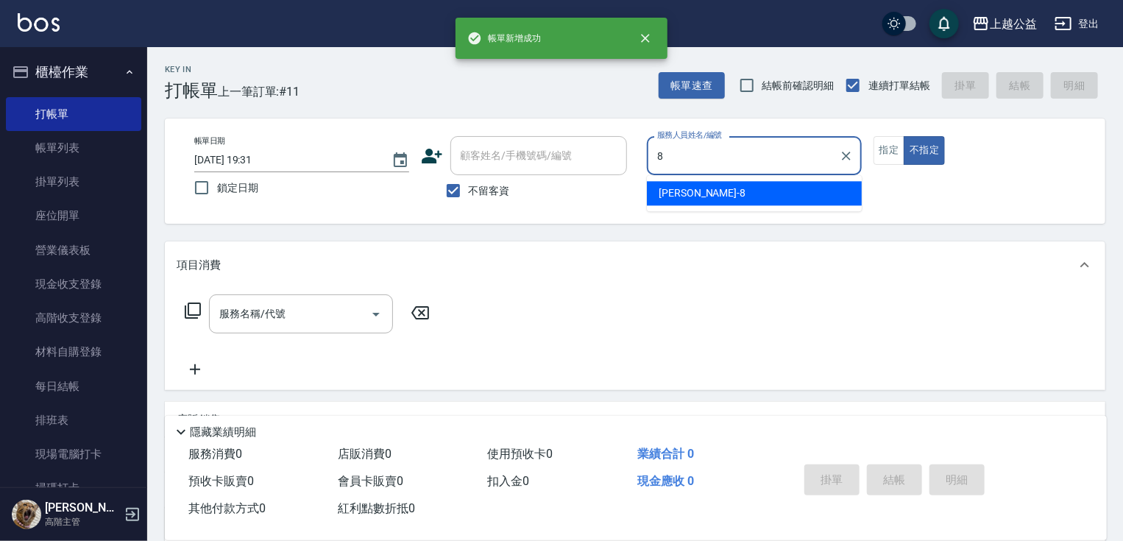
type input "[PERSON_NAME]-8"
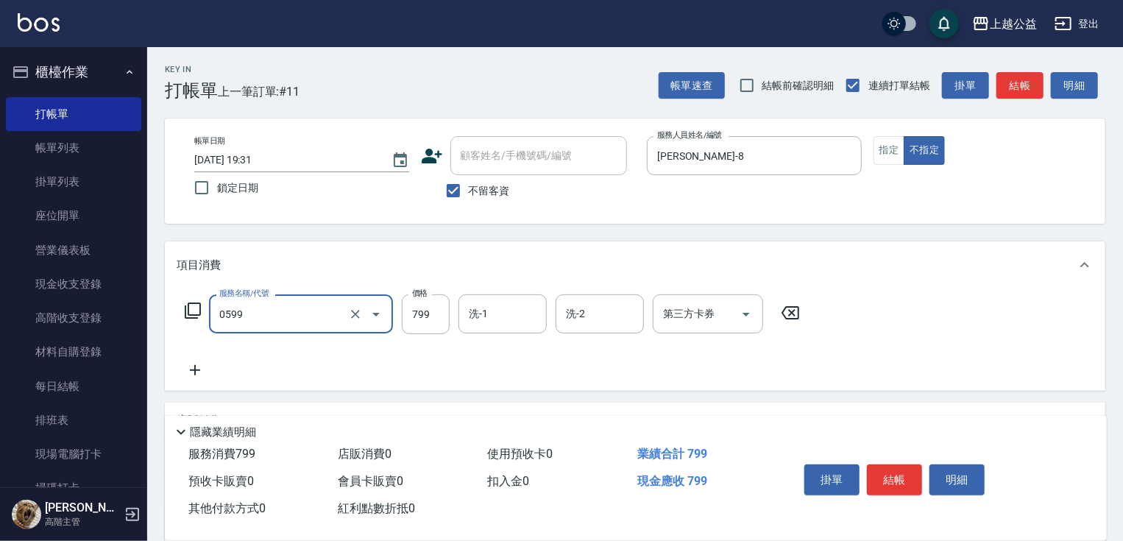
type input "精油SPA(0599)"
type input "800"
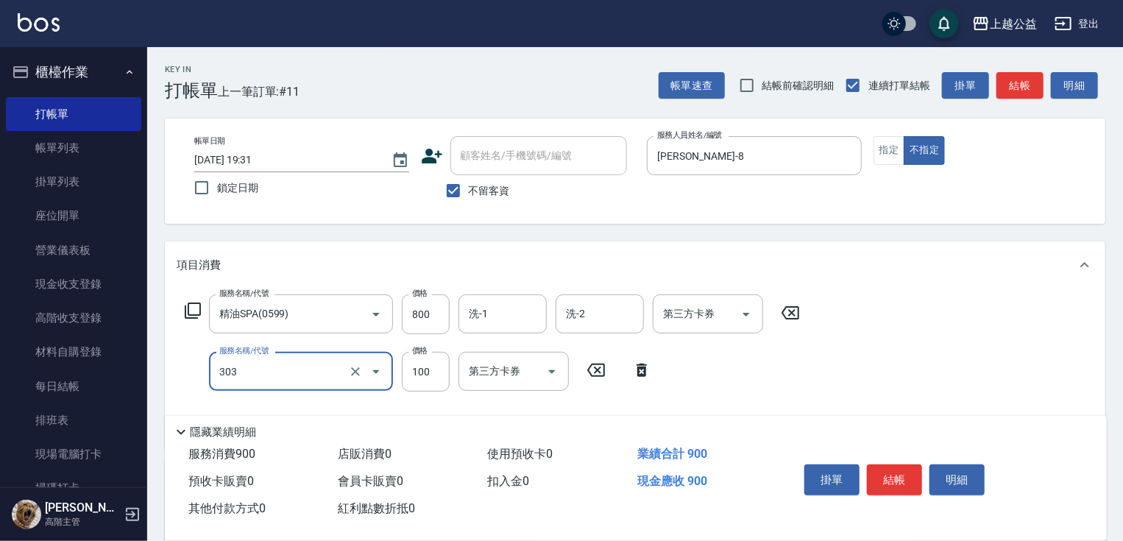
type input "剪髮(303)"
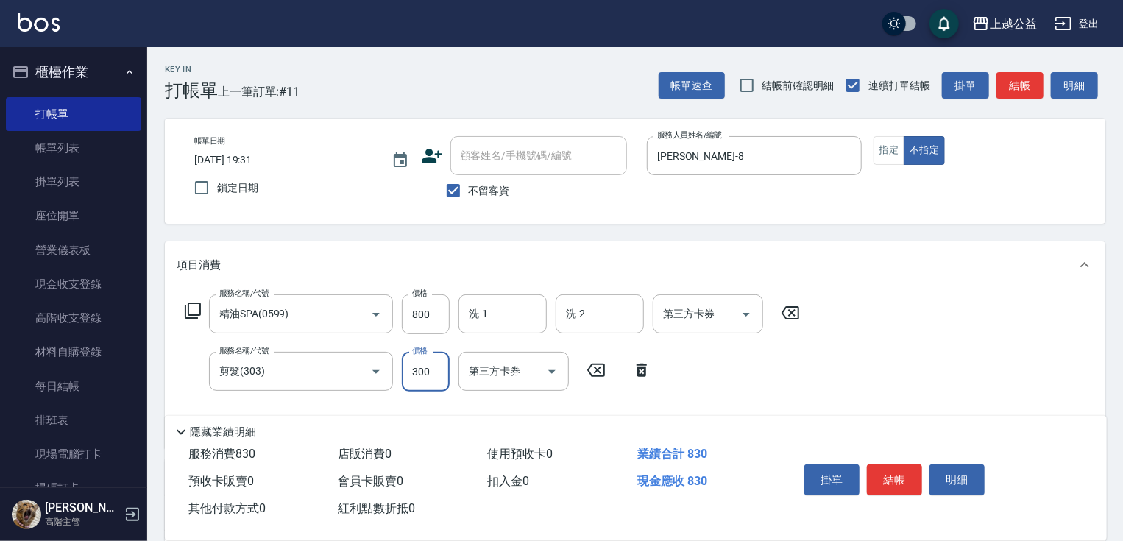
type input "300"
